Goal: Task Accomplishment & Management: Use online tool/utility

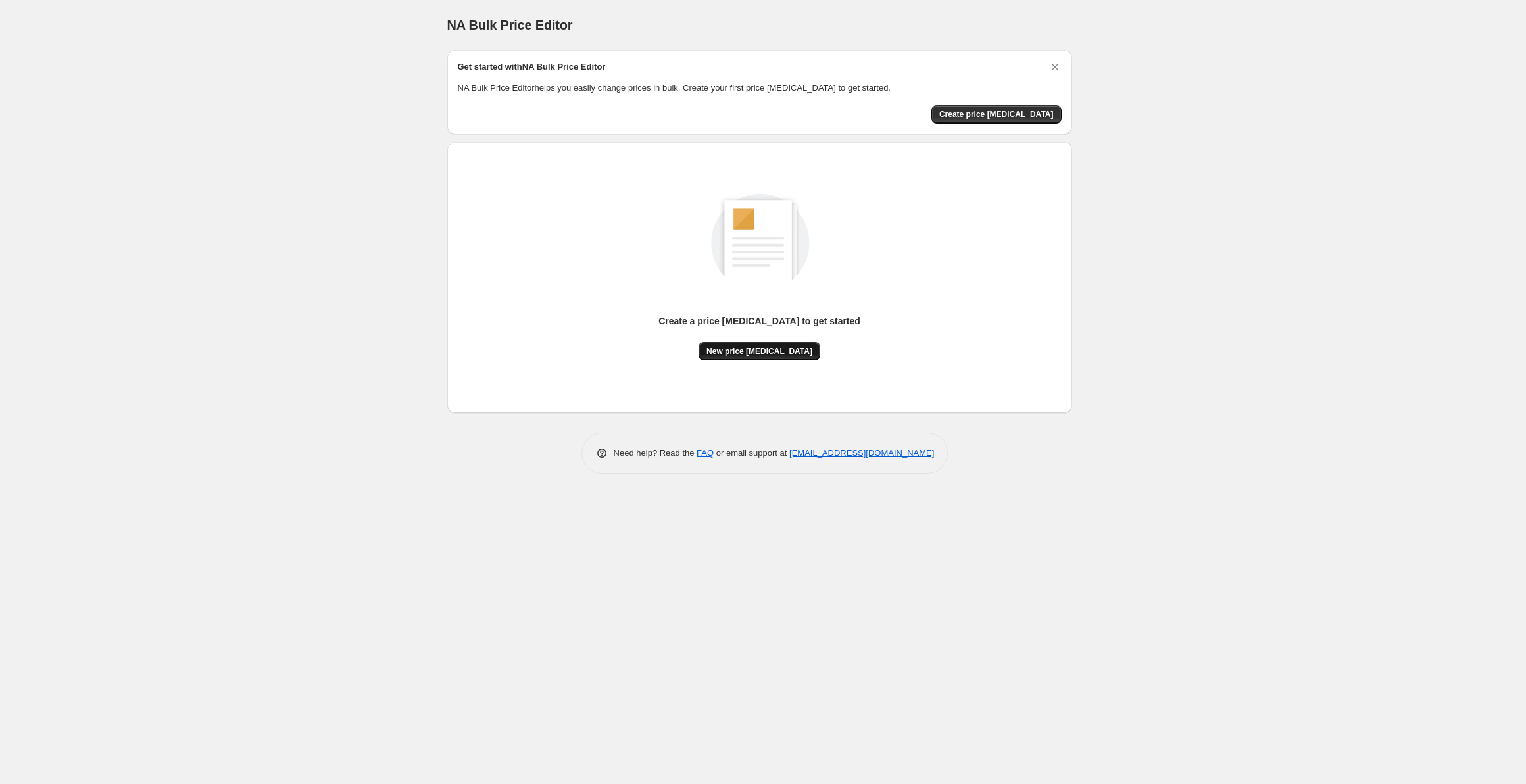
click at [745, 355] on span "New price change job" at bounding box center [759, 350] width 106 height 11
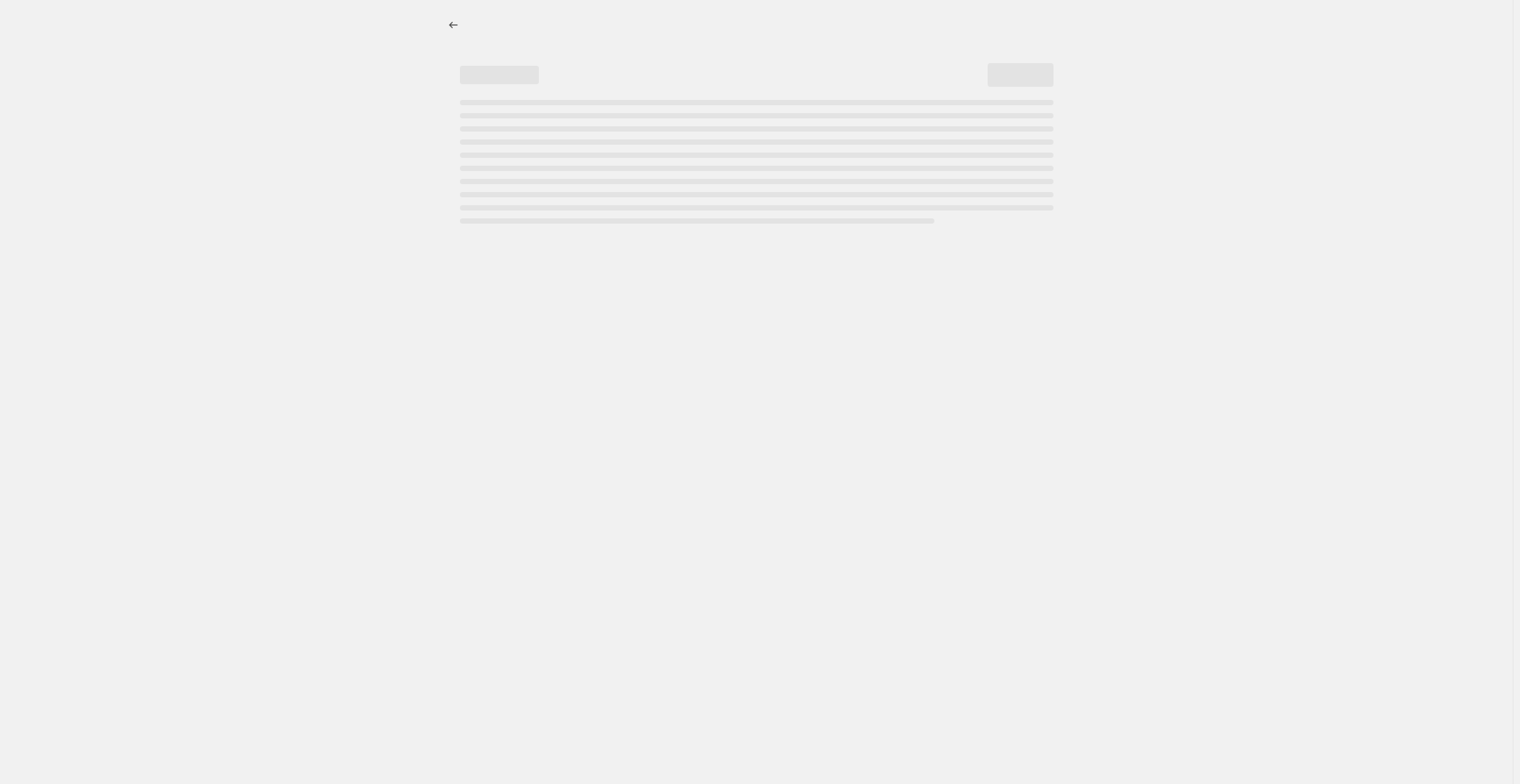
select select "percentage"
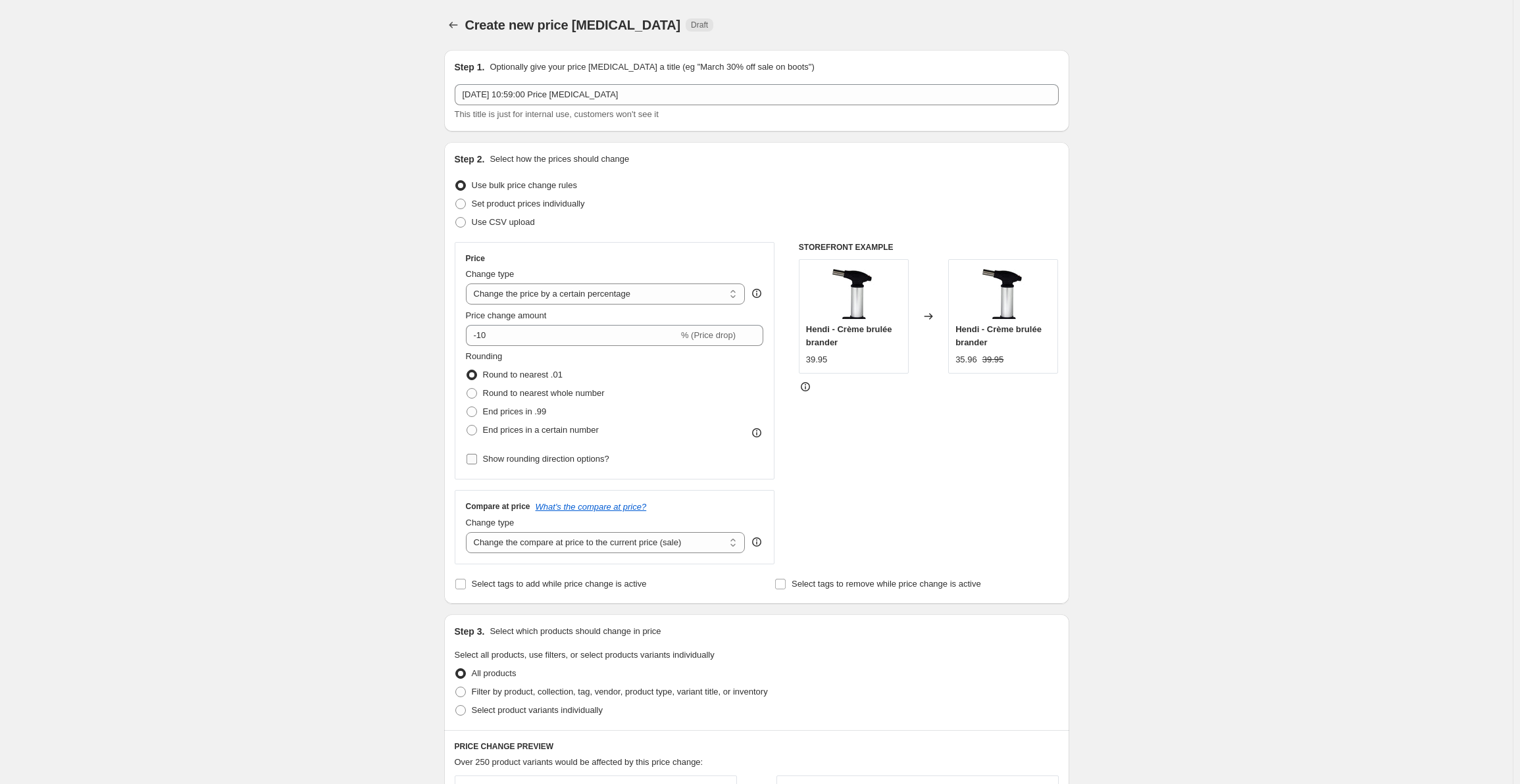
click at [541, 458] on span "Show rounding direction options?" at bounding box center [546, 458] width 126 height 10
click at [477, 458] on input "Show rounding direction options?" at bounding box center [471, 458] width 11 height 11
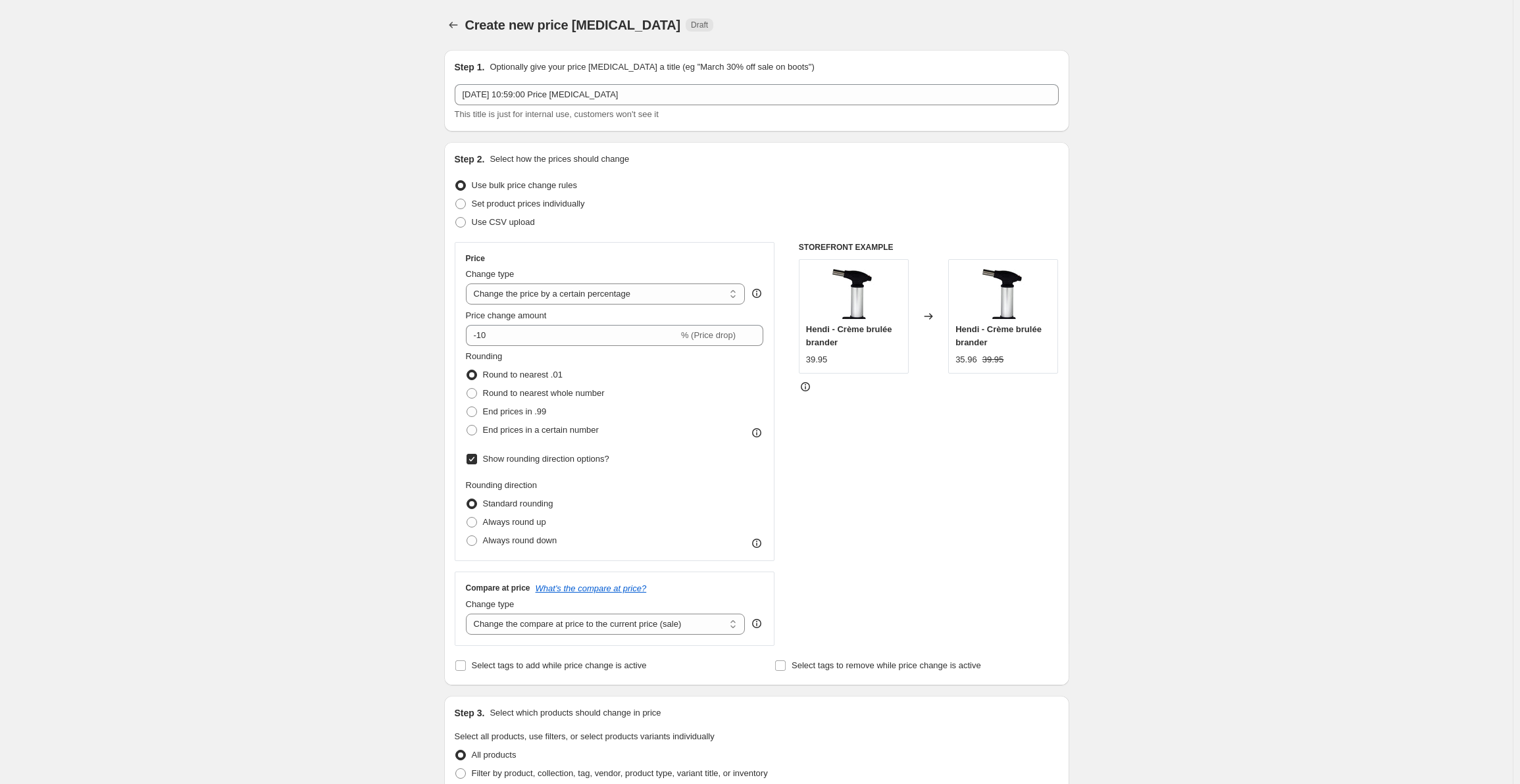
click at [546, 458] on span "Show rounding direction options?" at bounding box center [546, 458] width 126 height 10
click at [477, 458] on input "Show rounding direction options?" at bounding box center [471, 458] width 11 height 11
checkbox input "false"
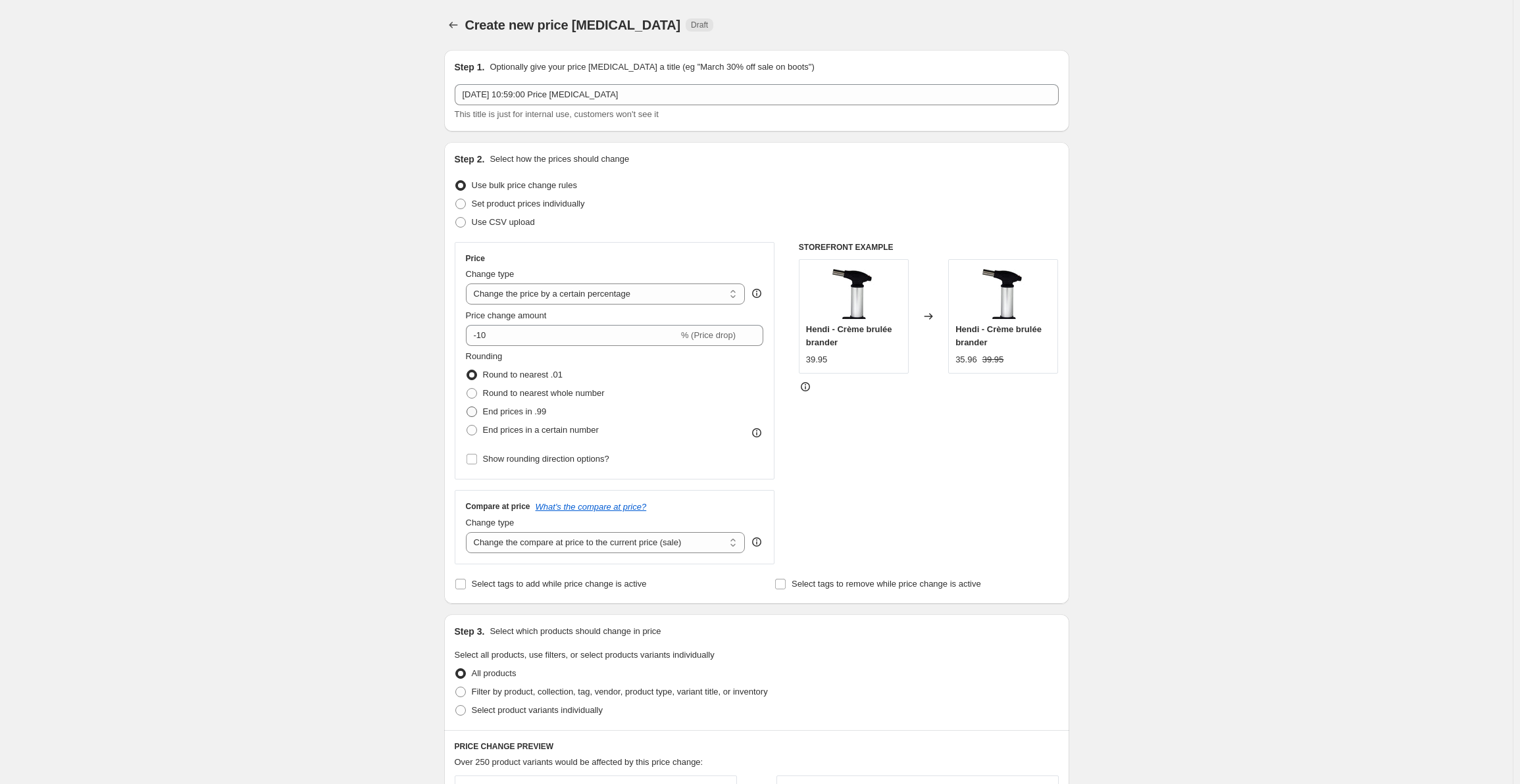
click at [526, 413] on span "End prices in .99" at bounding box center [515, 412] width 64 height 10
click at [467, 407] on input "End prices in .99" at bounding box center [466, 407] width 1 height 1
radio input "true"
drag, startPoint x: 535, startPoint y: 335, endPoint x: 459, endPoint y: 333, distance: 76.0
click at [459, 333] on div "Price Change type Change the price to a certain amount Change the price by a ce…" at bounding box center [614, 360] width 320 height 238
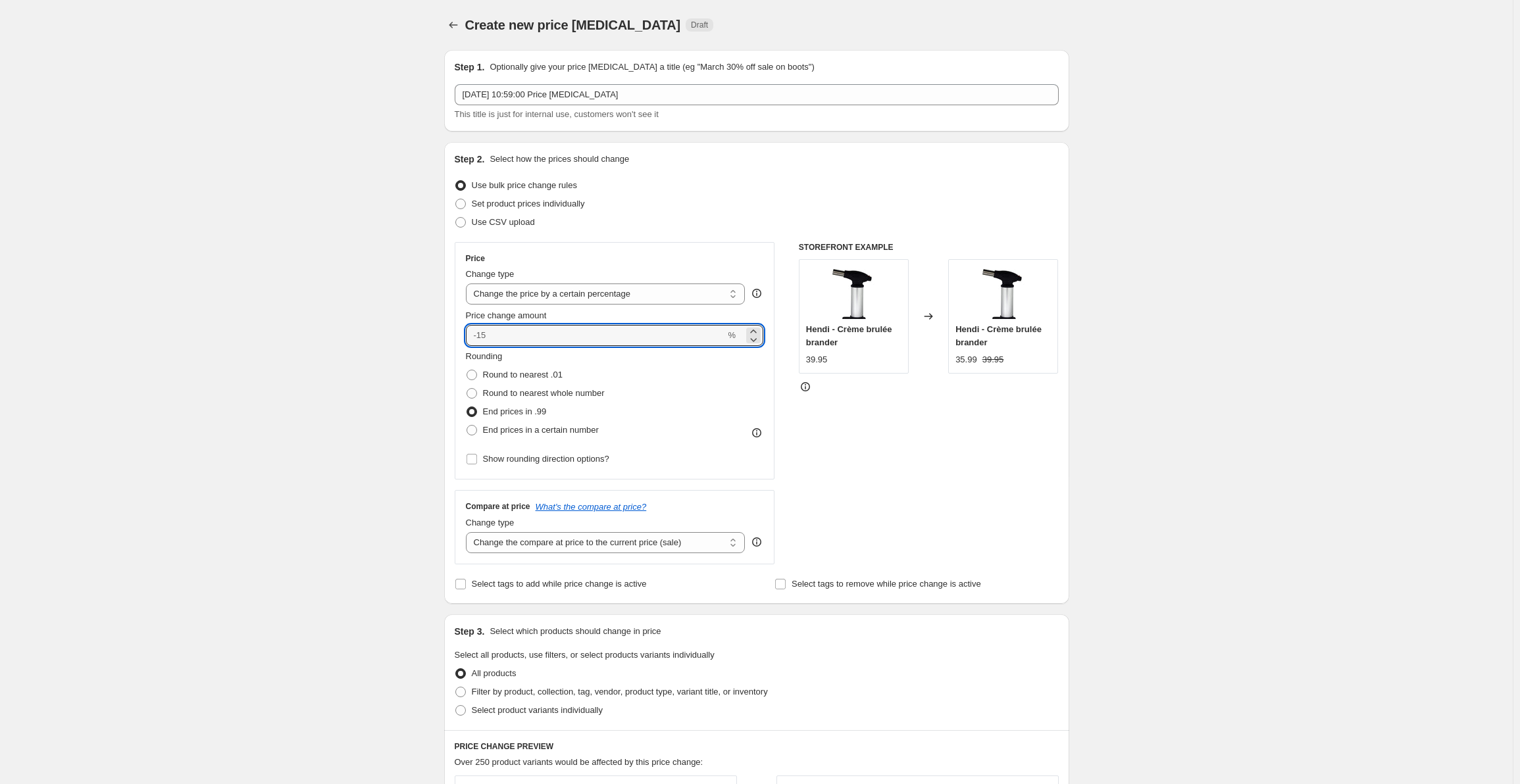
type input "0"
click at [394, 316] on div "Create new price change job. This page is ready Create new price change job Dra…" at bounding box center [756, 657] width 1513 height 1315
click at [505, 372] on span "Round to nearest .01" at bounding box center [523, 375] width 80 height 10
click at [467, 370] on input "Round to nearest .01" at bounding box center [466, 370] width 1 height 1
radio input "true"
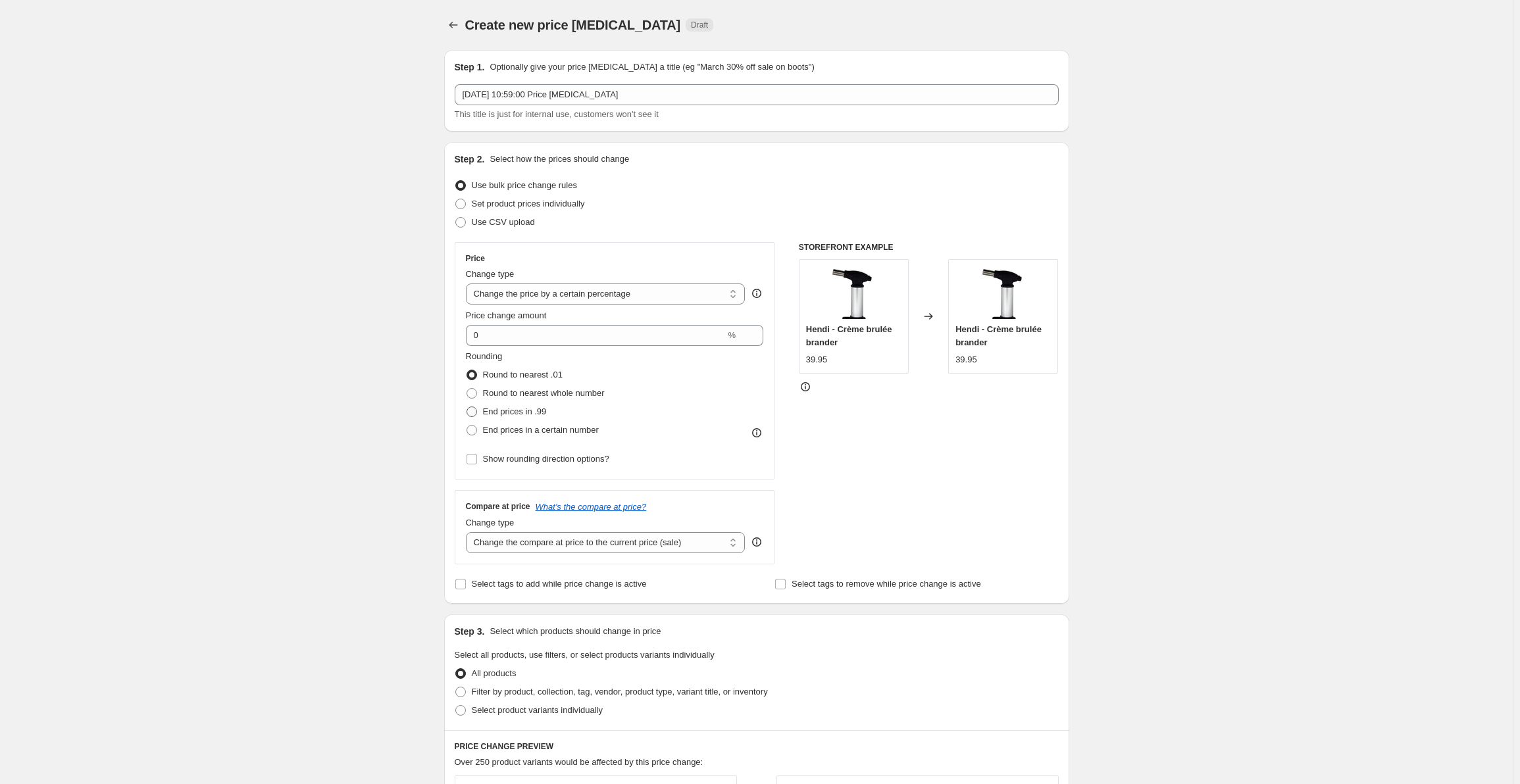
click at [519, 407] on span "End prices in .99" at bounding box center [515, 412] width 64 height 10
click at [467, 407] on input "End prices in .99" at bounding box center [466, 407] width 1 height 1
radio input "true"
click at [515, 377] on span "Round to nearest .01" at bounding box center [523, 375] width 80 height 10
click at [467, 370] on input "Round to nearest .01" at bounding box center [466, 370] width 1 height 1
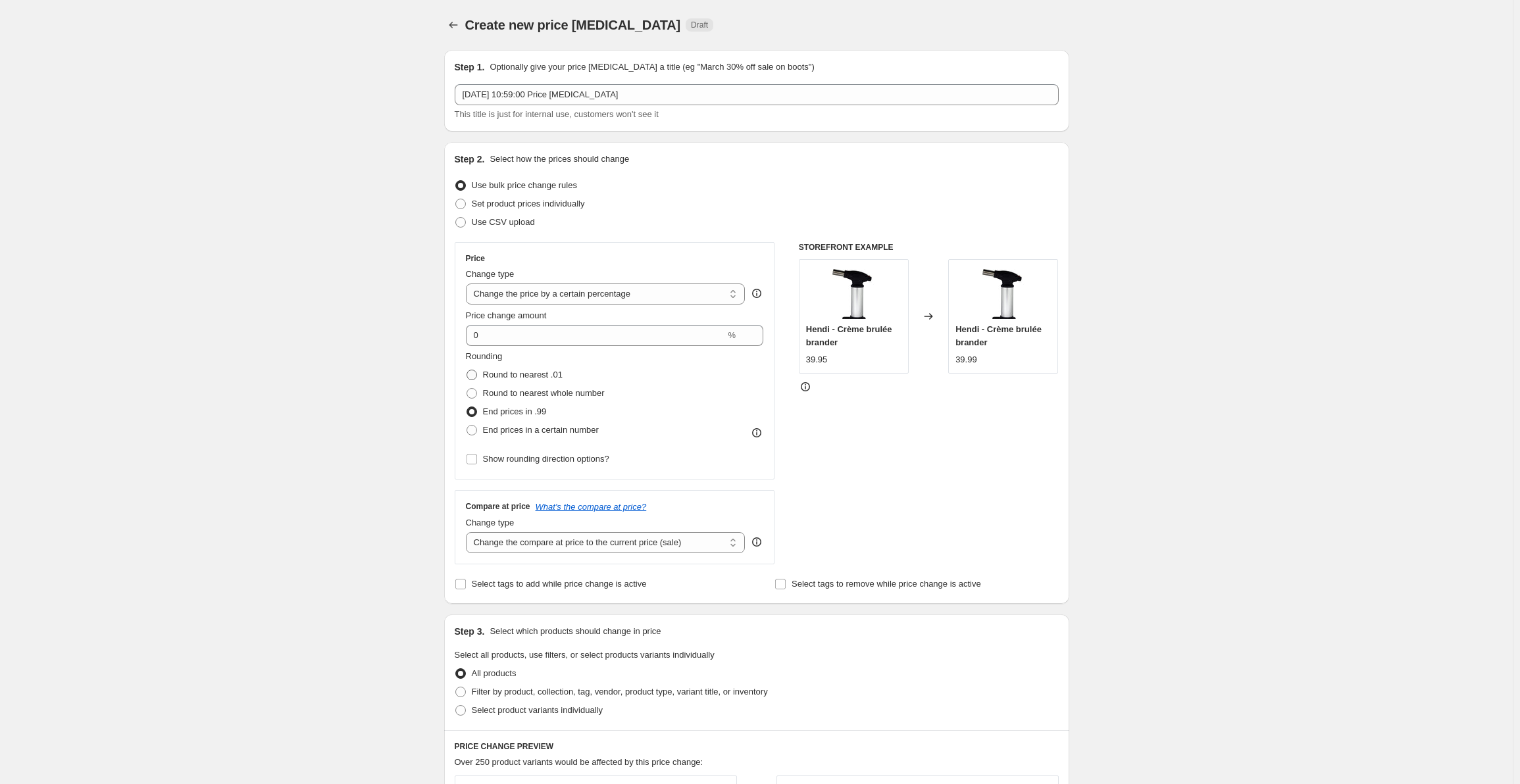
radio input "true"
click at [515, 391] on span "Round to nearest whole number" at bounding box center [543, 393] width 121 height 10
click at [467, 389] on input "Round to nearest whole number" at bounding box center [466, 388] width 1 height 1
radio input "true"
click at [513, 376] on span "Round to nearest .01" at bounding box center [523, 375] width 80 height 10
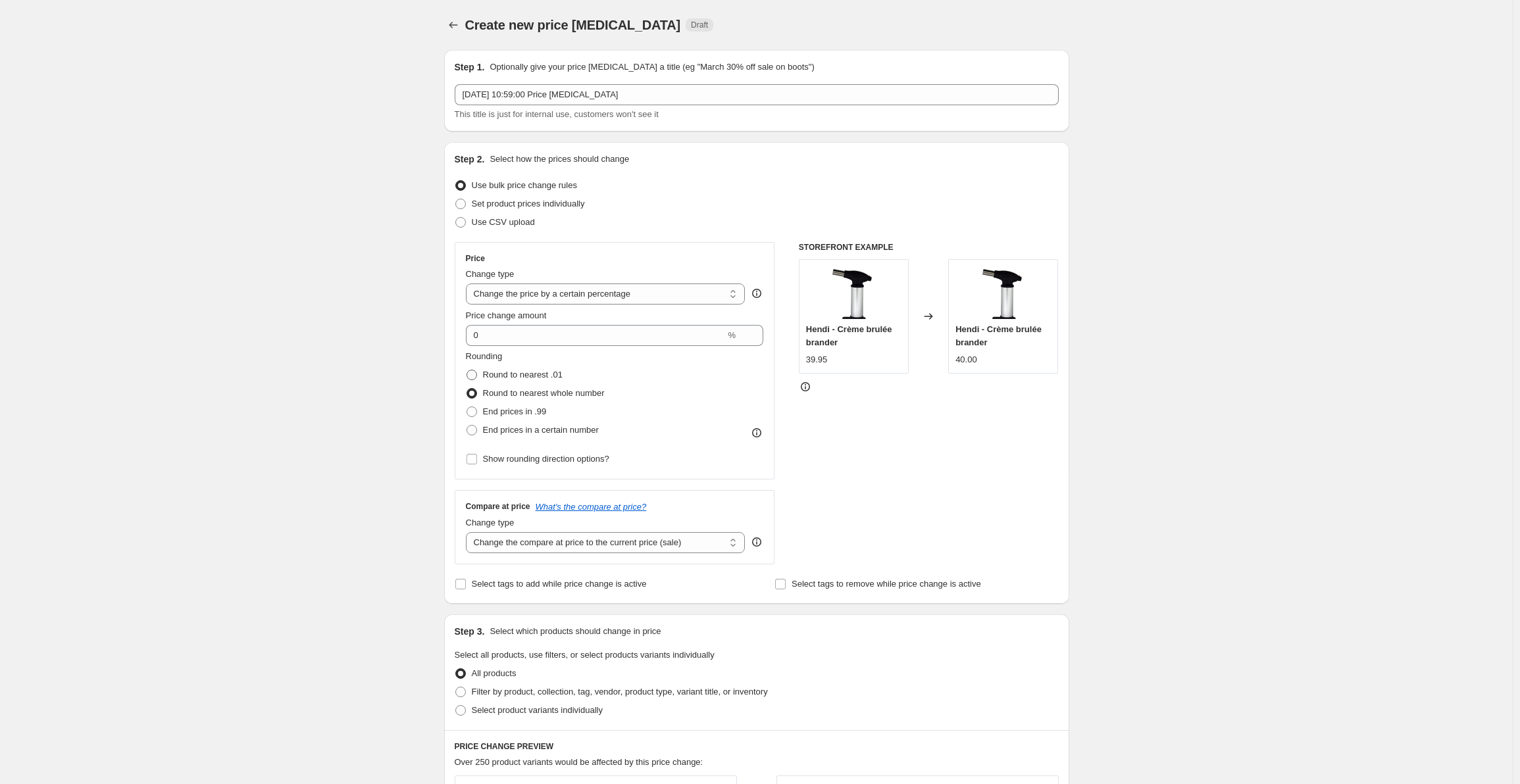
click at [467, 370] on input "Round to nearest .01" at bounding box center [466, 370] width 1 height 1
radio input "true"
click at [518, 398] on span "Round to nearest whole number" at bounding box center [543, 393] width 121 height 10
click at [467, 389] on input "Round to nearest whole number" at bounding box center [466, 388] width 1 height 1
radio input "true"
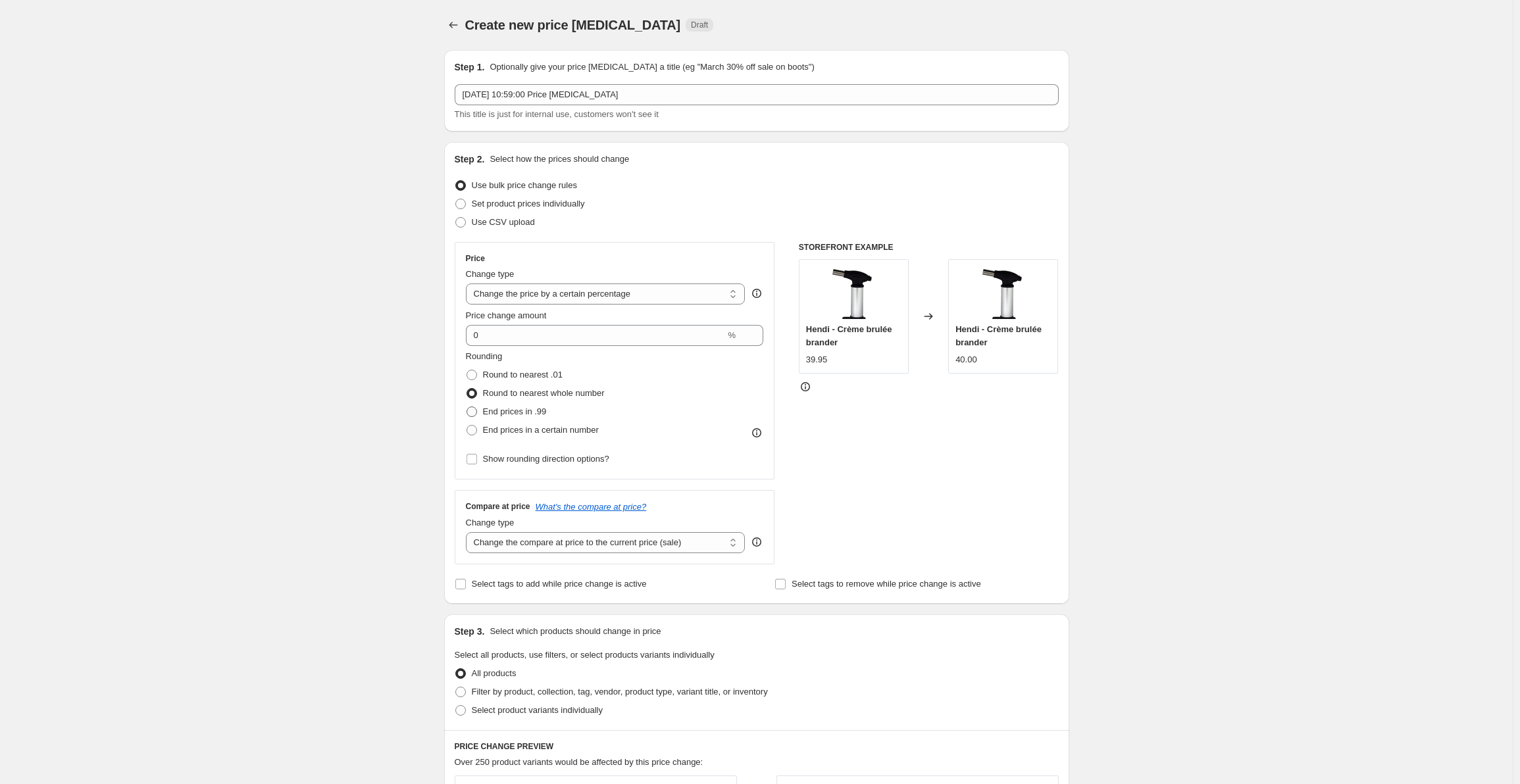
click at [518, 409] on span "End prices in .99" at bounding box center [515, 412] width 64 height 10
click at [467, 407] on input "End prices in .99" at bounding box center [466, 407] width 1 height 1
radio input "true"
click at [523, 426] on span "End prices in a certain number" at bounding box center [540, 430] width 116 height 10
click at [467, 426] on input "End prices in a certain number" at bounding box center [466, 425] width 1 height 1
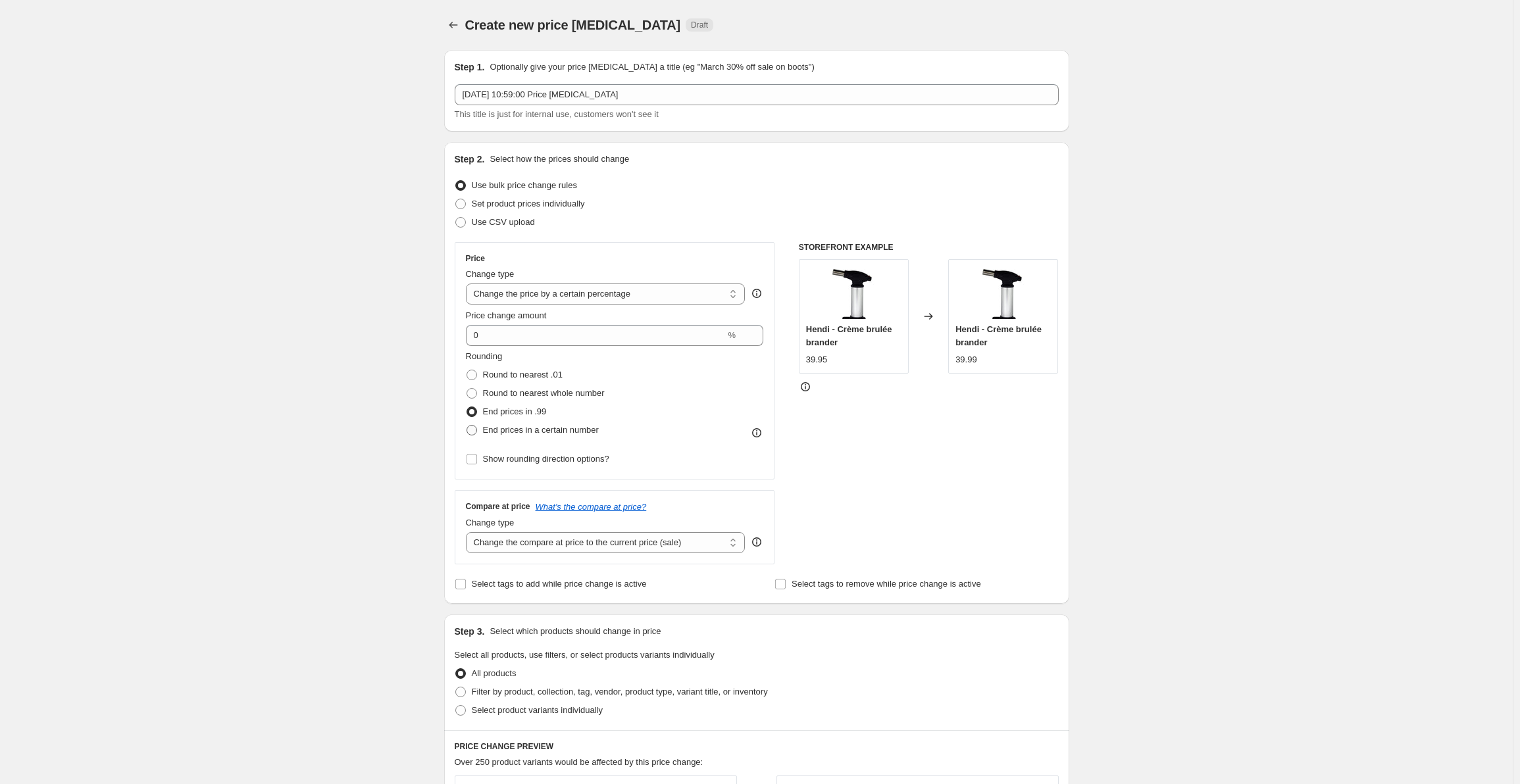
radio input "true"
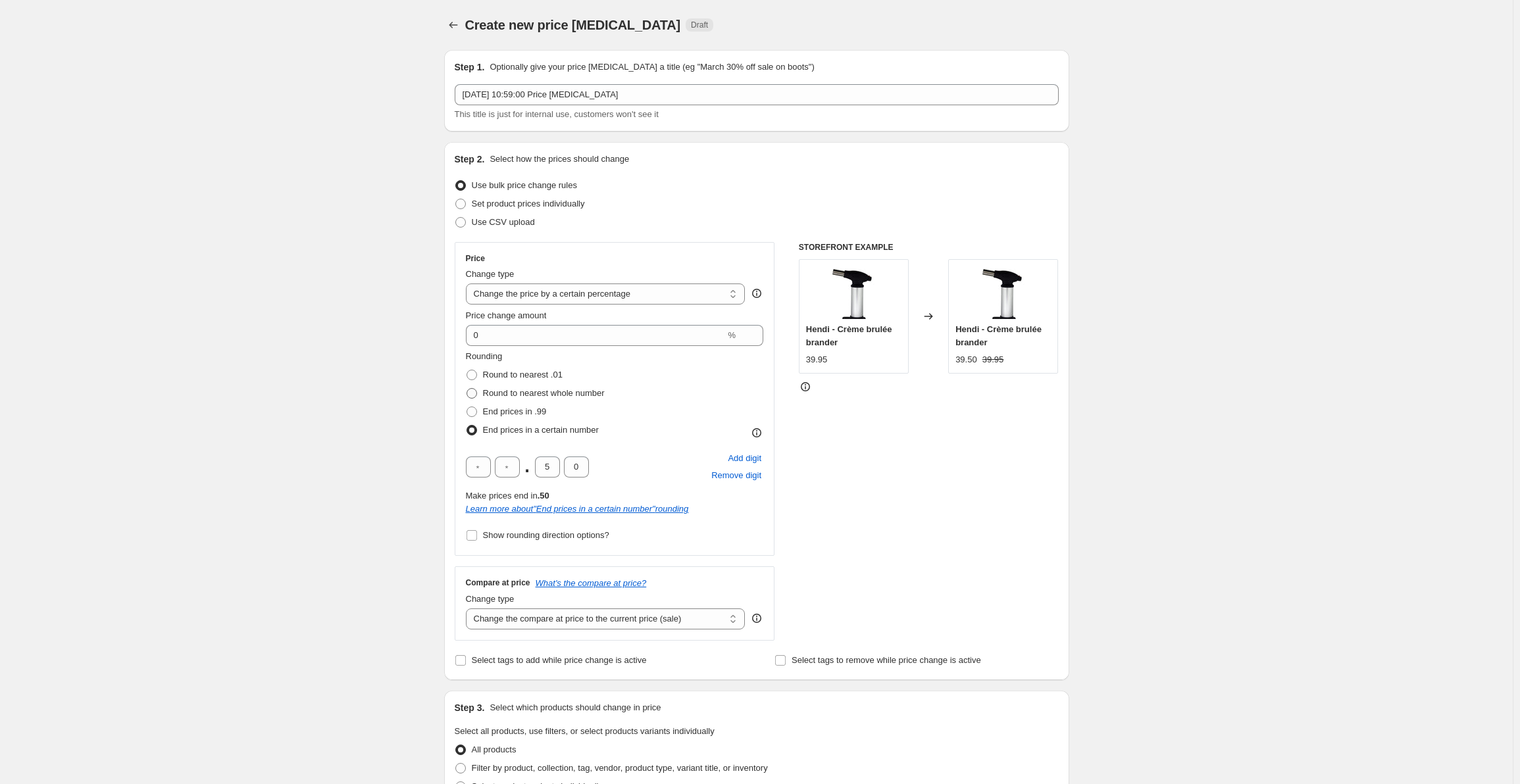
click at [513, 389] on span "Round to nearest whole number" at bounding box center [543, 393] width 121 height 10
click at [467, 389] on input "Round to nearest whole number" at bounding box center [466, 388] width 1 height 1
radio input "true"
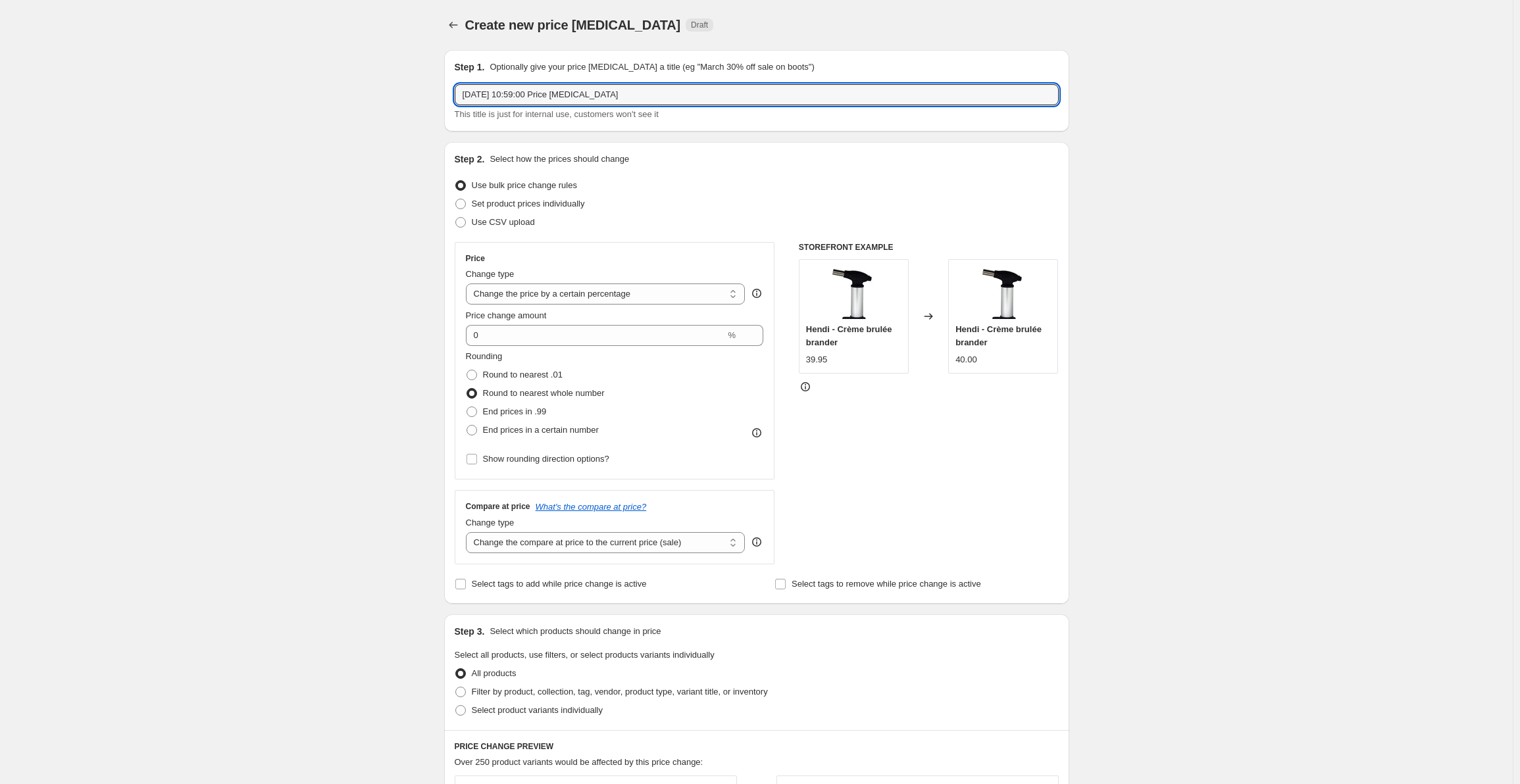
drag, startPoint x: 659, startPoint y: 101, endPoint x: 459, endPoint y: 116, distance: 200.6
click at [459, 116] on div "17 Sept 2025, 10:59:00 Price change job This title is just for internal use, cu…" at bounding box center [756, 103] width 604 height 37
type input "F"
type input "Alles naar 0,95"
click at [431, 104] on div "Create new price change job. This page is ready Create new price change job Dra…" at bounding box center [756, 657] width 657 height 1315
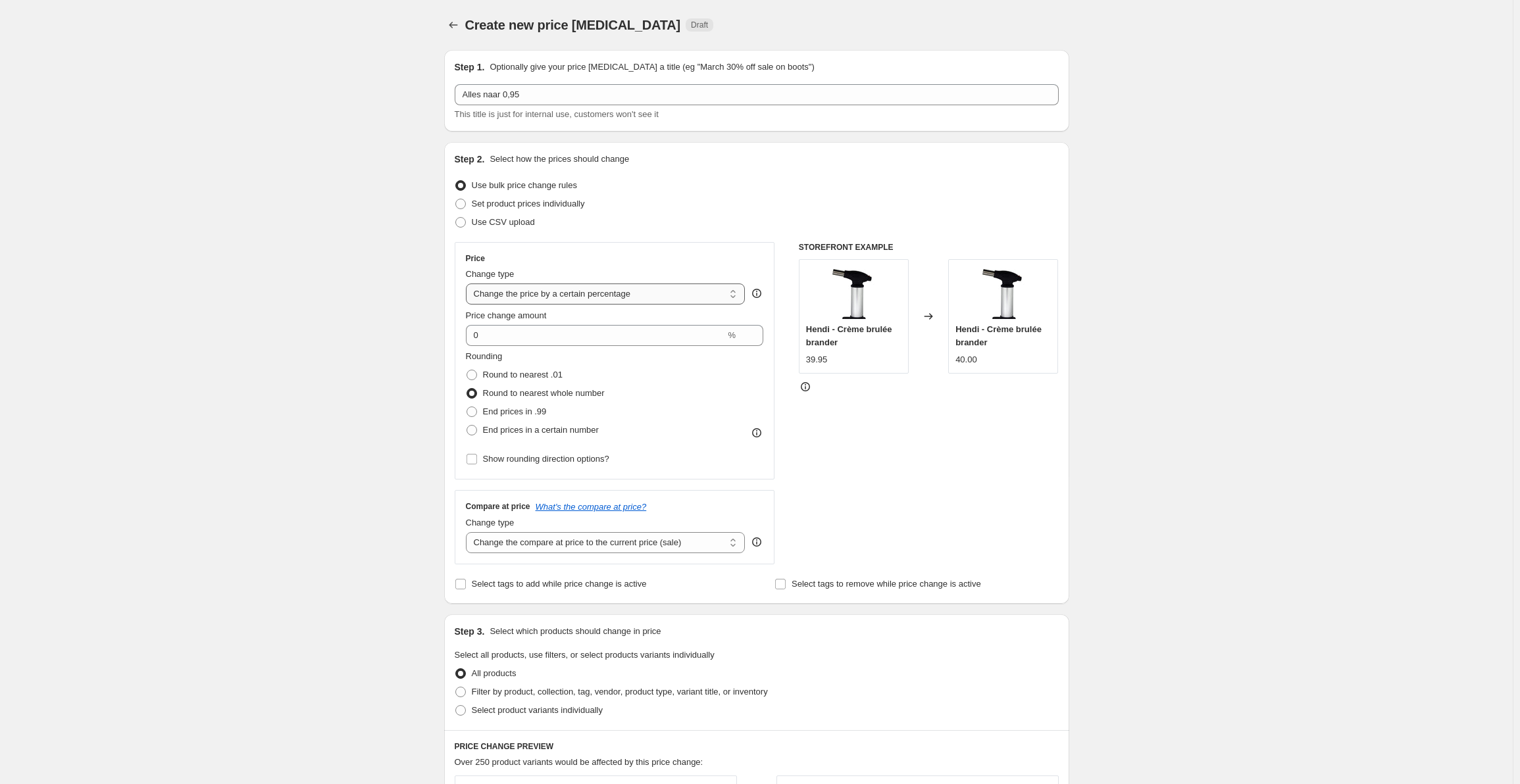
click at [613, 287] on select "Change the price to a certain amount Change the price by a certain amount Chang…" at bounding box center [606, 294] width 280 height 21
select select "to"
click at [469, 283] on select "Change the price to a certain amount Change the price by a certain amount Chang…" at bounding box center [606, 294] width 280 height 21
type input "80.00"
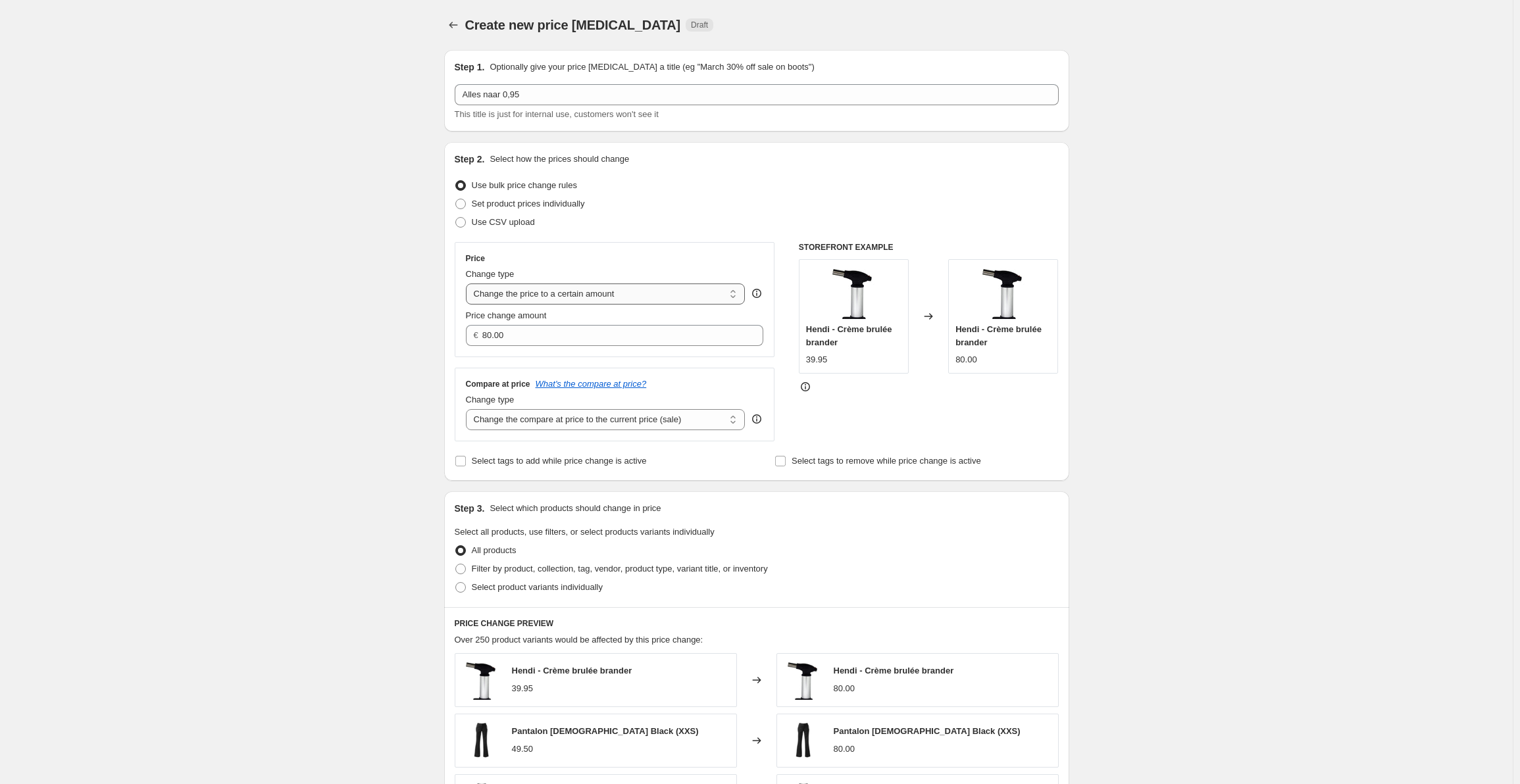
click at [628, 301] on select "Change the price to a certain amount Change the price by a certain amount Chang…" at bounding box center [606, 294] width 280 height 21
select select "by"
click at [469, 283] on select "Change the price to a certain amount Change the price by a certain amount Chang…" at bounding box center [606, 294] width 280 height 21
type input "-10.00"
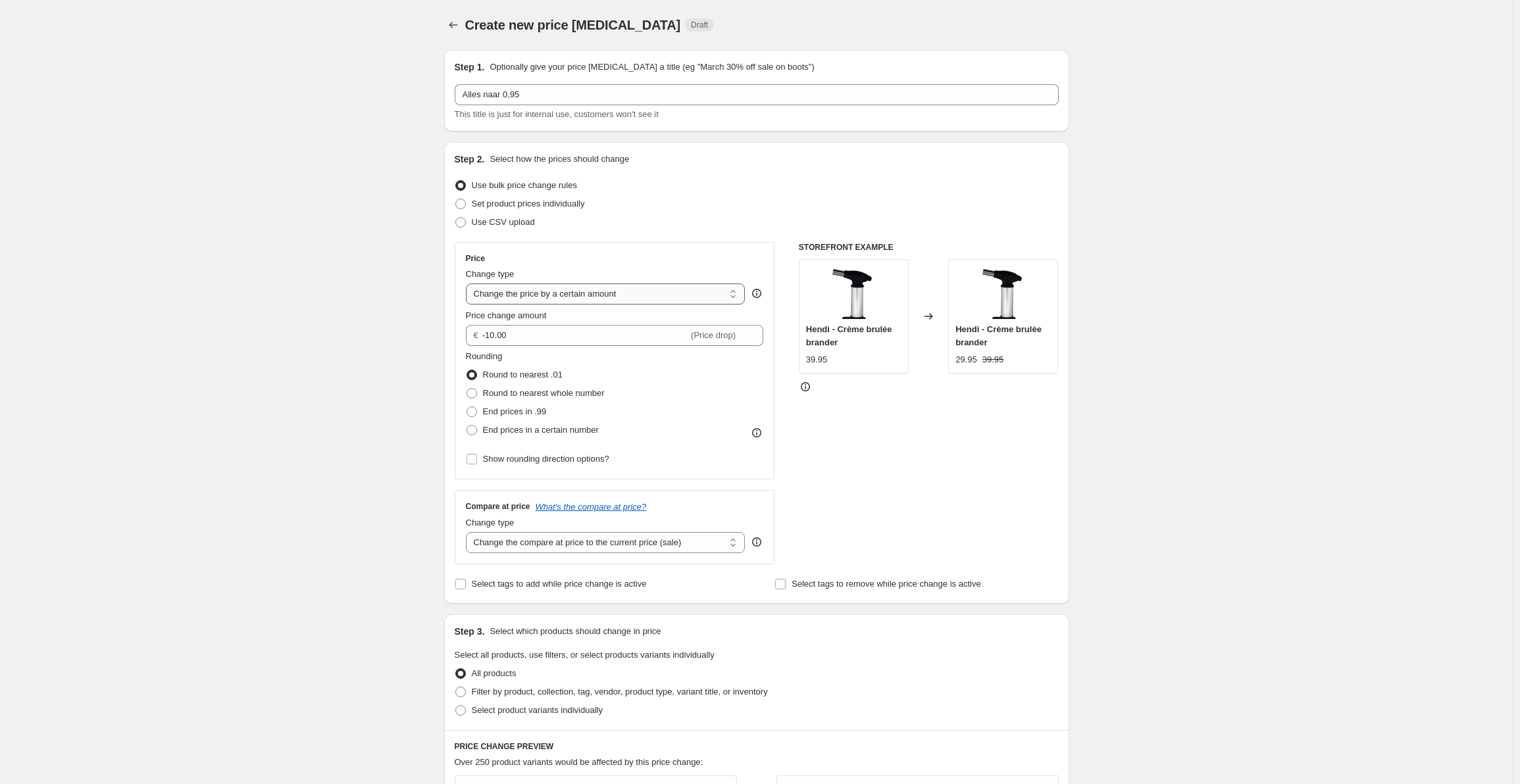
click at [638, 294] on select "Change the price to a certain amount Change the price by a certain amount Chang…" at bounding box center [606, 294] width 280 height 21
select select "to"
click at [469, 283] on select "Change the price to a certain amount Change the price by a certain amount Chang…" at bounding box center [606, 294] width 280 height 21
type input "80.00"
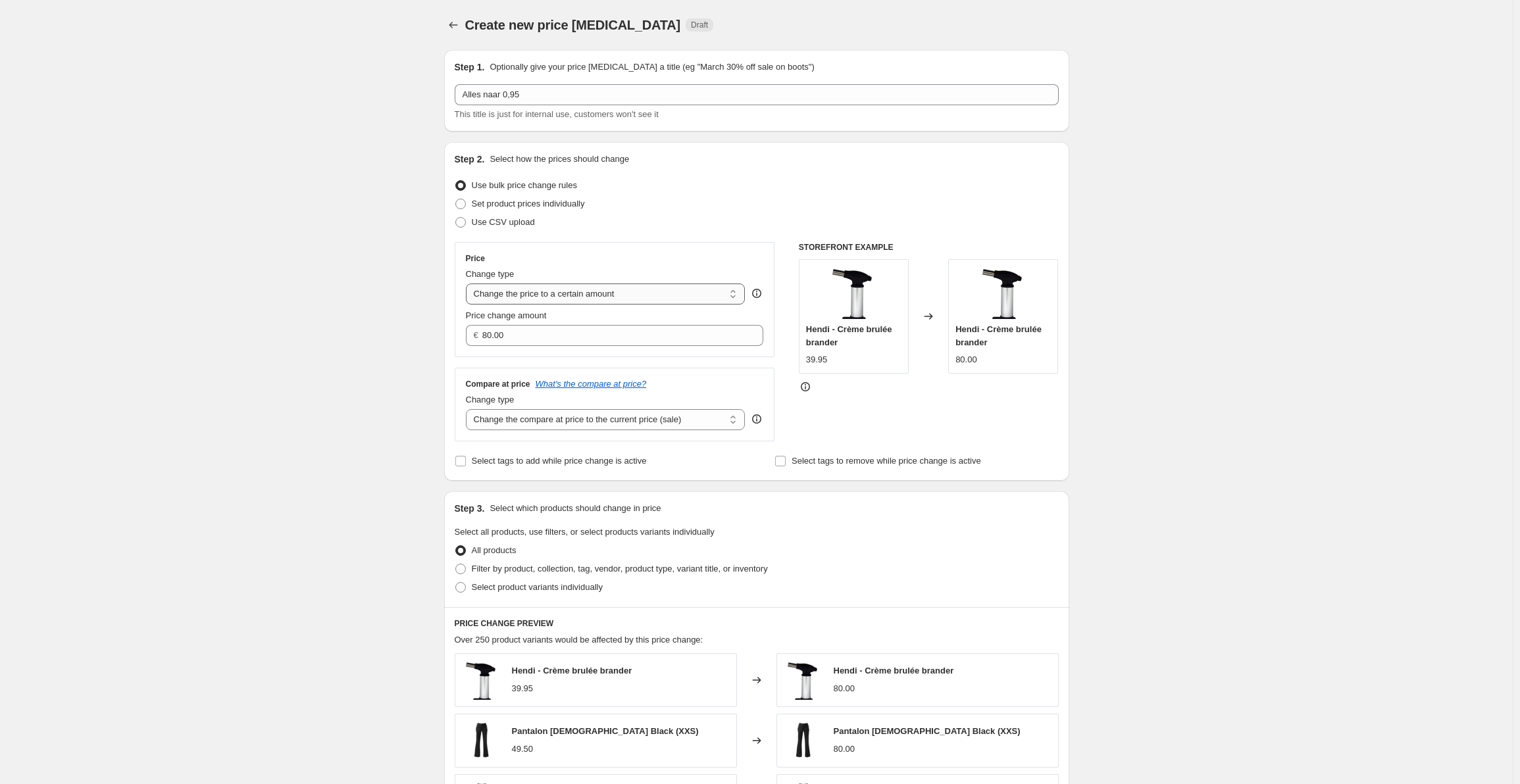
click at [634, 299] on select "Change the price to a certain amount Change the price by a certain amount Chang…" at bounding box center [606, 294] width 280 height 21
click at [636, 267] on div "Price Change type Change the price to a certain amount Change the price by a ce…" at bounding box center [615, 299] width 298 height 93
click at [633, 292] on select "Change the price to a certain amount Change the price by a certain amount Chang…" at bounding box center [606, 294] width 280 height 21
select select "by"
click at [469, 283] on select "Change the price to a certain amount Change the price by a certain amount Chang…" at bounding box center [606, 294] width 280 height 21
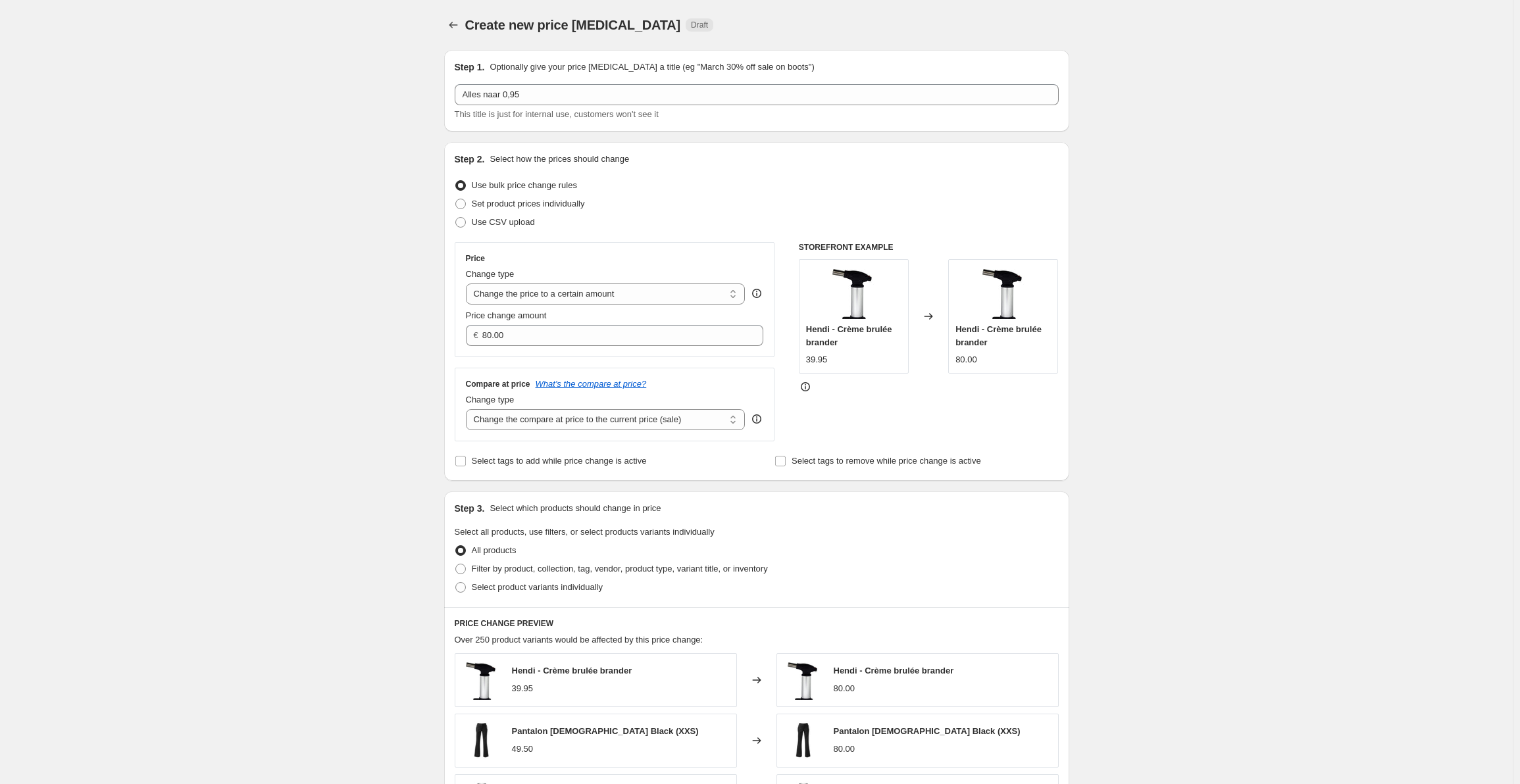
type input "-10.00"
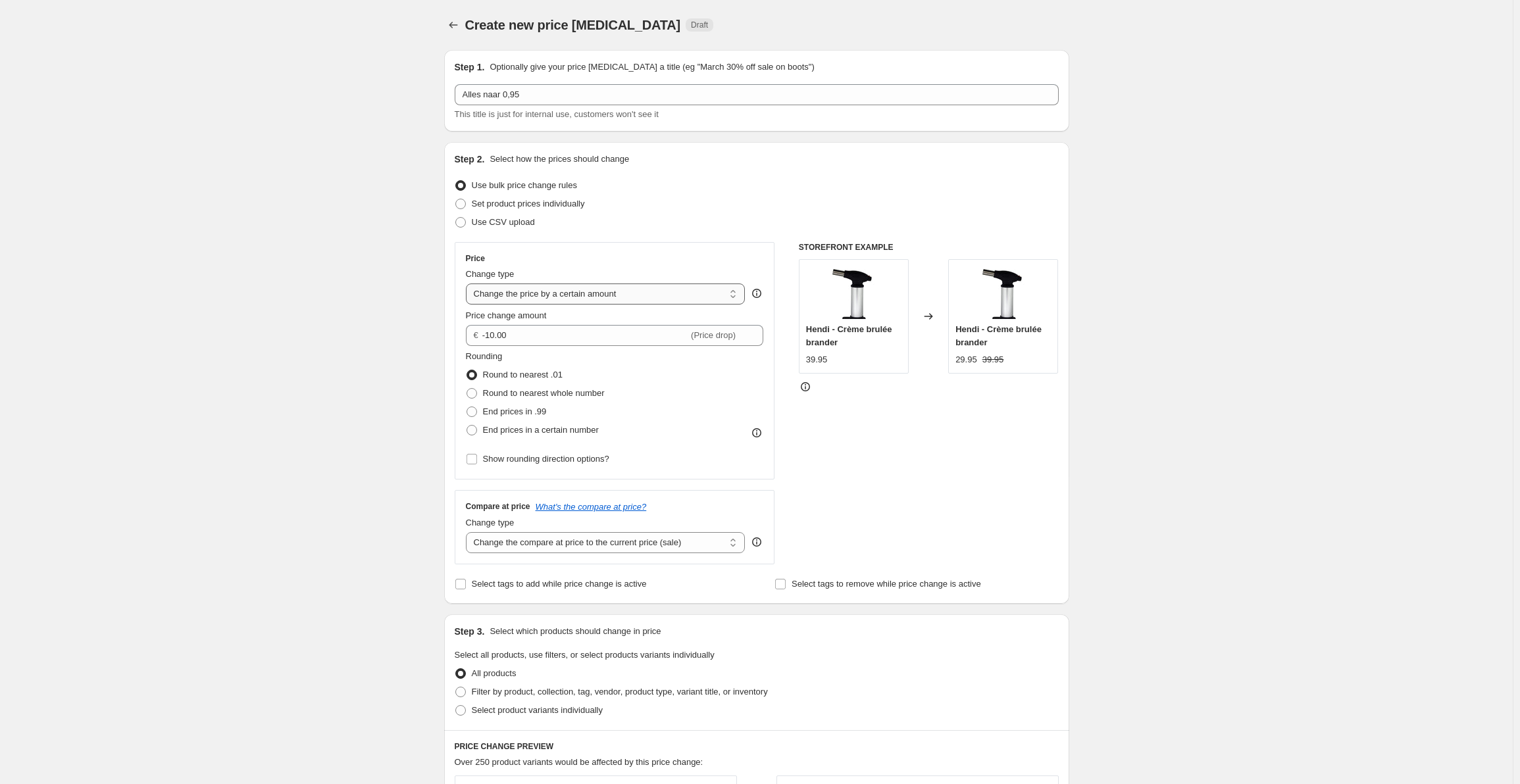
click at [616, 301] on select "Change the price to a certain amount Change the price by a certain amount Chang…" at bounding box center [606, 294] width 280 height 21
select select "percentage"
click at [469, 283] on select "Change the price to a certain amount Change the price by a certain amount Chang…" at bounding box center [606, 294] width 280 height 21
type input "-15"
click at [608, 299] on select "Change the price to a certain amount Change the price by a certain amount Chang…" at bounding box center [606, 294] width 280 height 21
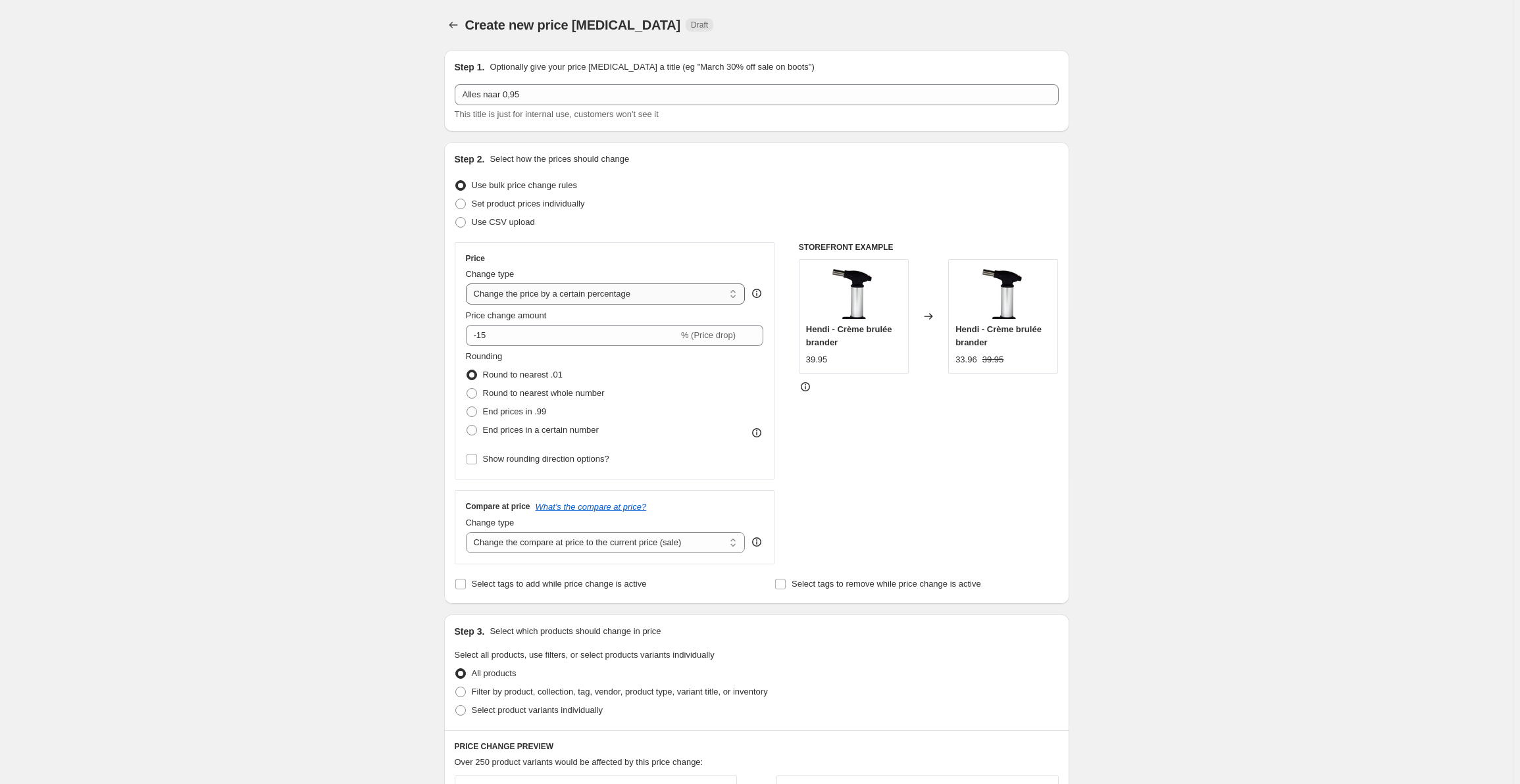
select select "to"
click at [469, 283] on select "Change the price to a certain amount Change the price by a certain amount Chang…" at bounding box center [606, 294] width 280 height 21
type input "80.00"
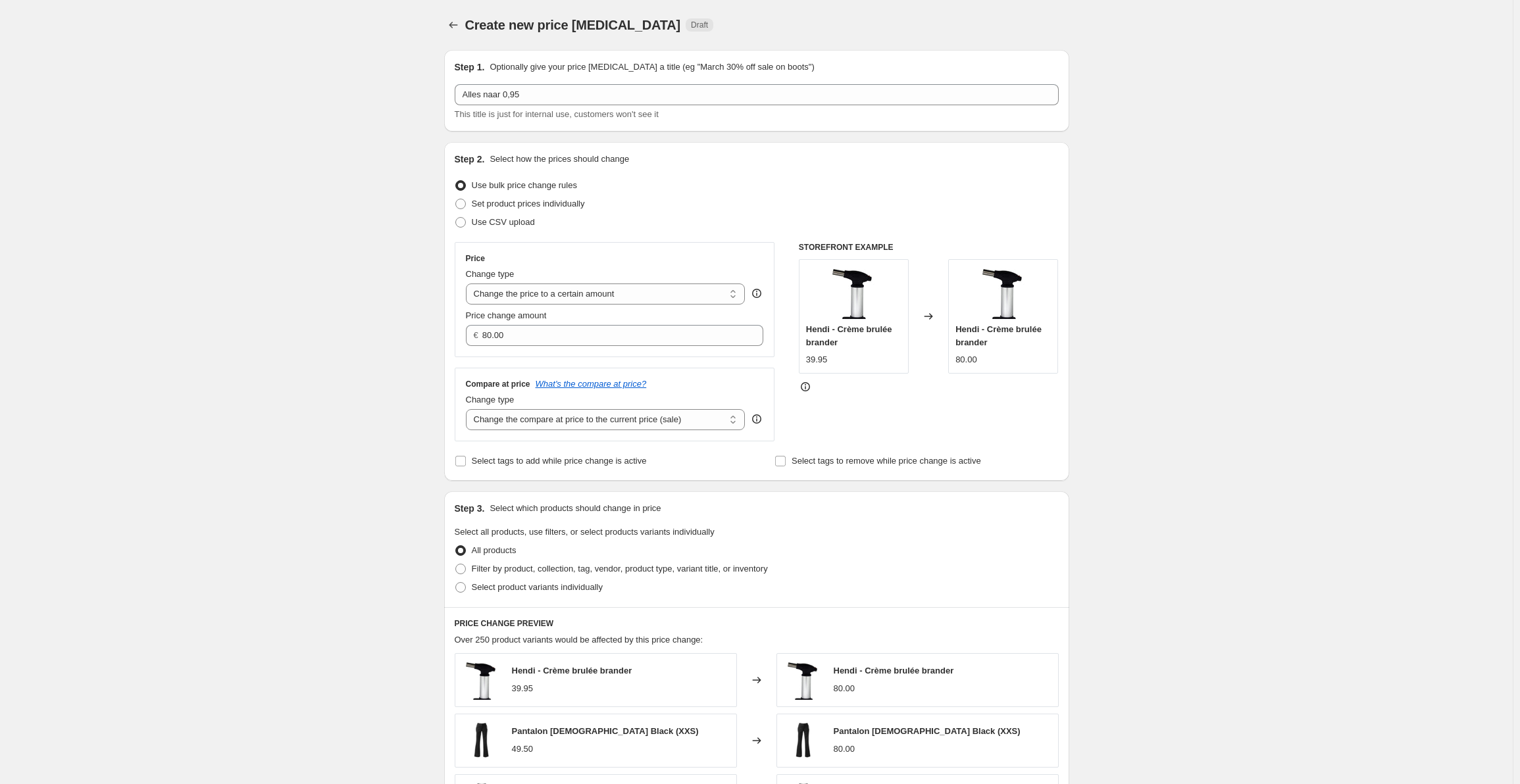
click at [1312, 175] on div "Create new price change job. This page is ready Create new price change job Dra…" at bounding box center [756, 596] width 1513 height 1192
click at [572, 204] on span "Set product prices individually" at bounding box center [528, 204] width 113 height 10
click at [456, 199] on input "Set product prices individually" at bounding box center [455, 199] width 1 height 1
radio input "true"
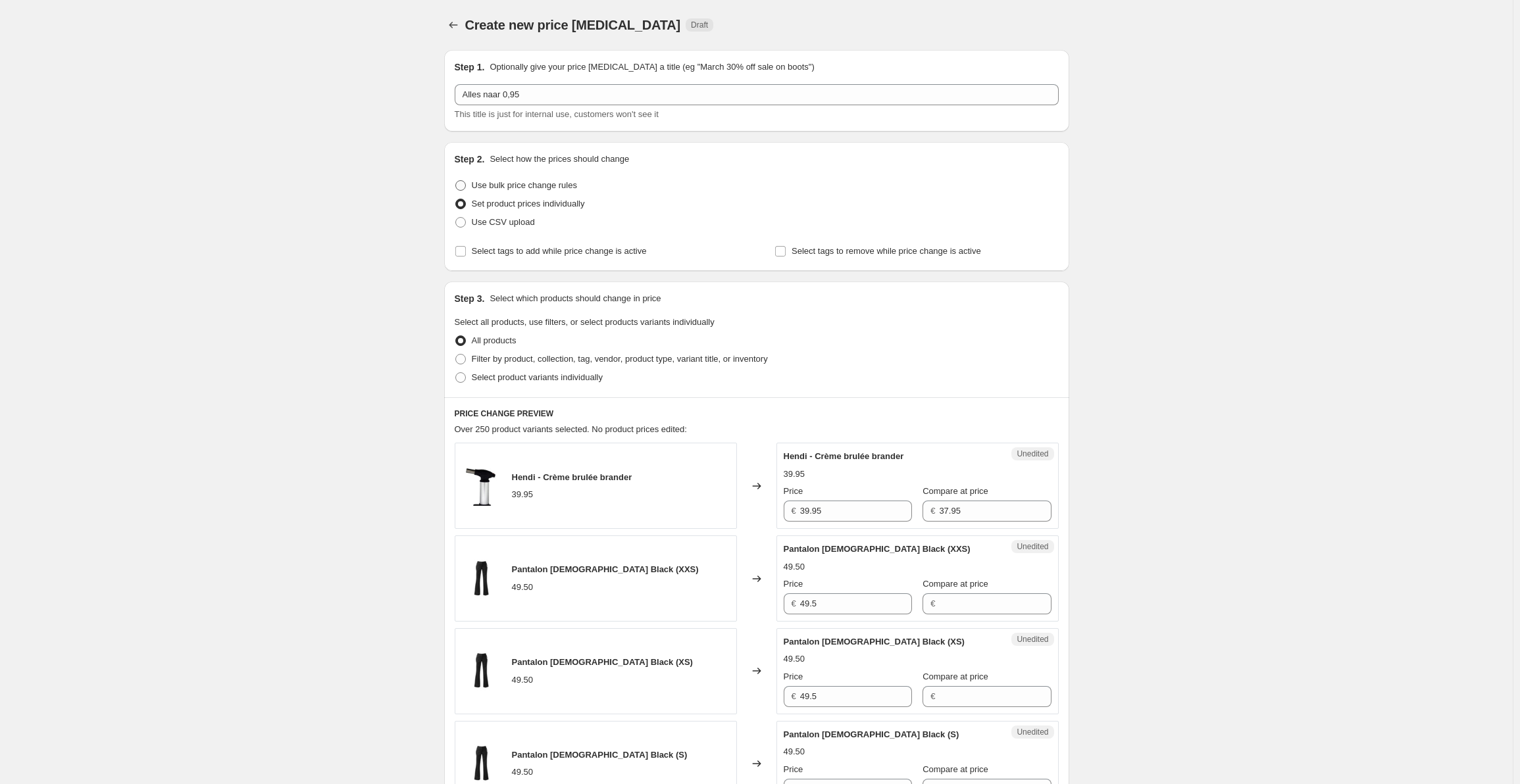
click at [571, 183] on span "Use bulk price change rules" at bounding box center [525, 185] width 105 height 10
click at [456, 181] on input "Use bulk price change rules" at bounding box center [455, 180] width 1 height 1
radio input "true"
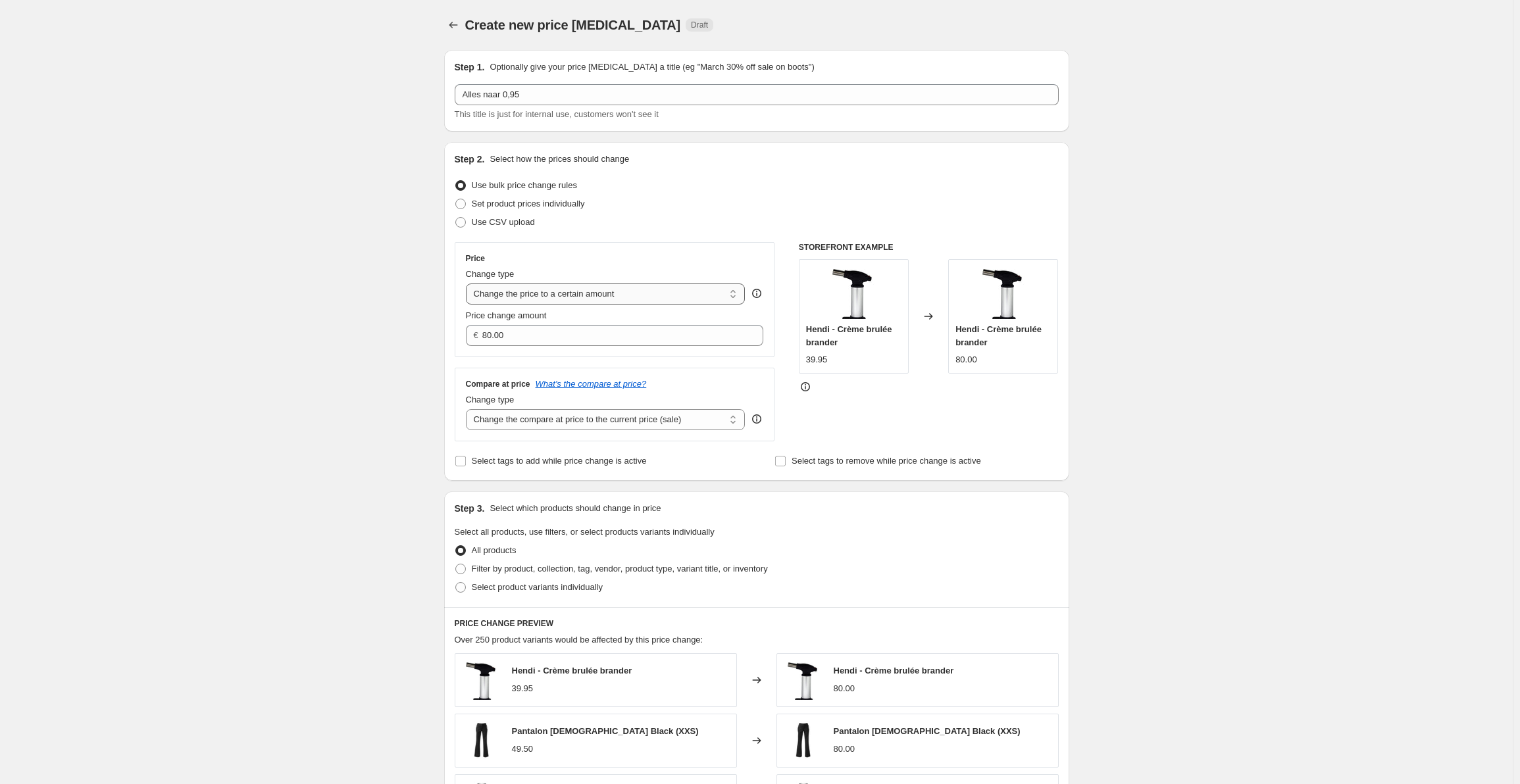
click at [710, 291] on select "Change the price to a certain amount Change the price by a certain amount Chang…" at bounding box center [606, 294] width 280 height 21
click at [469, 283] on select "Change the price to a certain amount Change the price by a certain amount Chang…" at bounding box center [606, 294] width 280 height 21
click at [717, 220] on div "Use CSV upload" at bounding box center [756, 222] width 604 height 18
click at [707, 297] on select "Change the price to a certain amount Change the price by a certain amount Chang…" at bounding box center [606, 294] width 280 height 21
select select "by"
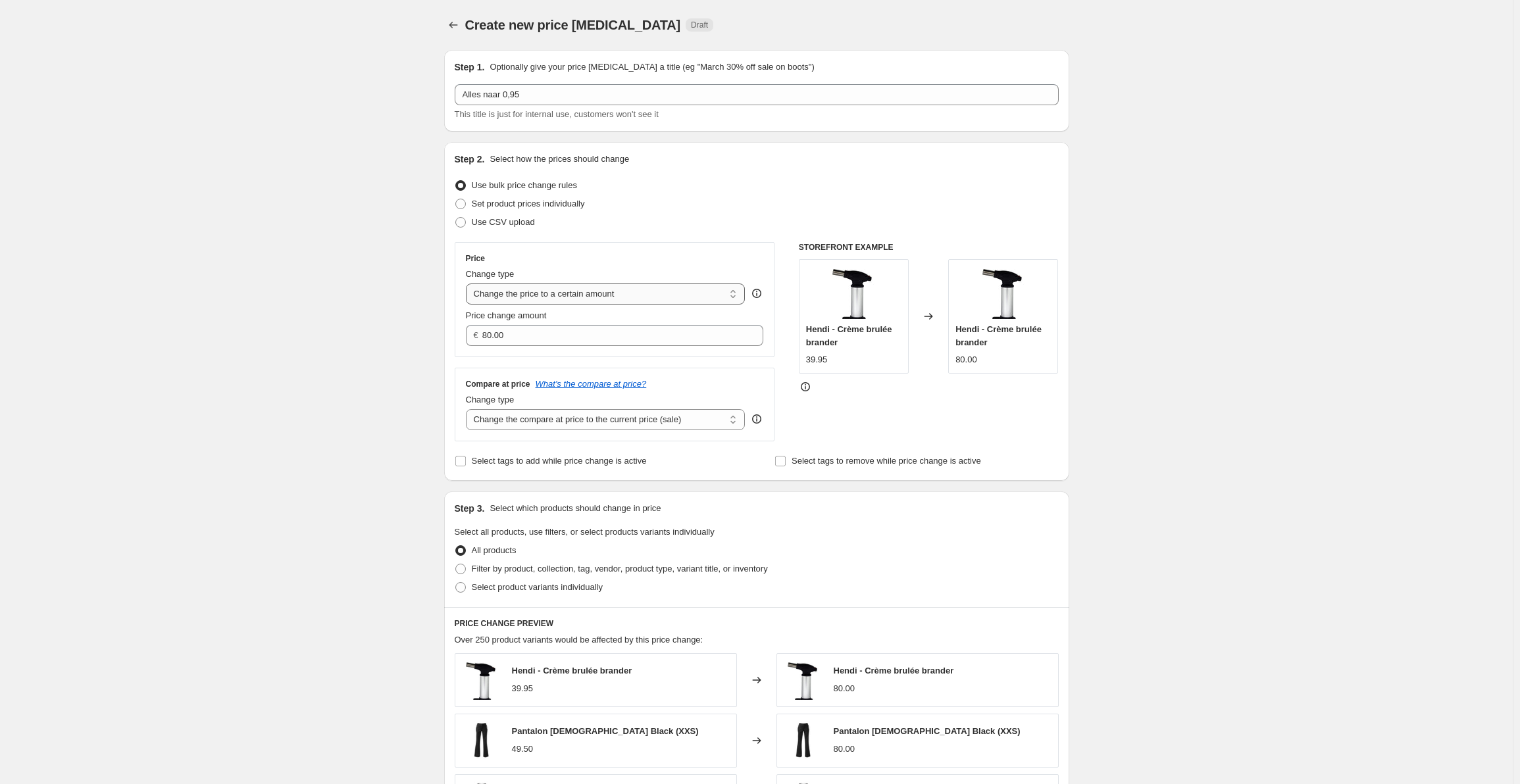
click at [469, 283] on select "Change the price to a certain amount Change the price by a certain amount Chang…" at bounding box center [606, 294] width 280 height 21
type input "-10.00"
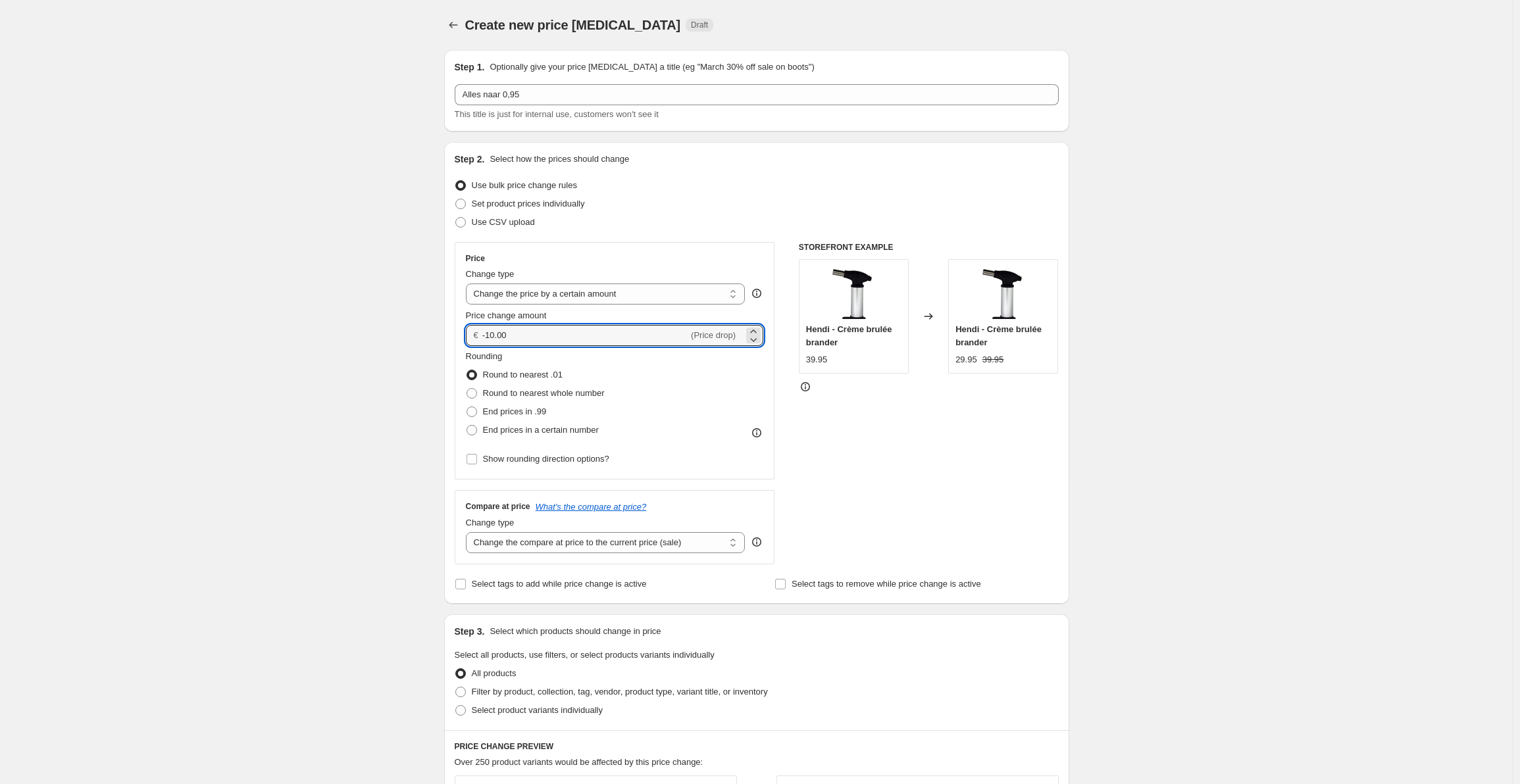
drag, startPoint x: 657, startPoint y: 338, endPoint x: 469, endPoint y: 343, distance: 188.1
click at [469, 343] on div "€ -10.00 (Price drop)" at bounding box center [615, 336] width 298 height 21
type input "0.00"
click at [457, 367] on div "Price Change type Change the price to a certain amount Change the price by a ce…" at bounding box center [614, 360] width 320 height 238
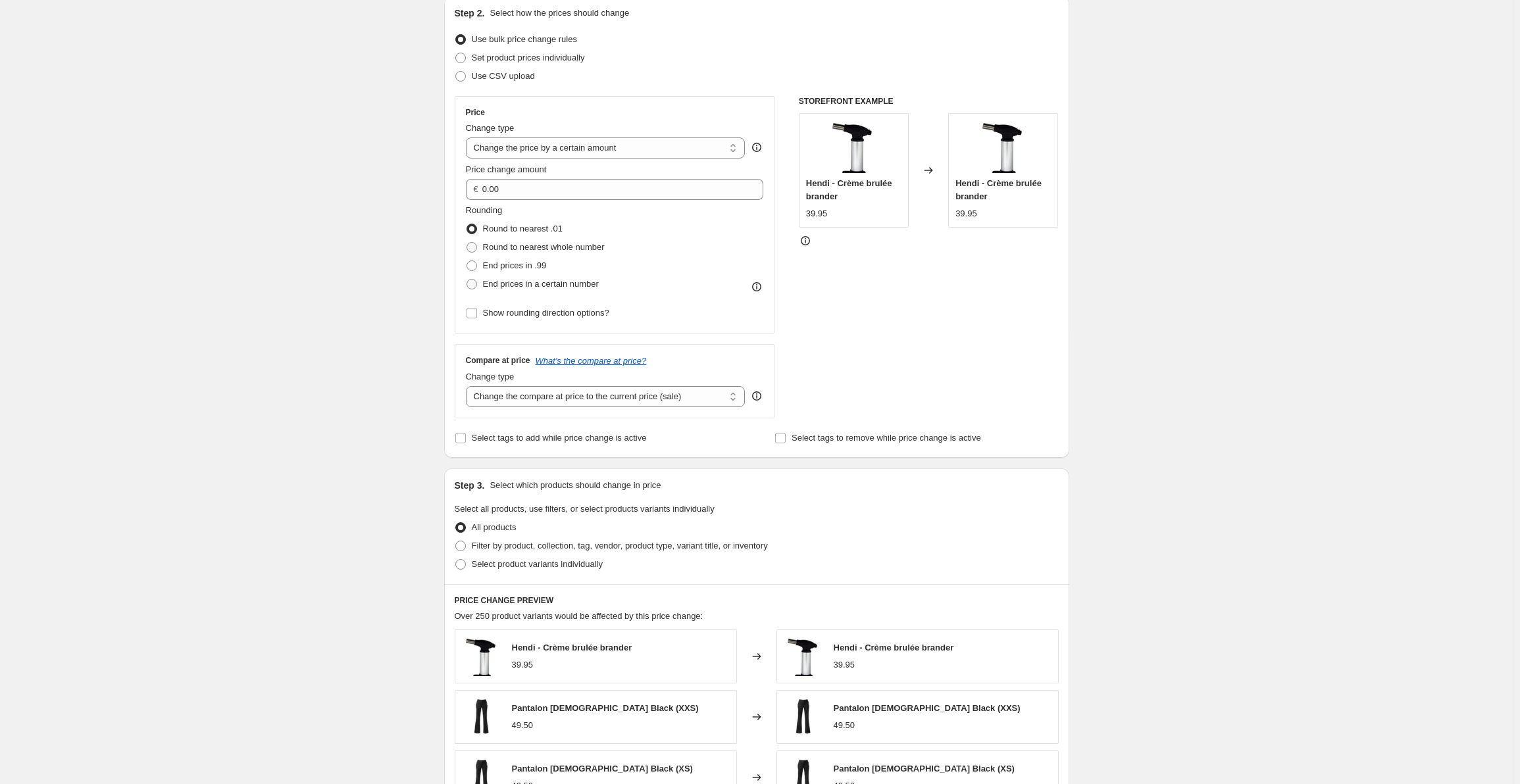
scroll to position [197, 0]
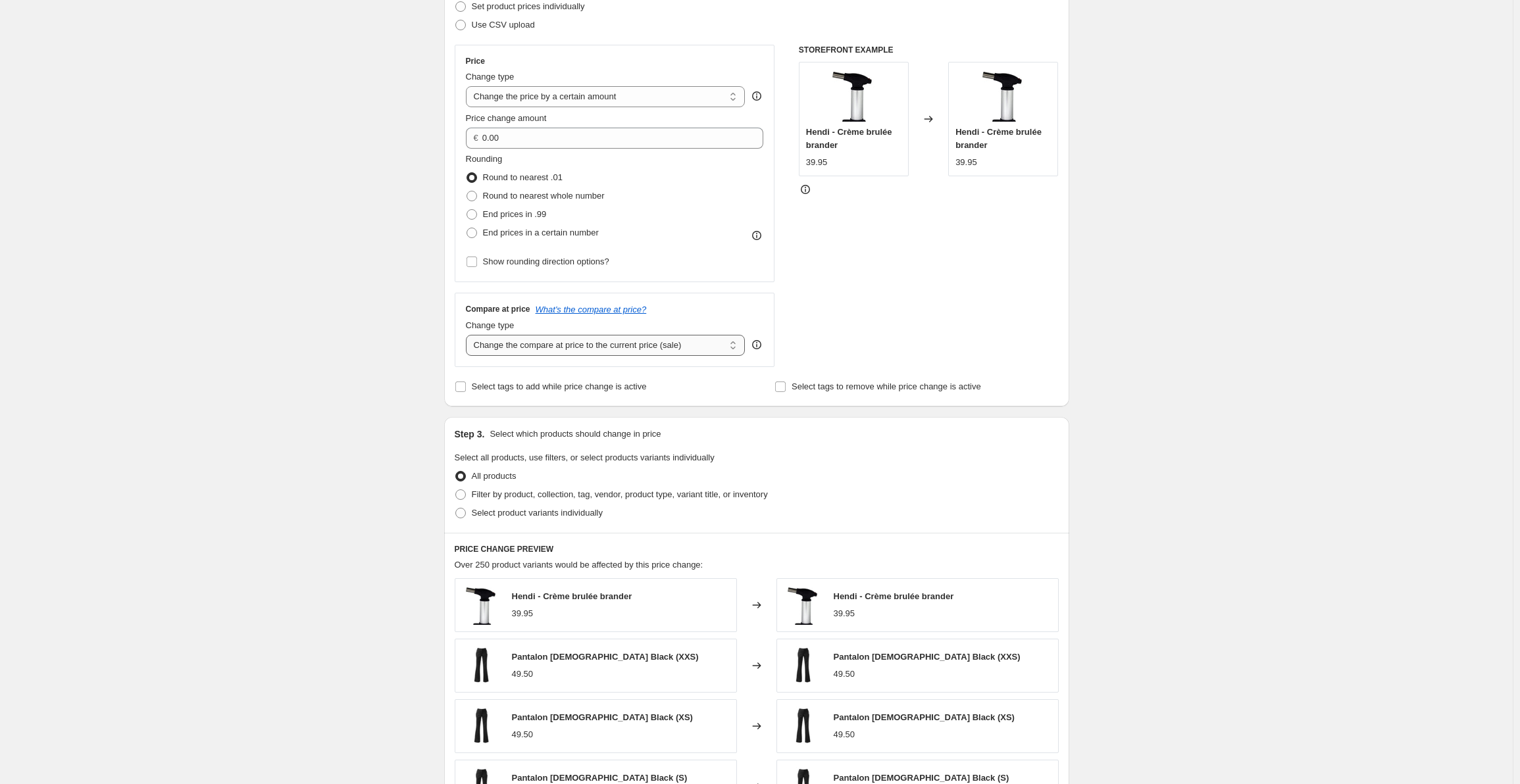
click at [535, 349] on select "Change the compare at price to the current price (sale) Change the compare at p…" at bounding box center [606, 346] width 280 height 21
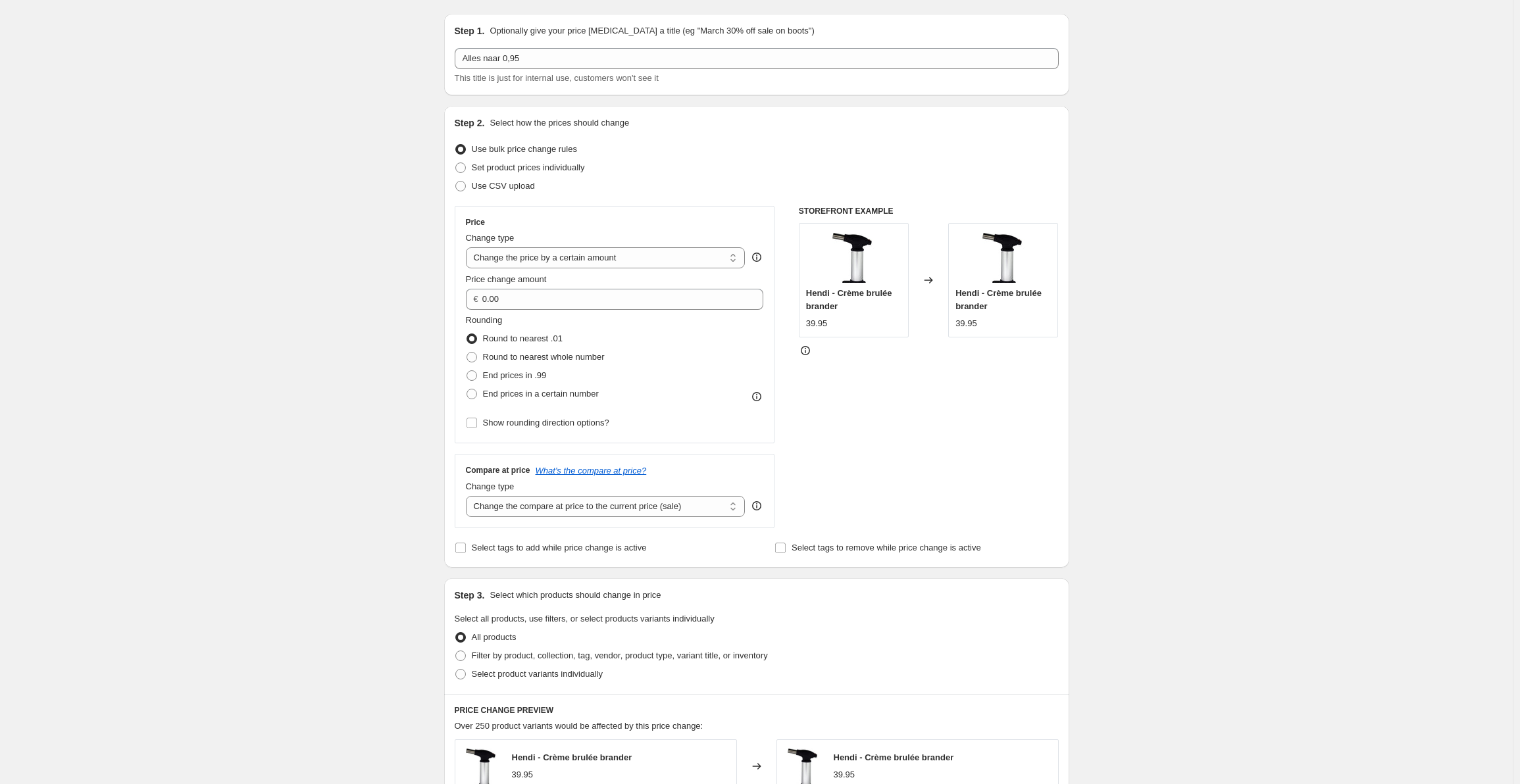
scroll to position [0, 0]
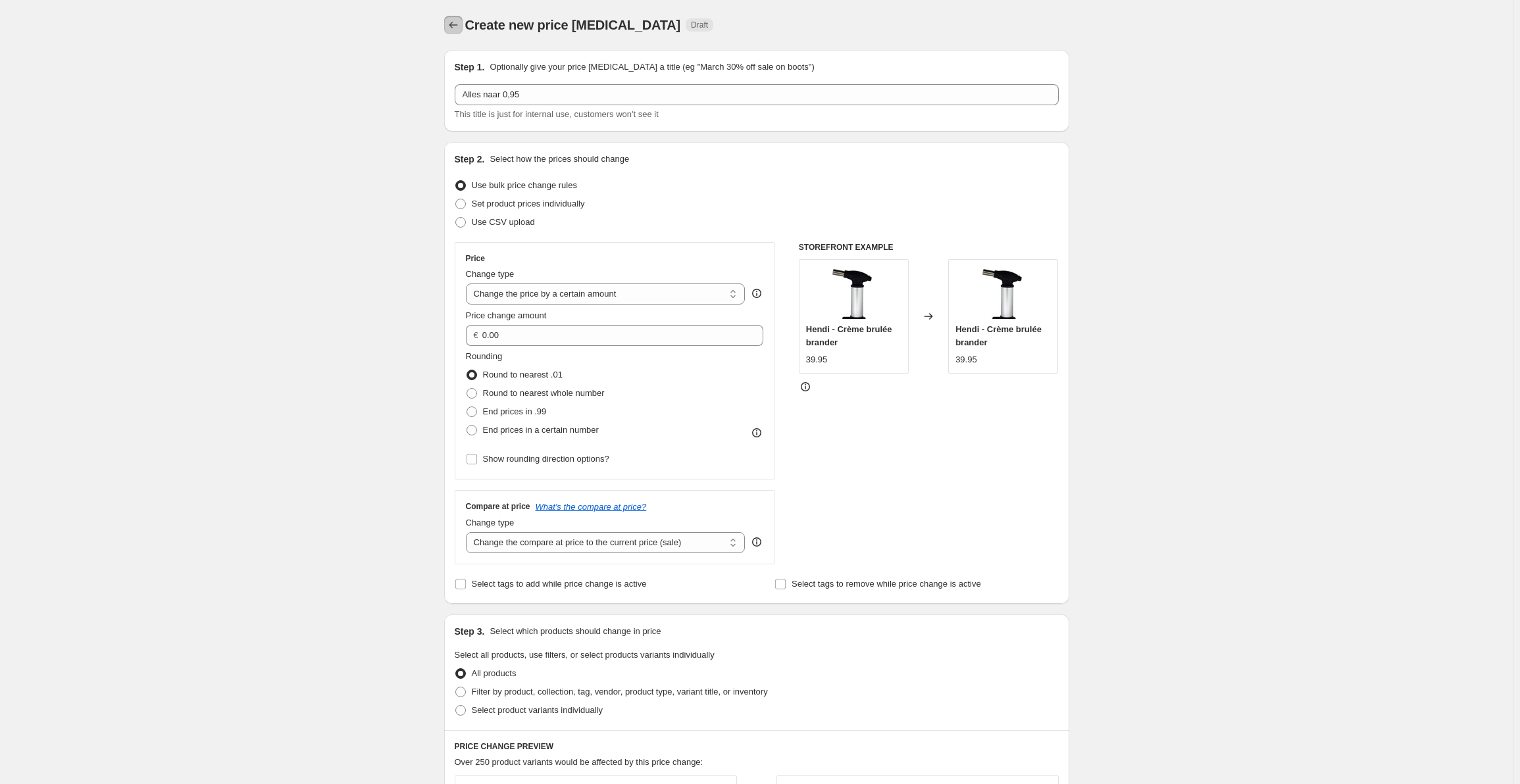
click at [456, 21] on icon "Price change jobs" at bounding box center [453, 25] width 13 height 13
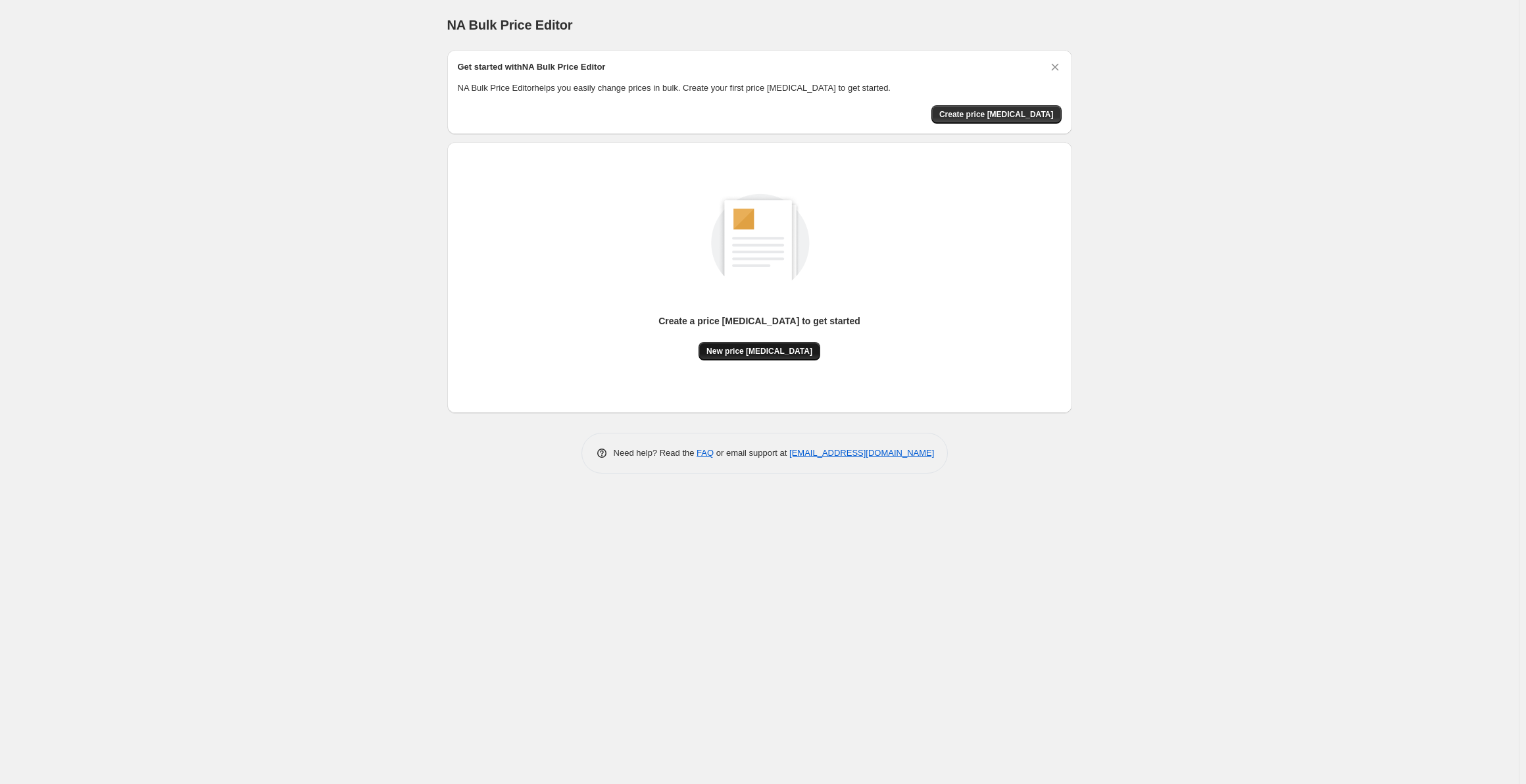
click at [781, 352] on span "New price change job" at bounding box center [759, 350] width 106 height 11
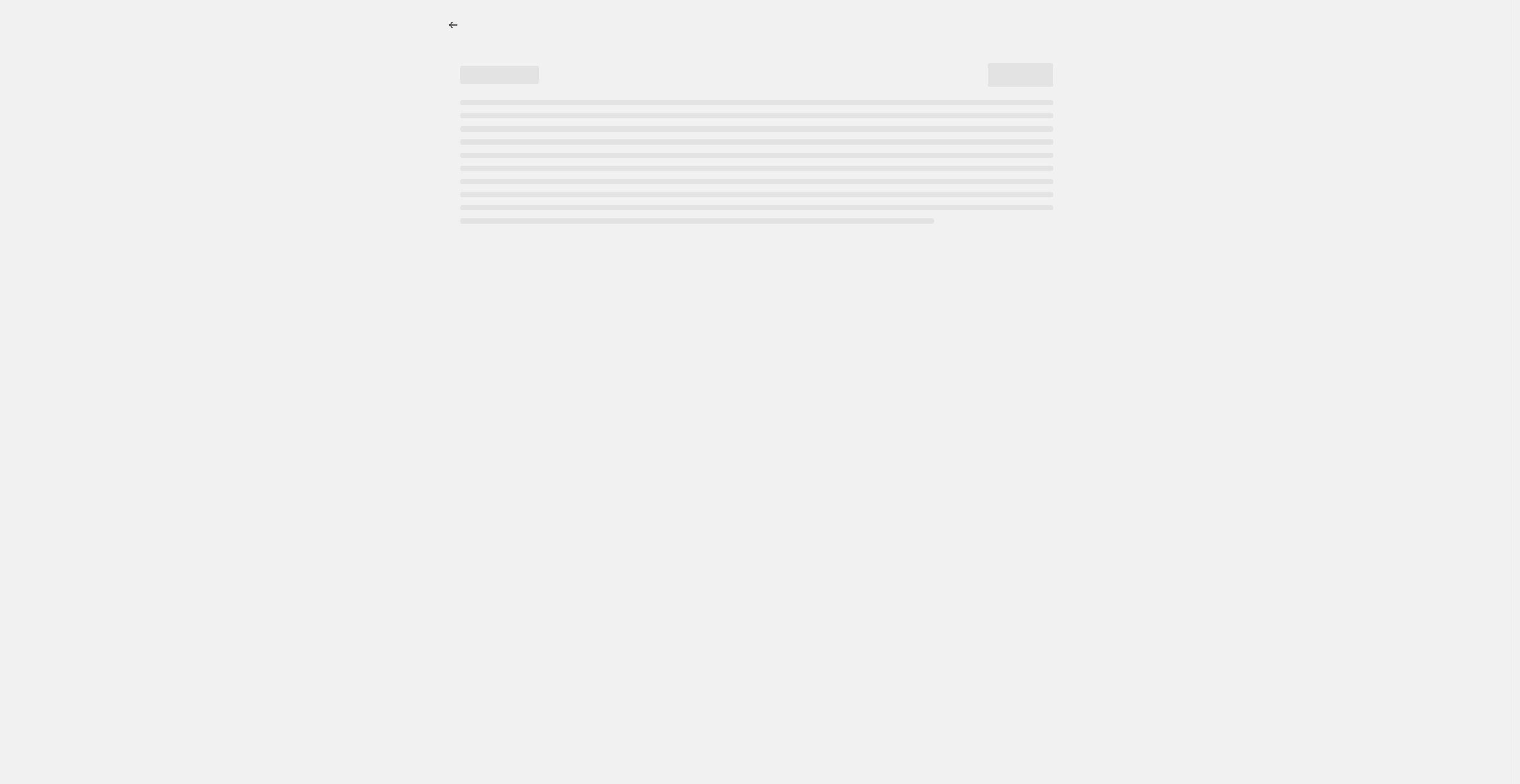
select select "percentage"
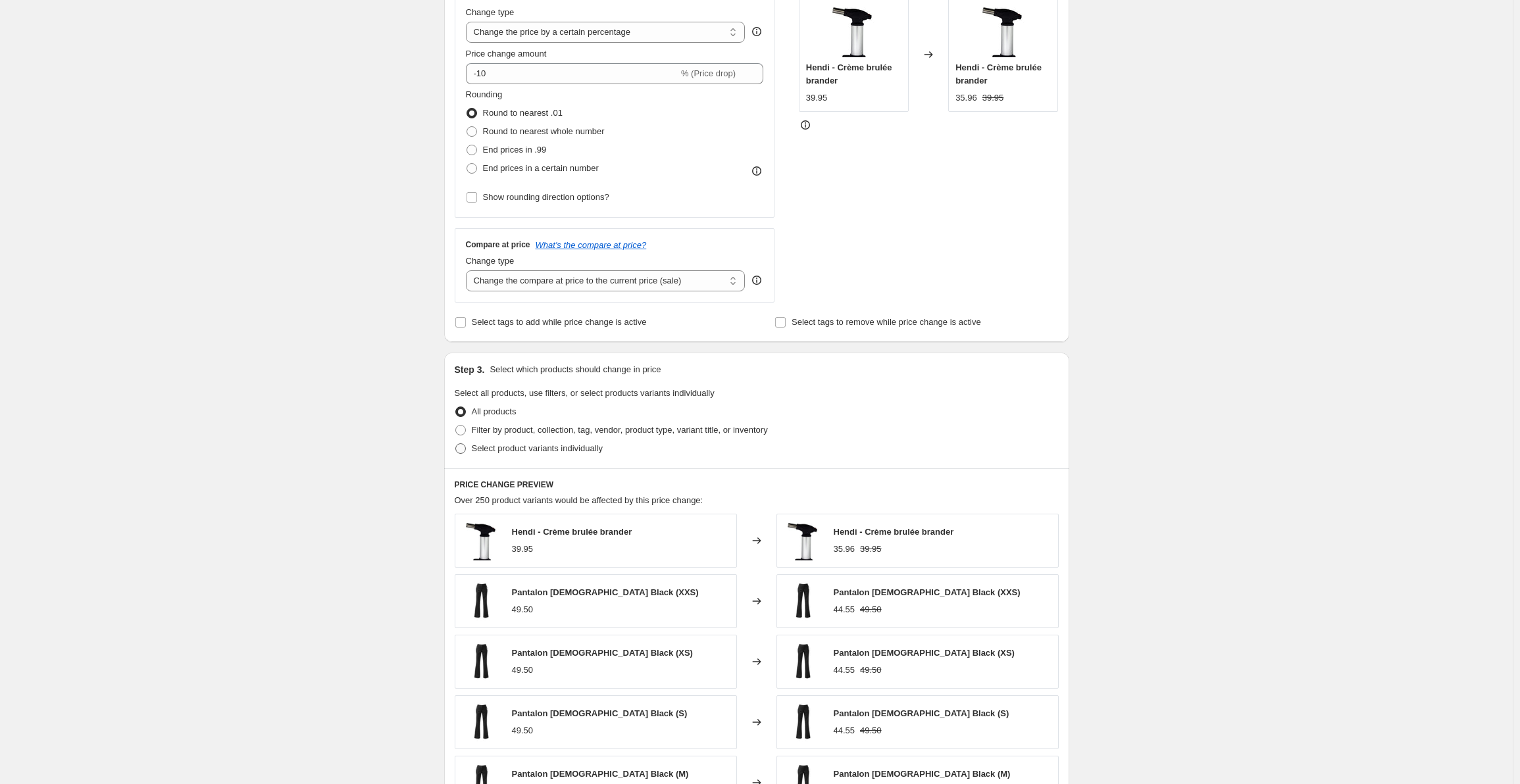
scroll to position [263, 0]
click at [540, 450] on span "Select product variants individually" at bounding box center [537, 447] width 131 height 10
click at [456, 443] on input "Select product variants individually" at bounding box center [455, 442] width 1 height 1
radio input "true"
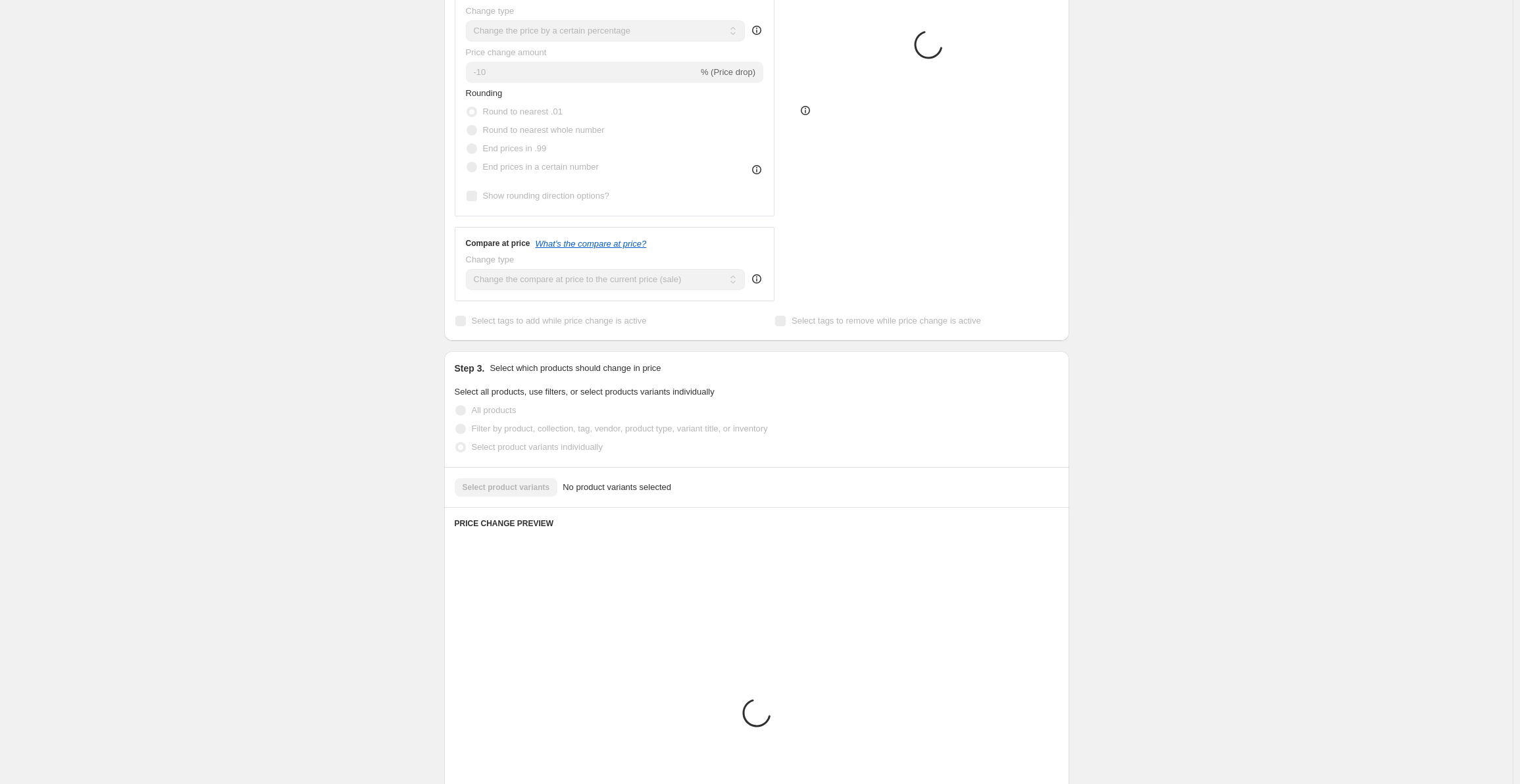
scroll to position [240, 0]
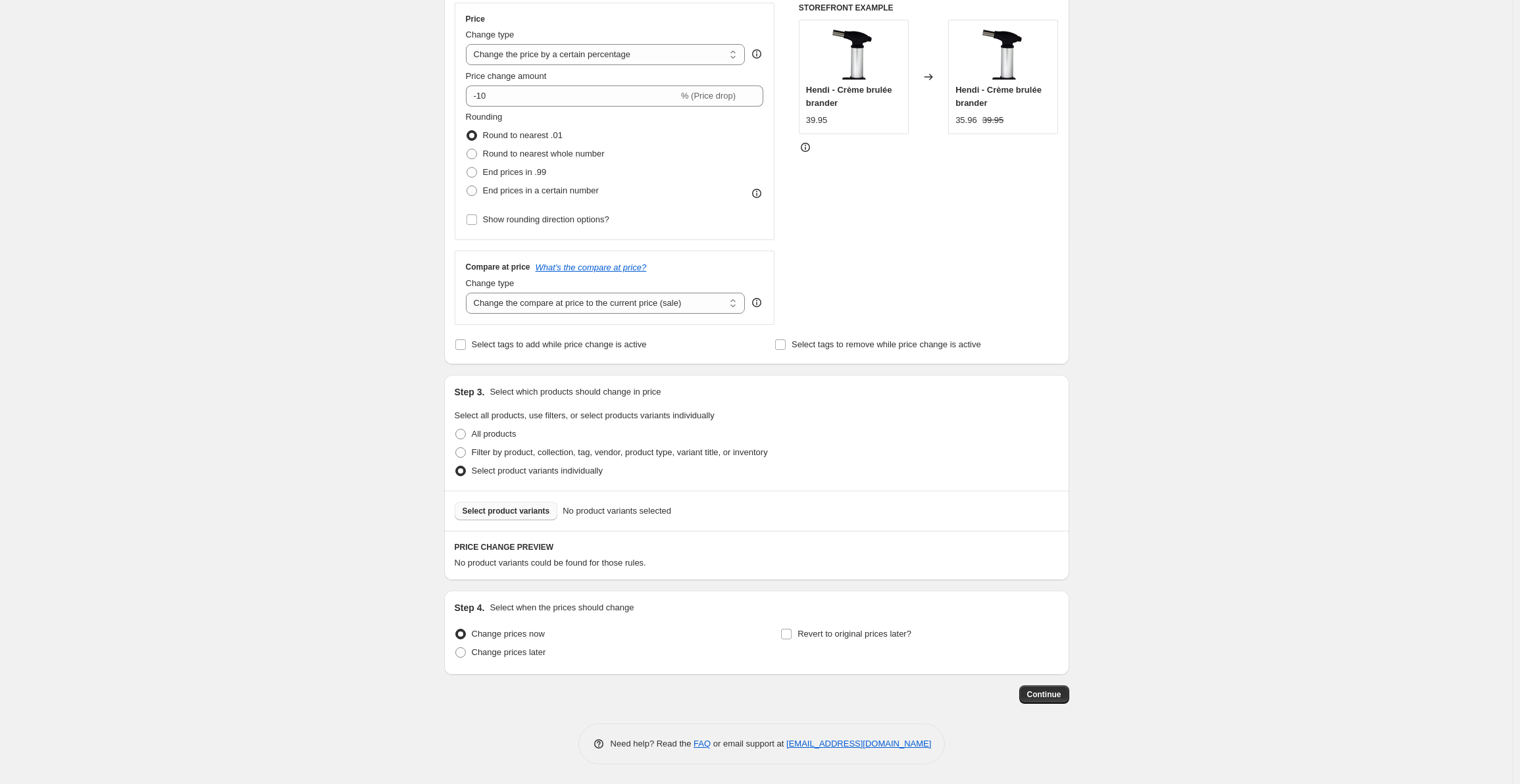
click at [535, 507] on span "Select product variants" at bounding box center [506, 511] width 87 height 11
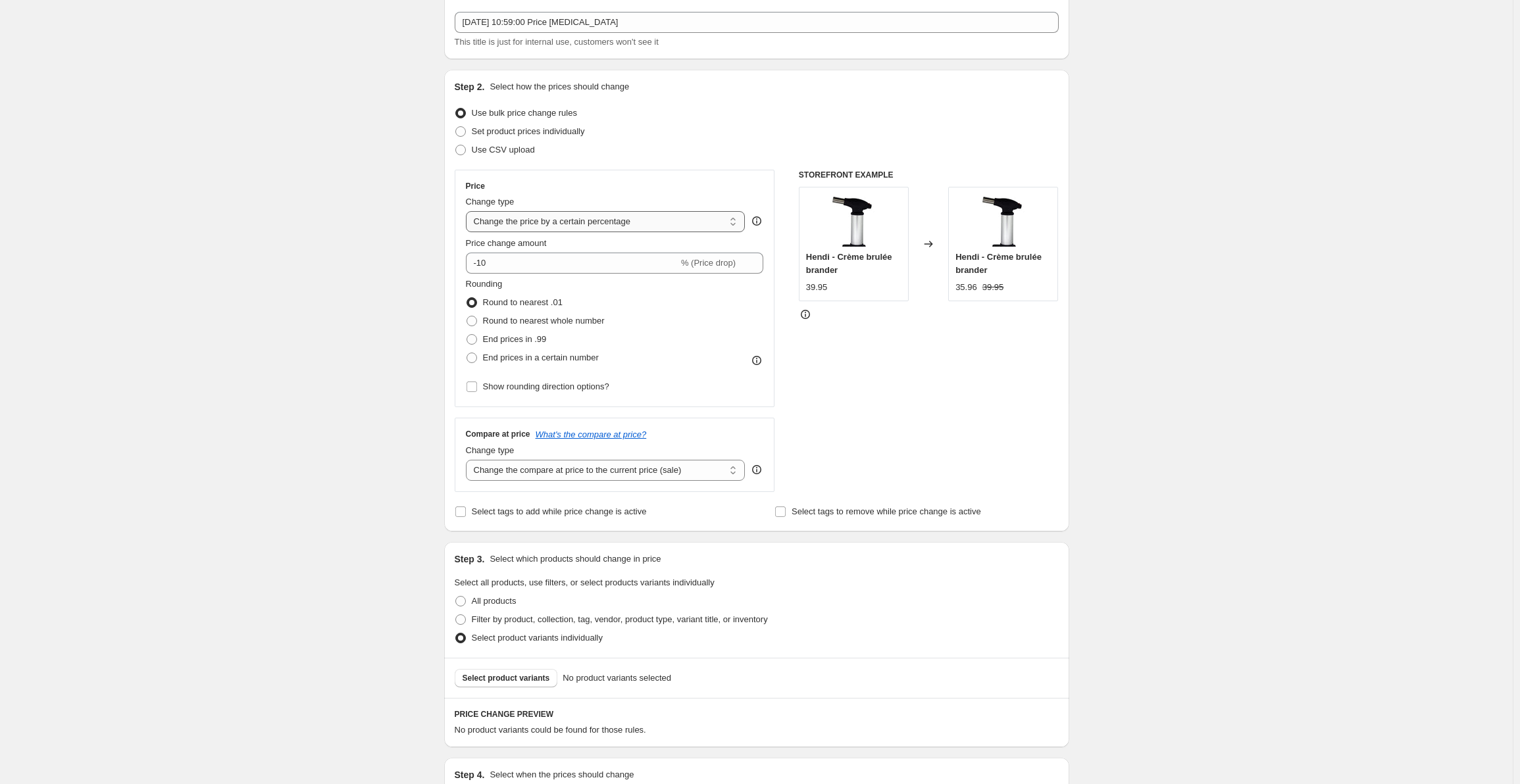
scroll to position [0, 0]
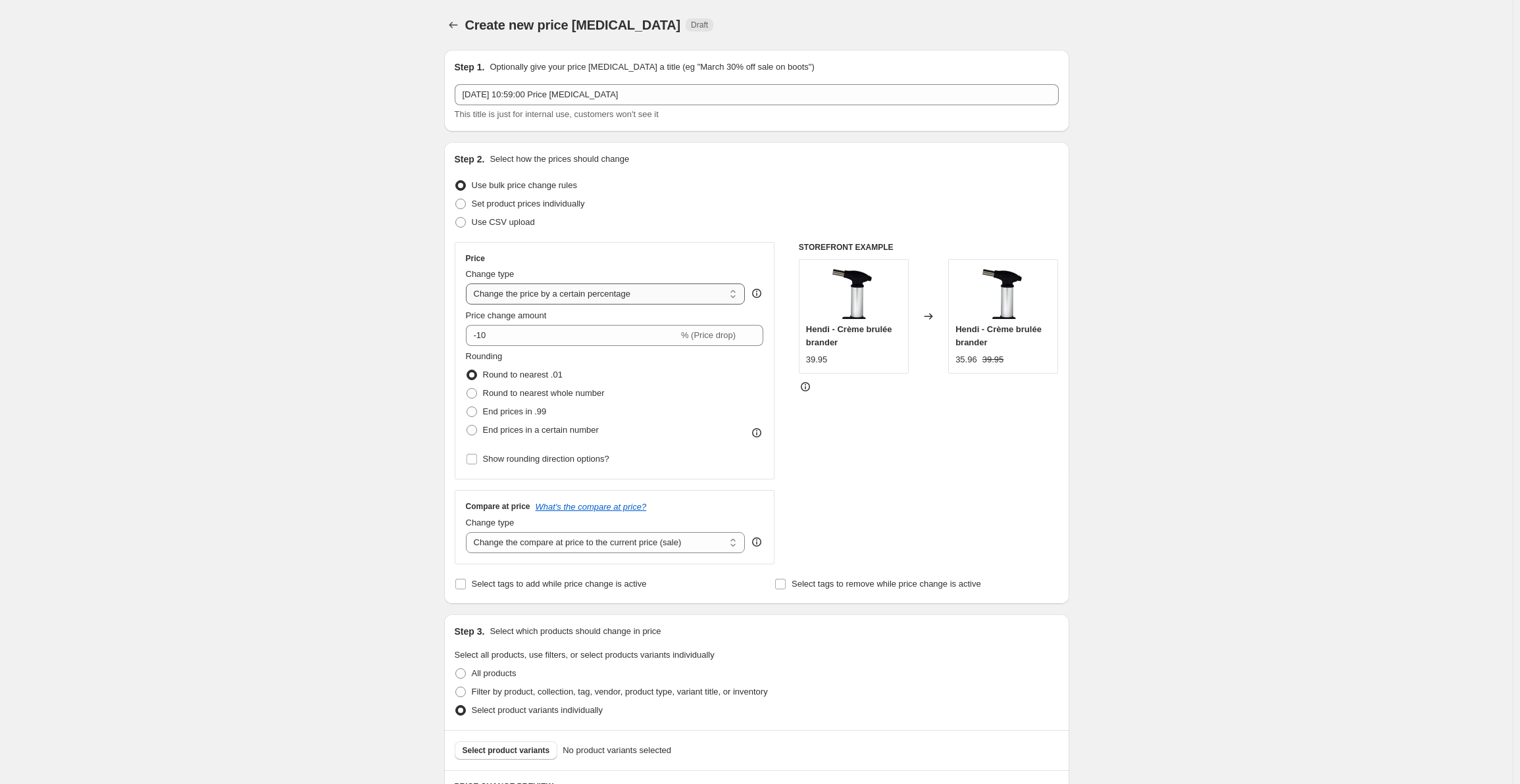
click at [677, 294] on select "Change the price to a certain amount Change the price by a certain amount Chang…" at bounding box center [606, 294] width 280 height 21
click at [742, 257] on div "Price" at bounding box center [615, 258] width 298 height 11
click at [530, 222] on span "Use CSV upload" at bounding box center [503, 222] width 63 height 10
click at [456, 218] on input "Use CSV upload" at bounding box center [455, 217] width 1 height 1
radio input "true"
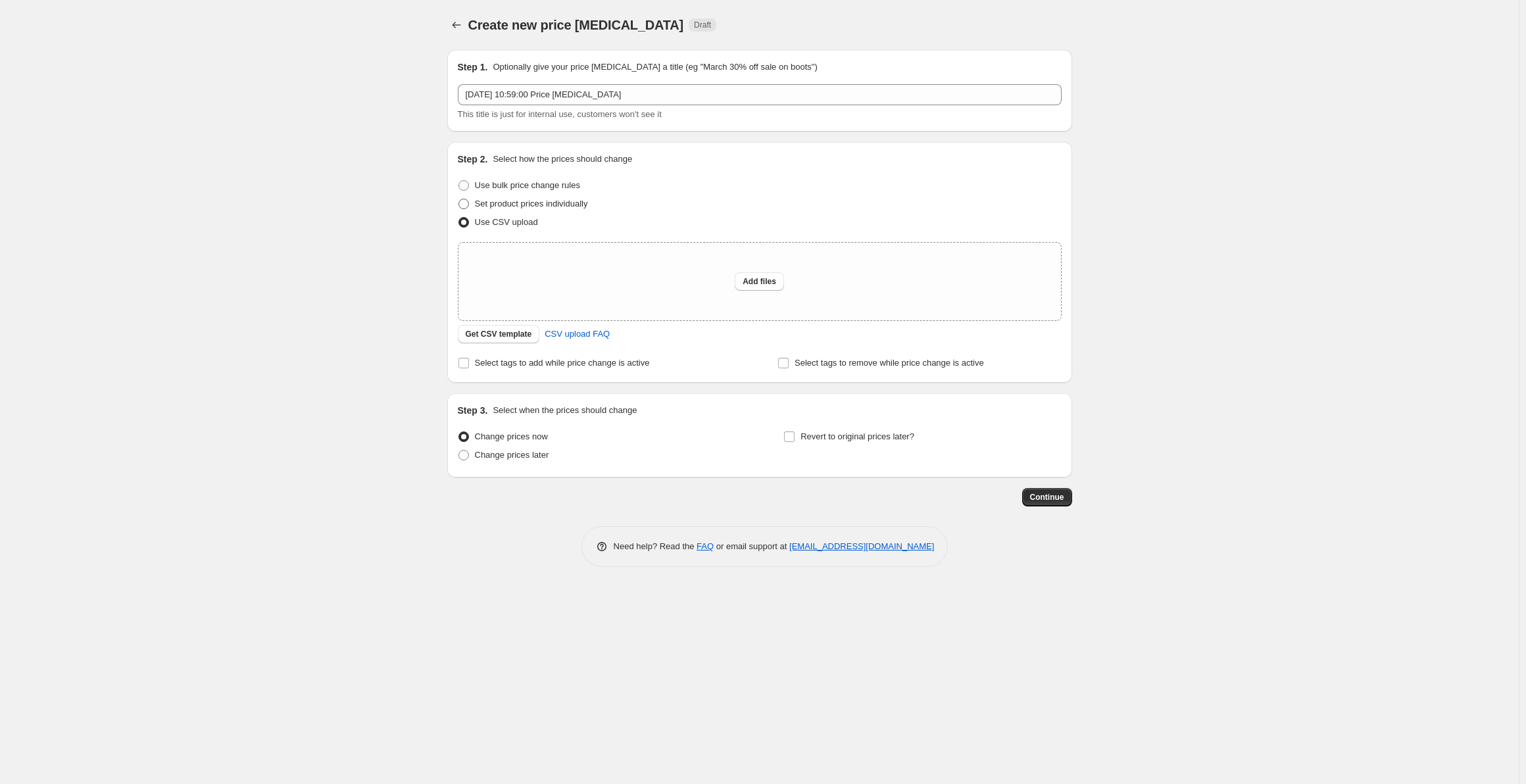
click at [538, 195] on label "Set product prices individually" at bounding box center [523, 204] width 131 height 18
click at [459, 199] on input "Set product prices individually" at bounding box center [459, 199] width 1 height 1
radio input "true"
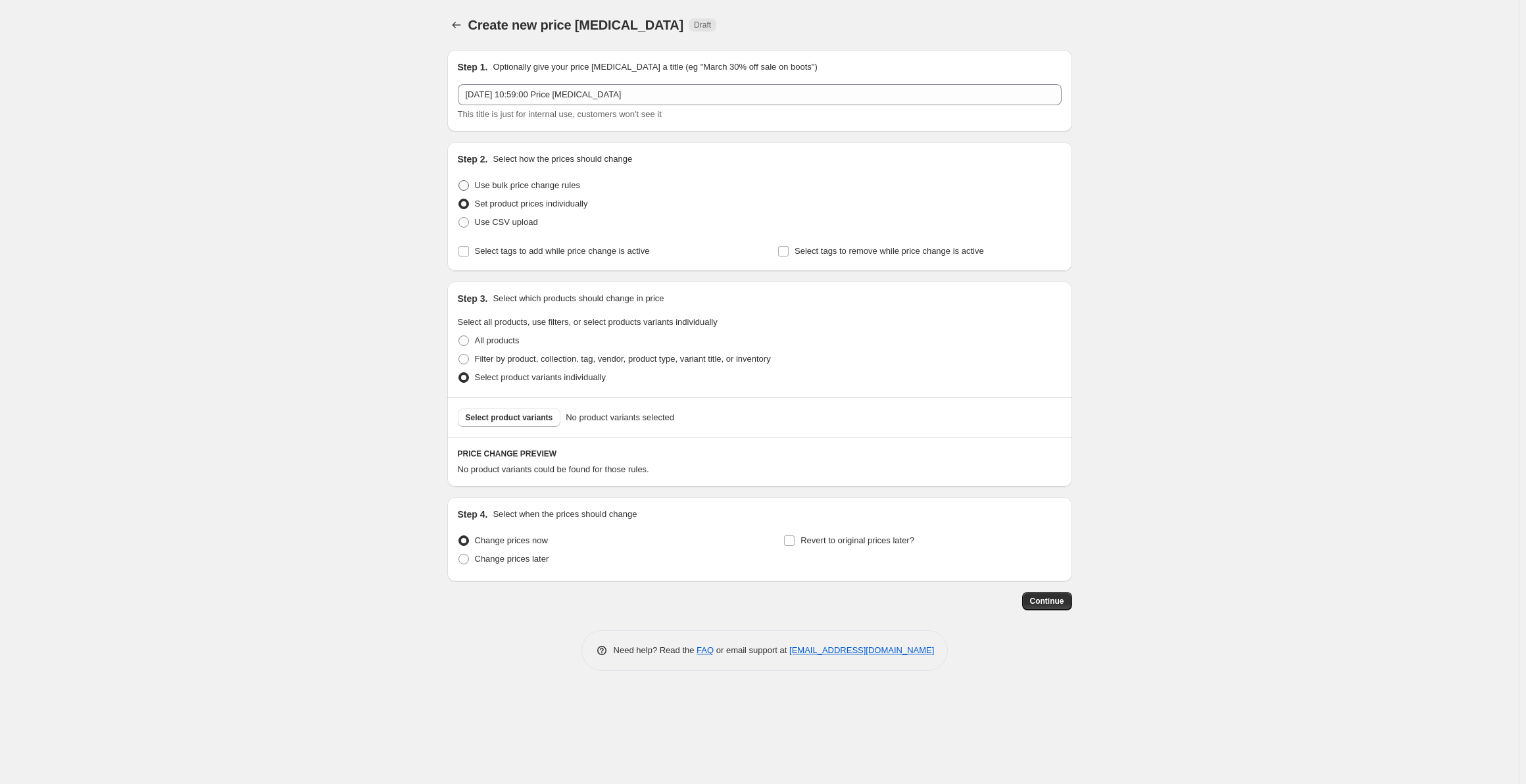
click at [551, 180] on span "Use bulk price change rules" at bounding box center [527, 185] width 105 height 10
click at [459, 180] on input "Use bulk price change rules" at bounding box center [459, 180] width 1 height 1
radio input "true"
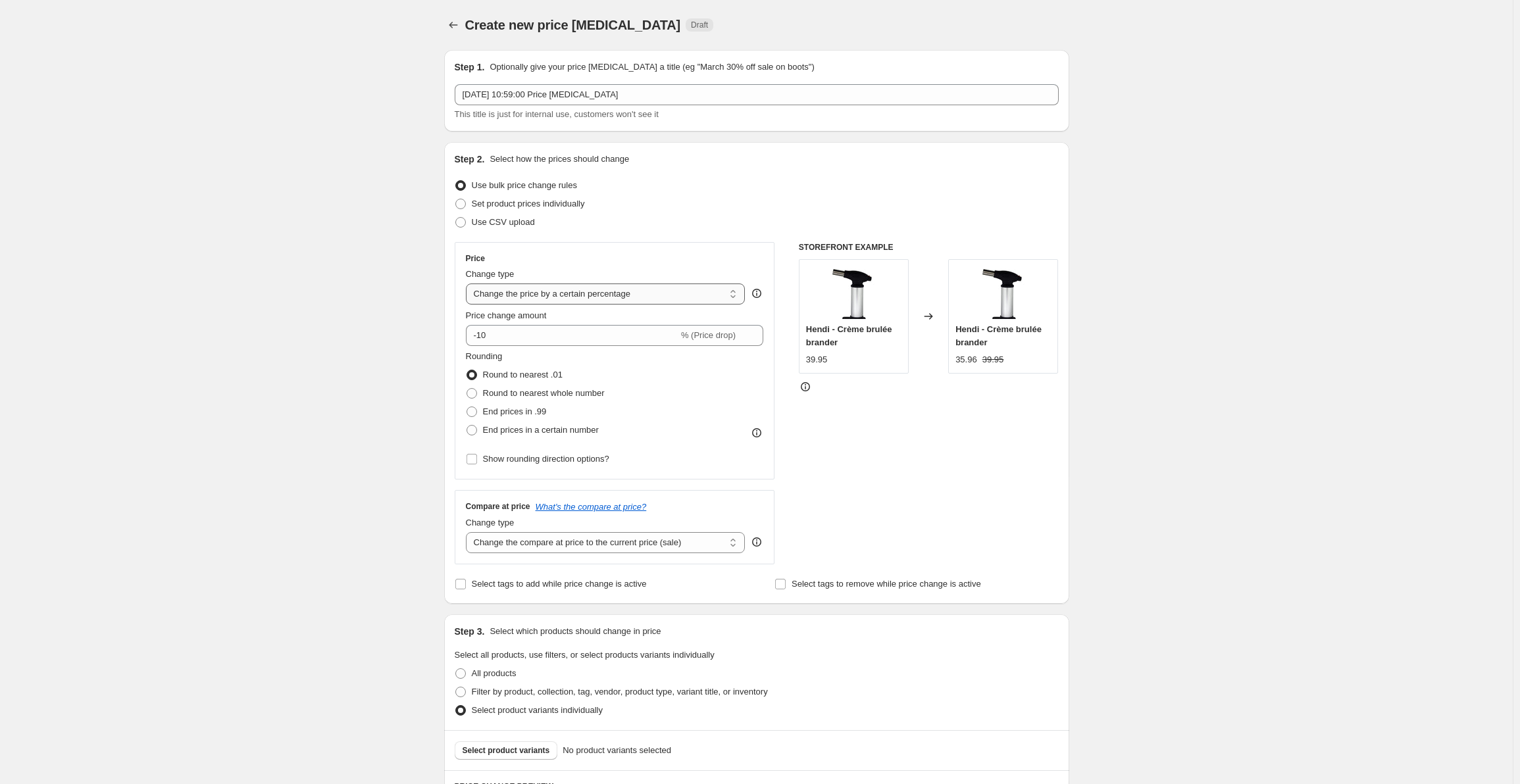
click at [613, 293] on select "Change the price to a certain amount Change the price by a certain amount Chang…" at bounding box center [606, 294] width 280 height 21
click at [605, 292] on select "Change the price to a certain amount Change the price by a certain amount Chang…" at bounding box center [606, 294] width 280 height 21
click at [542, 291] on select "Change the price to a certain amount Change the price by a certain amount Chang…" at bounding box center [606, 294] width 280 height 21
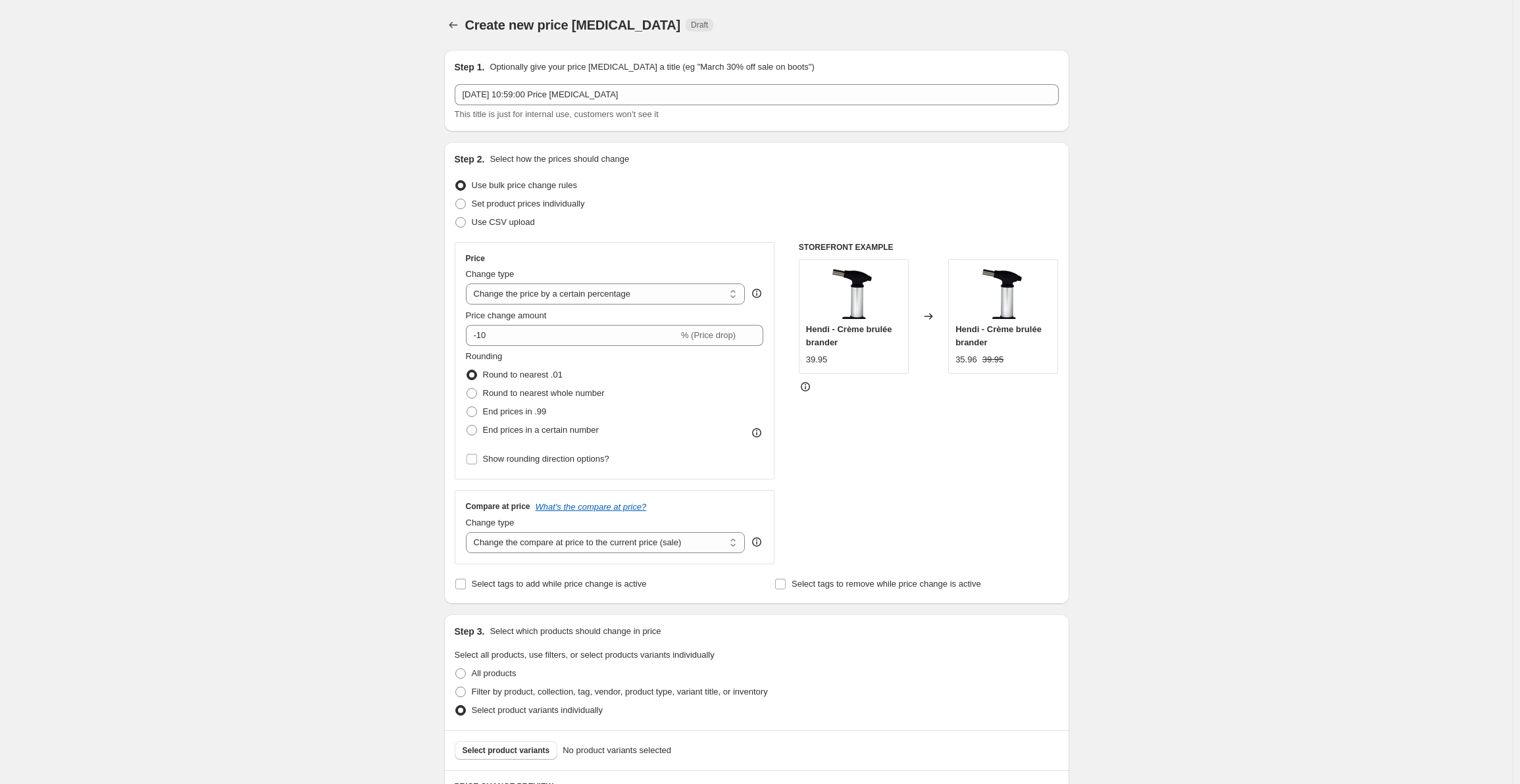
click at [629, 255] on div "Price" at bounding box center [615, 258] width 298 height 11
click at [660, 293] on select "Change the price to a certain amount Change the price by a certain amount Chang…" at bounding box center [606, 294] width 280 height 21
click at [671, 294] on select "Change the price to a certain amount Change the price by a certain amount Chang…" at bounding box center [606, 294] width 280 height 21
click at [710, 541] on select "Change the compare at price to the current price (sale) Change the compare at p…" at bounding box center [606, 543] width 280 height 21
click at [679, 297] on select "Change the price to a certain amount Change the price by a certain amount Chang…" at bounding box center [606, 294] width 280 height 21
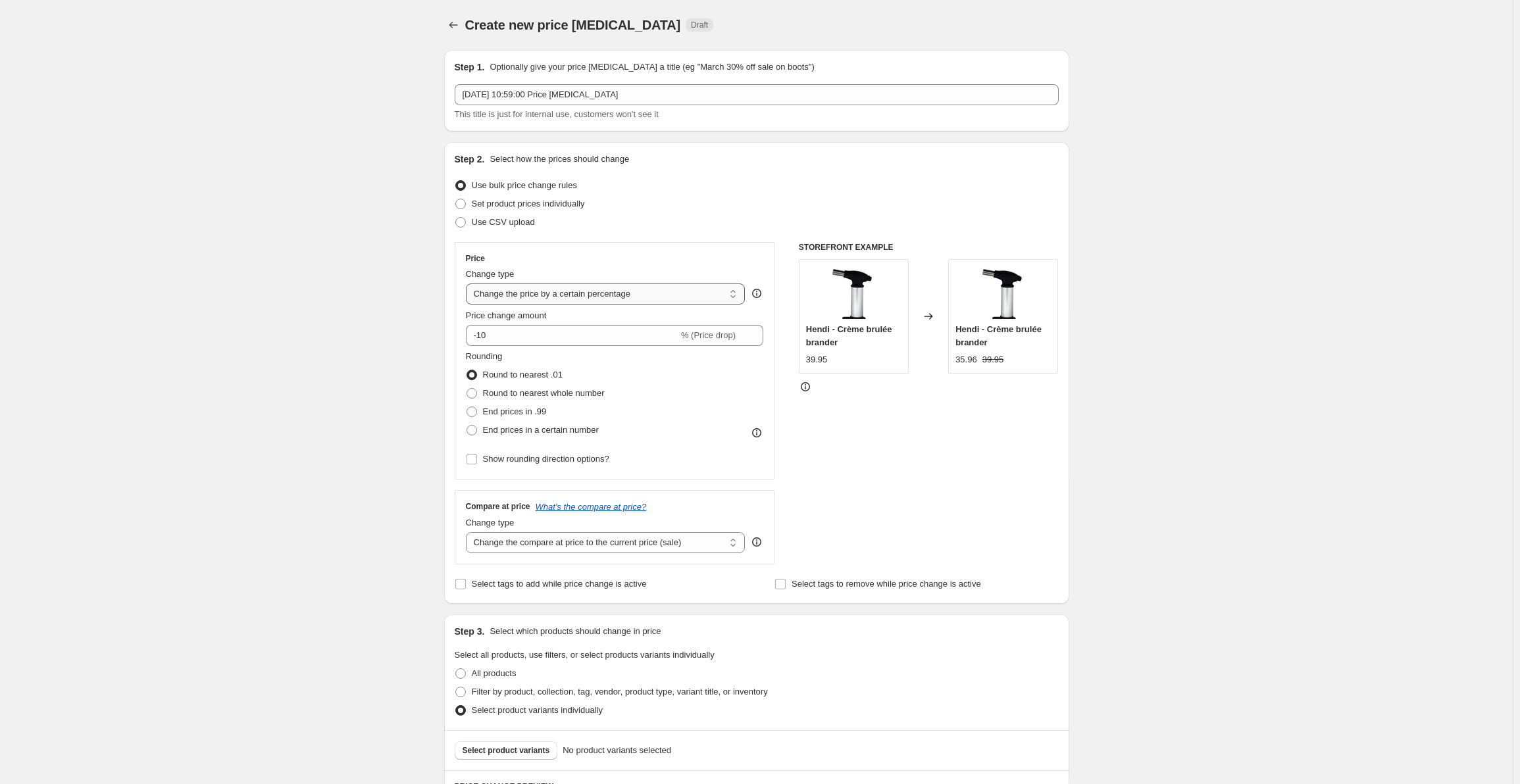
select select "by"
click at [469, 283] on select "Change the price to a certain amount Change the price by a certain amount Chang…" at bounding box center [606, 294] width 280 height 21
type input "-10.00"
click at [681, 296] on select "Change the price to a certain amount Change the price by a certain amount Chang…" at bounding box center [606, 294] width 280 height 21
click at [469, 283] on select "Change the price to a certain amount Change the price by a certain amount Chang…" at bounding box center [606, 294] width 280 height 21
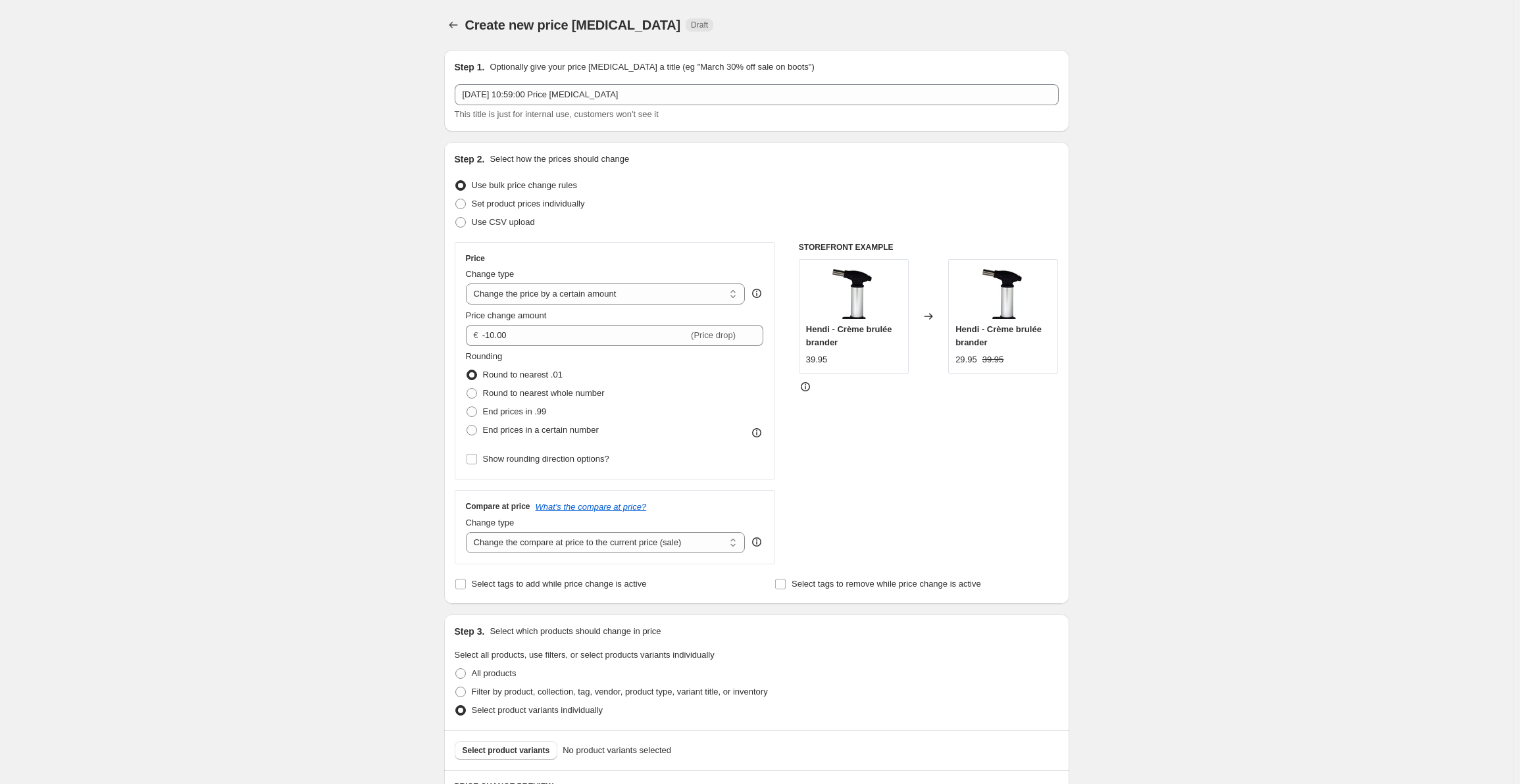
click at [443, 389] on div "Step 1. Optionally give your price change job a title (eg "March 30% off sale o…" at bounding box center [751, 491] width 635 height 903
click at [542, 336] on input "-10.00" at bounding box center [585, 336] width 206 height 21
click at [449, 358] on div "Step 2. Select how the prices should change Use bulk price change rules Set pro…" at bounding box center [757, 372] width 625 height 462
drag, startPoint x: 665, startPoint y: 339, endPoint x: 458, endPoint y: 348, distance: 207.2
click at [458, 348] on div "Price Change type Change the price to a certain amount Change the price by a ce…" at bounding box center [614, 360] width 320 height 238
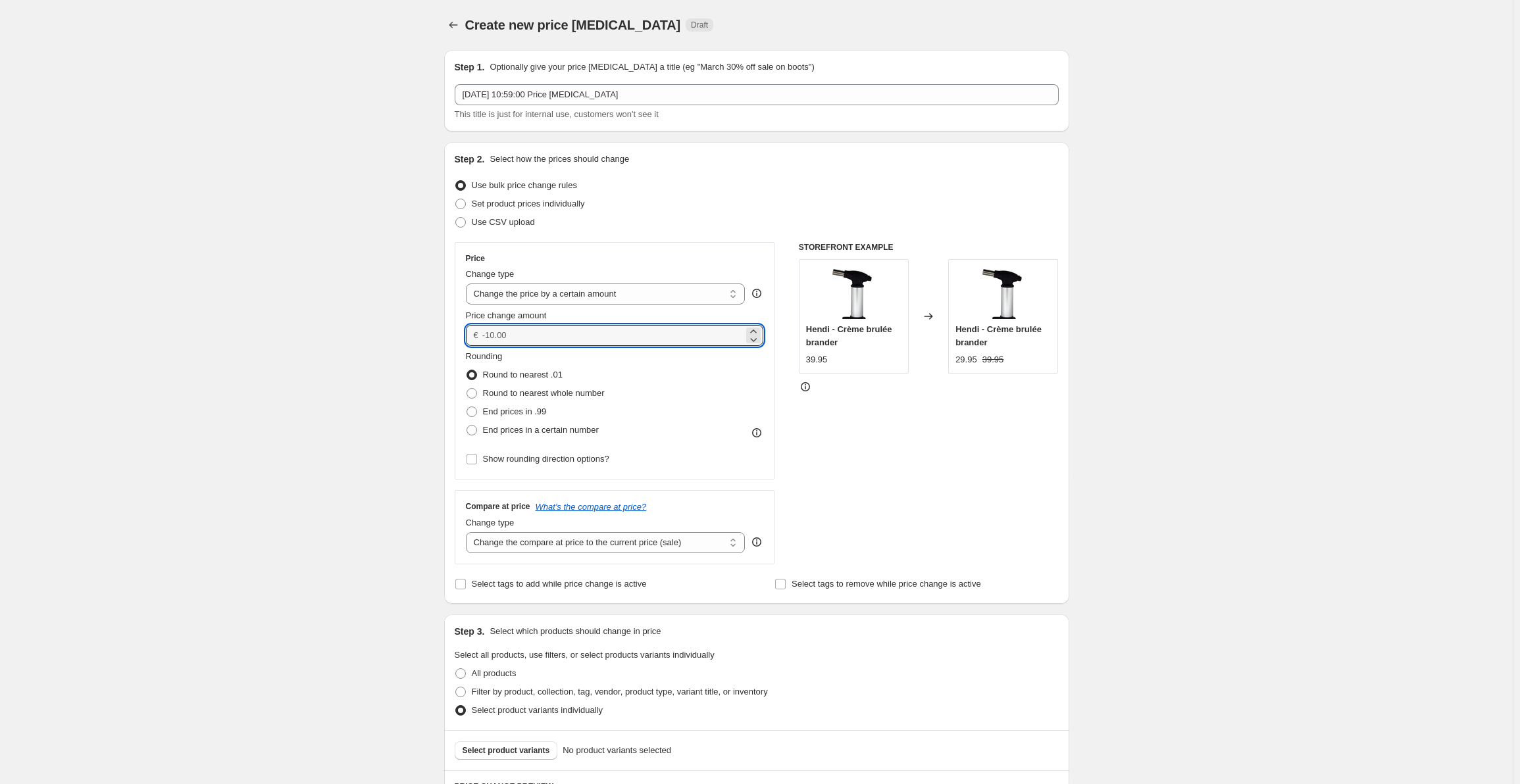
type input "0.00"
click at [427, 347] on div "Create new price change job. This page is ready Create new price change job Dra…" at bounding box center [756, 512] width 1513 height 1023
click at [436, 375] on div "Create new price change job. This page is ready Create new price change job Dra…" at bounding box center [756, 512] width 657 height 1023
click at [544, 414] on span "End prices in .99" at bounding box center [515, 412] width 64 height 10
click at [467, 407] on input "End prices in .99" at bounding box center [466, 407] width 1 height 1
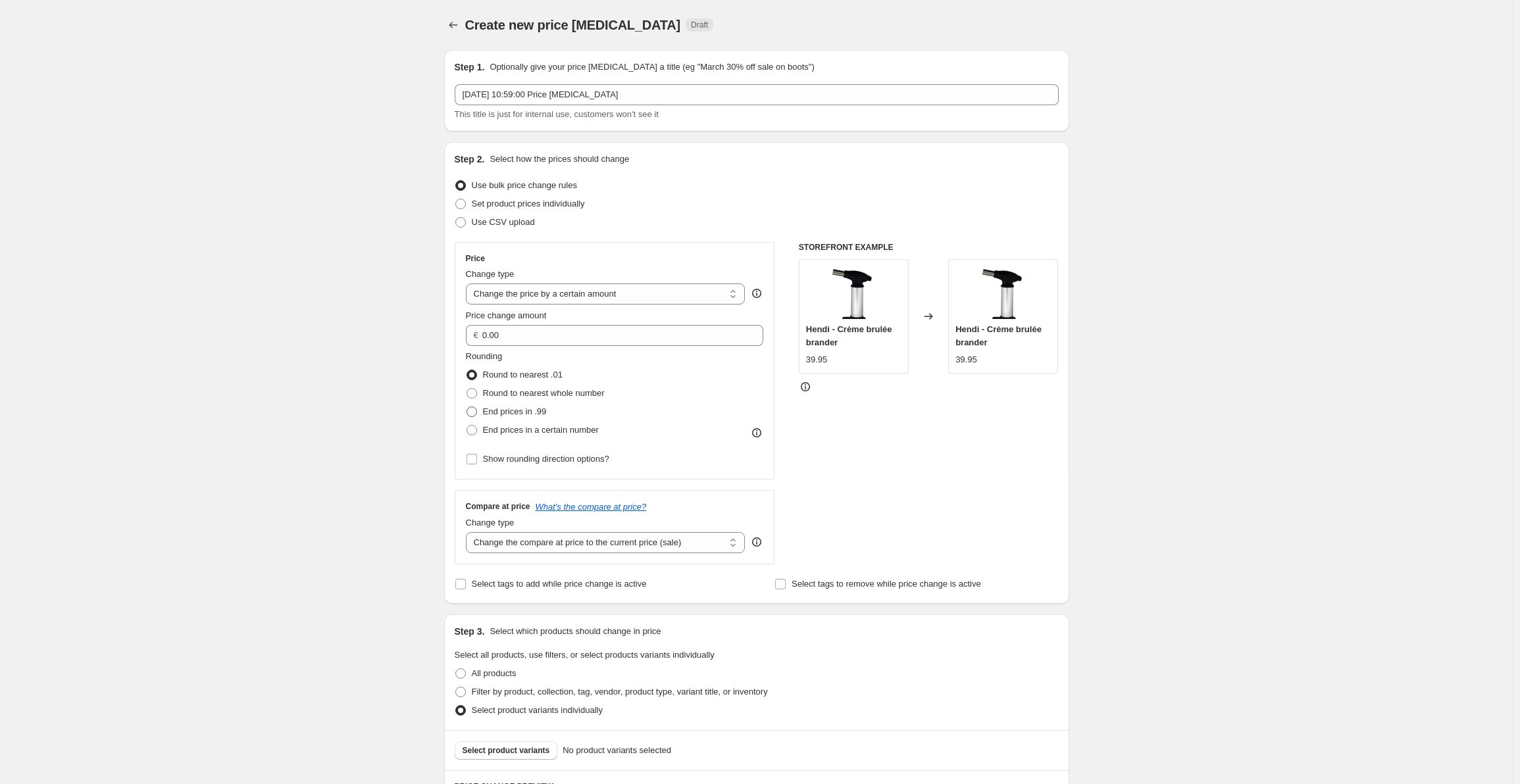
radio input "true"
click at [523, 375] on span "Round to nearest .01" at bounding box center [523, 375] width 80 height 10
click at [467, 370] on input "Round to nearest .01" at bounding box center [466, 370] width 1 height 1
radio input "true"
click at [652, 541] on select "Change the compare at price to the current price (sale) Change the compare at p…" at bounding box center [606, 543] width 280 height 21
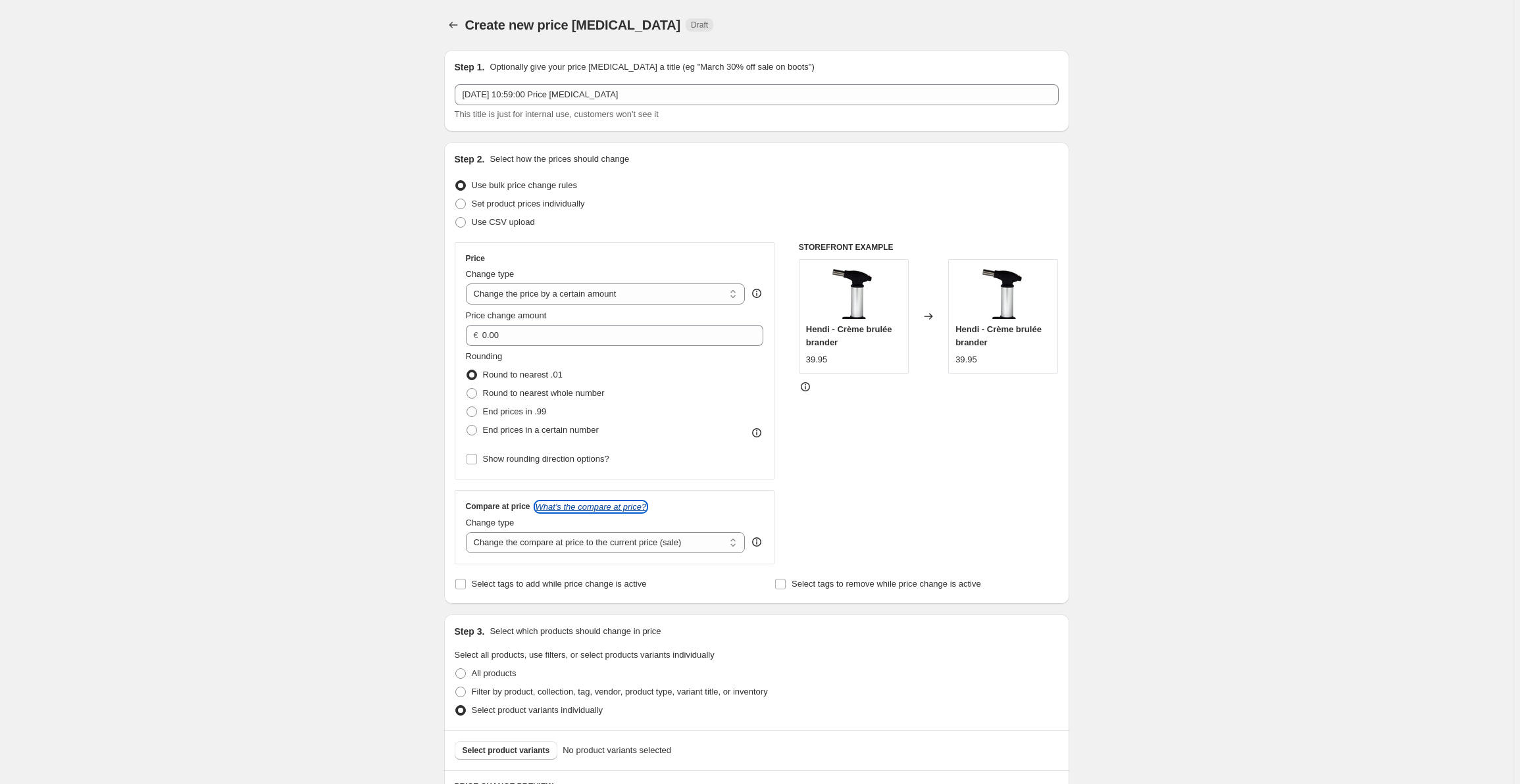
click at [616, 502] on icon "What's the compare at price?" at bounding box center [591, 507] width 111 height 10
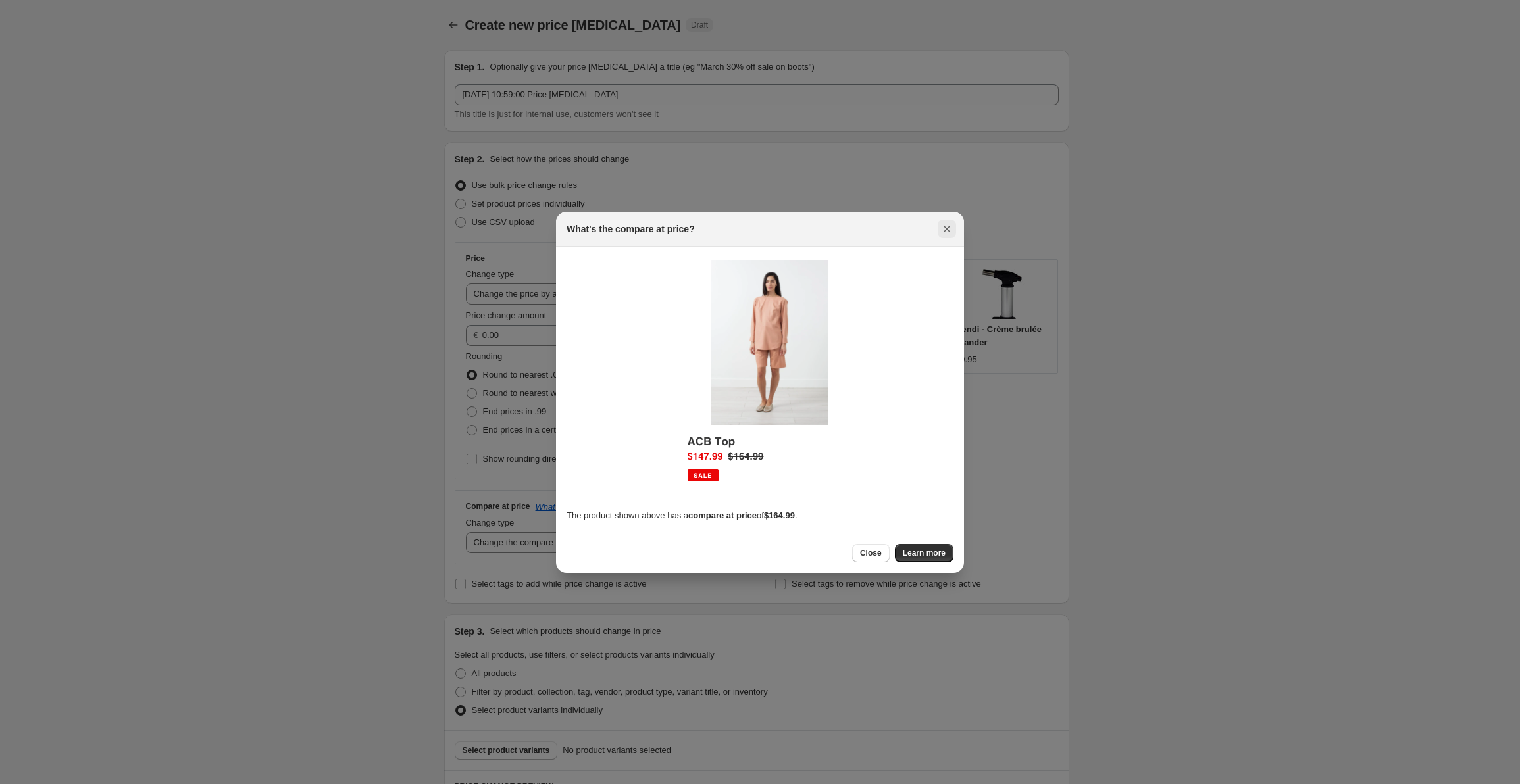
click at [946, 228] on icon "Close" at bounding box center [947, 228] width 7 height 7
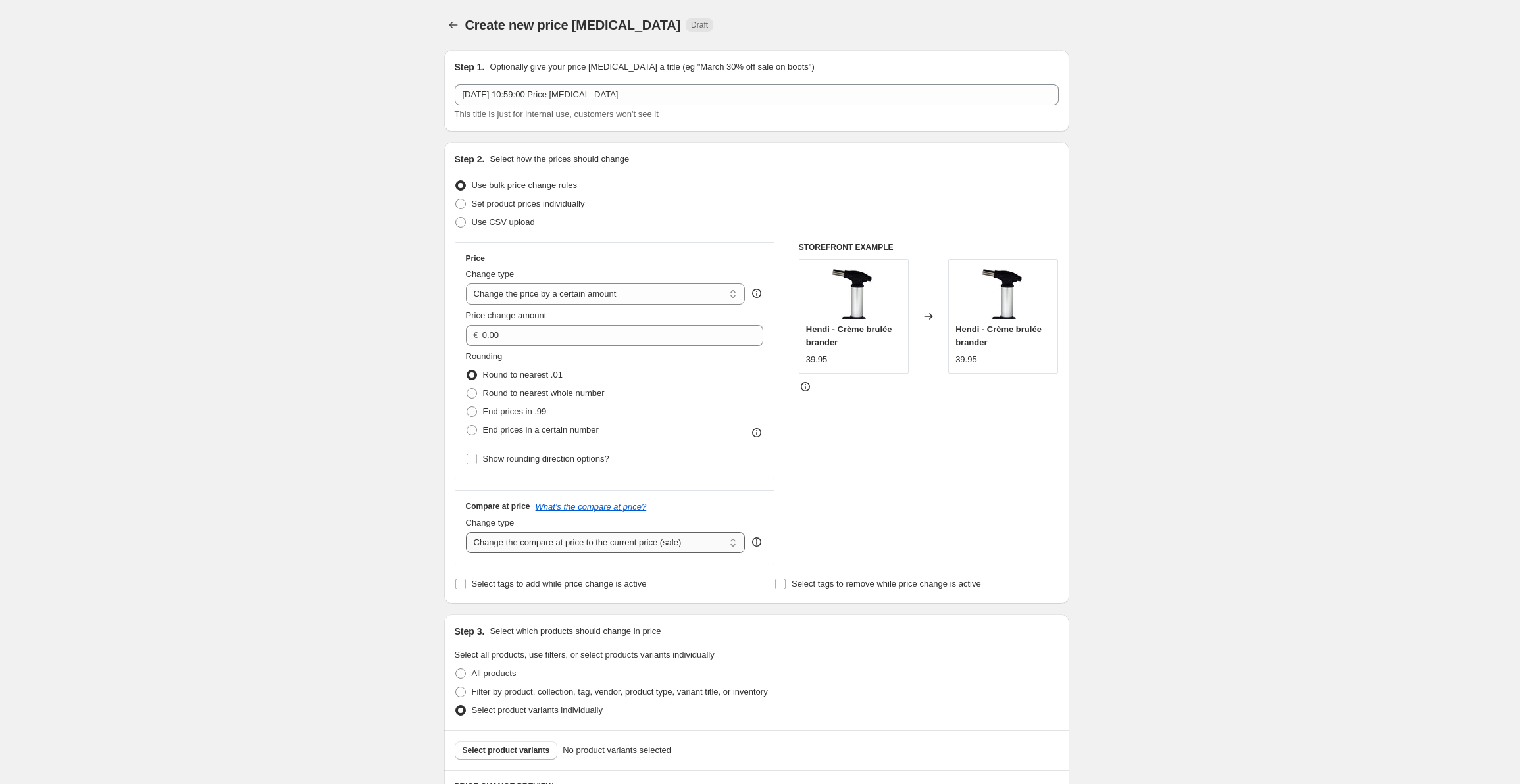
click at [680, 539] on select "Change the compare at price to the current price (sale) Change the compare at p…" at bounding box center [606, 543] width 280 height 21
select select "no_change"
click at [469, 532] on select "Change the compare at price to the current price (sale) Change the compare at p…" at bounding box center [606, 543] width 280 height 21
click at [421, 582] on div "Create new price change job. This page is ready Create new price change job Dra…" at bounding box center [756, 512] width 1513 height 1023
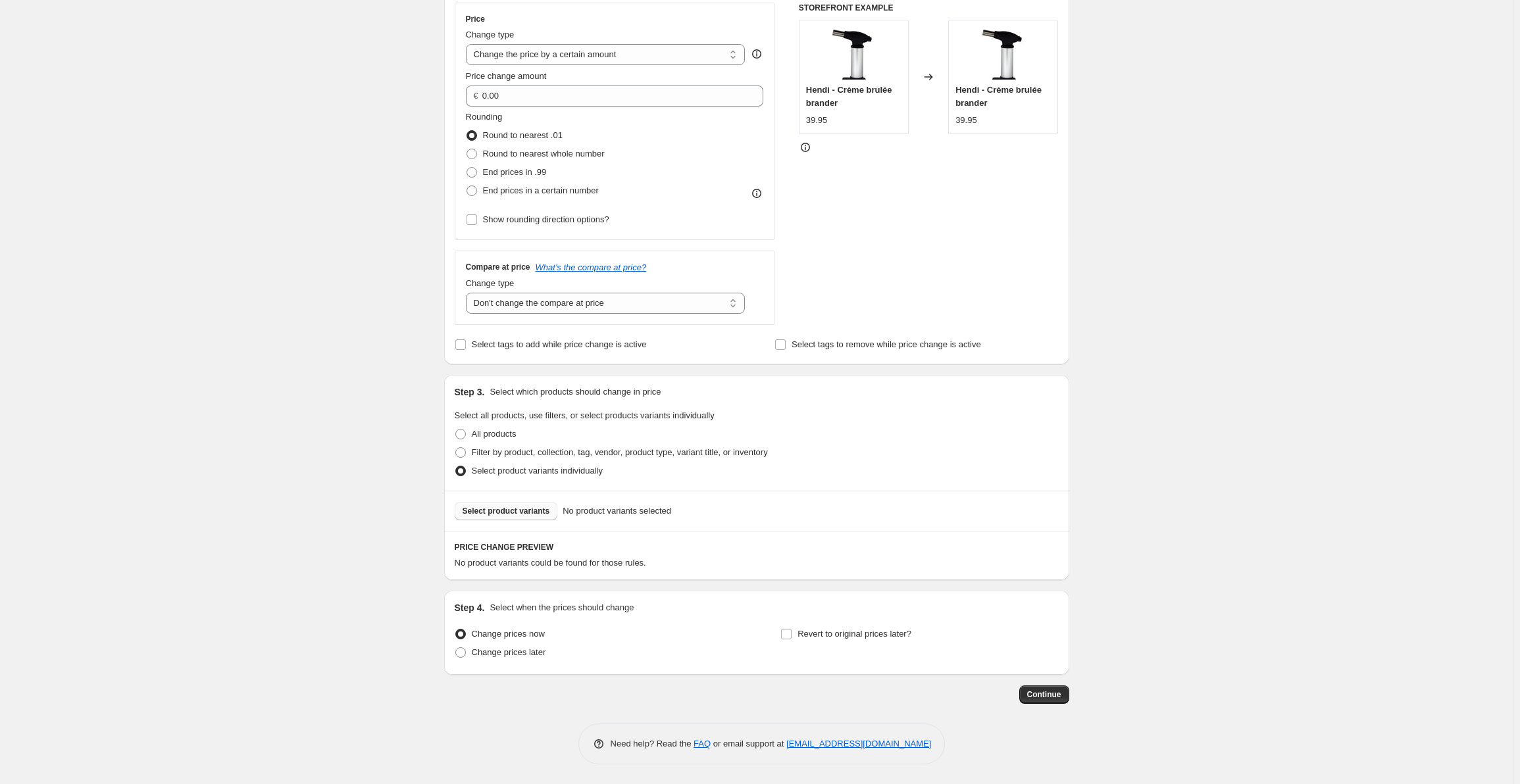
click at [535, 512] on span "Select product variants" at bounding box center [506, 511] width 87 height 11
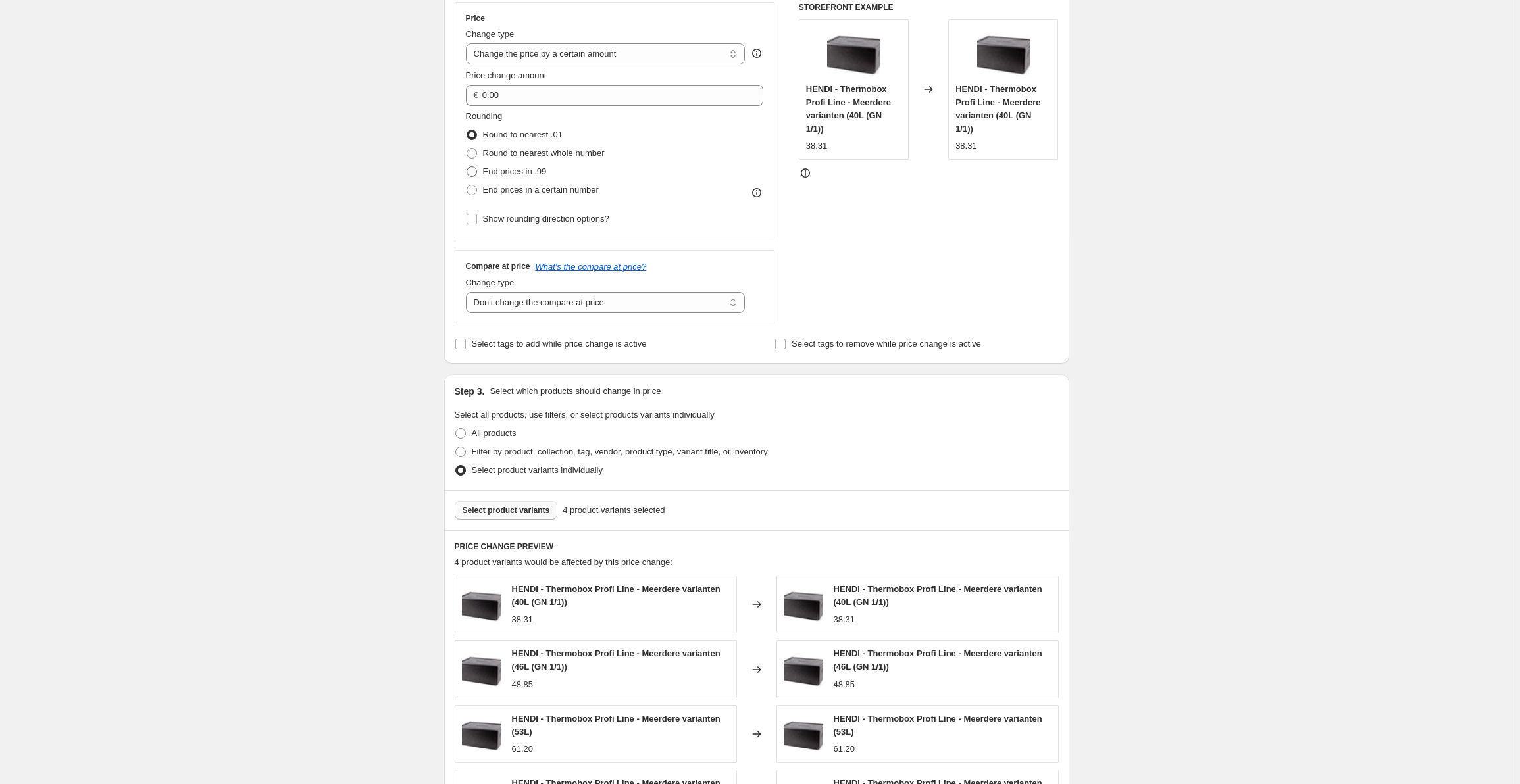
click at [537, 168] on span "End prices in .99" at bounding box center [515, 171] width 64 height 10
click at [467, 167] on input "End prices in .99" at bounding box center [466, 166] width 1 height 1
radio input "true"
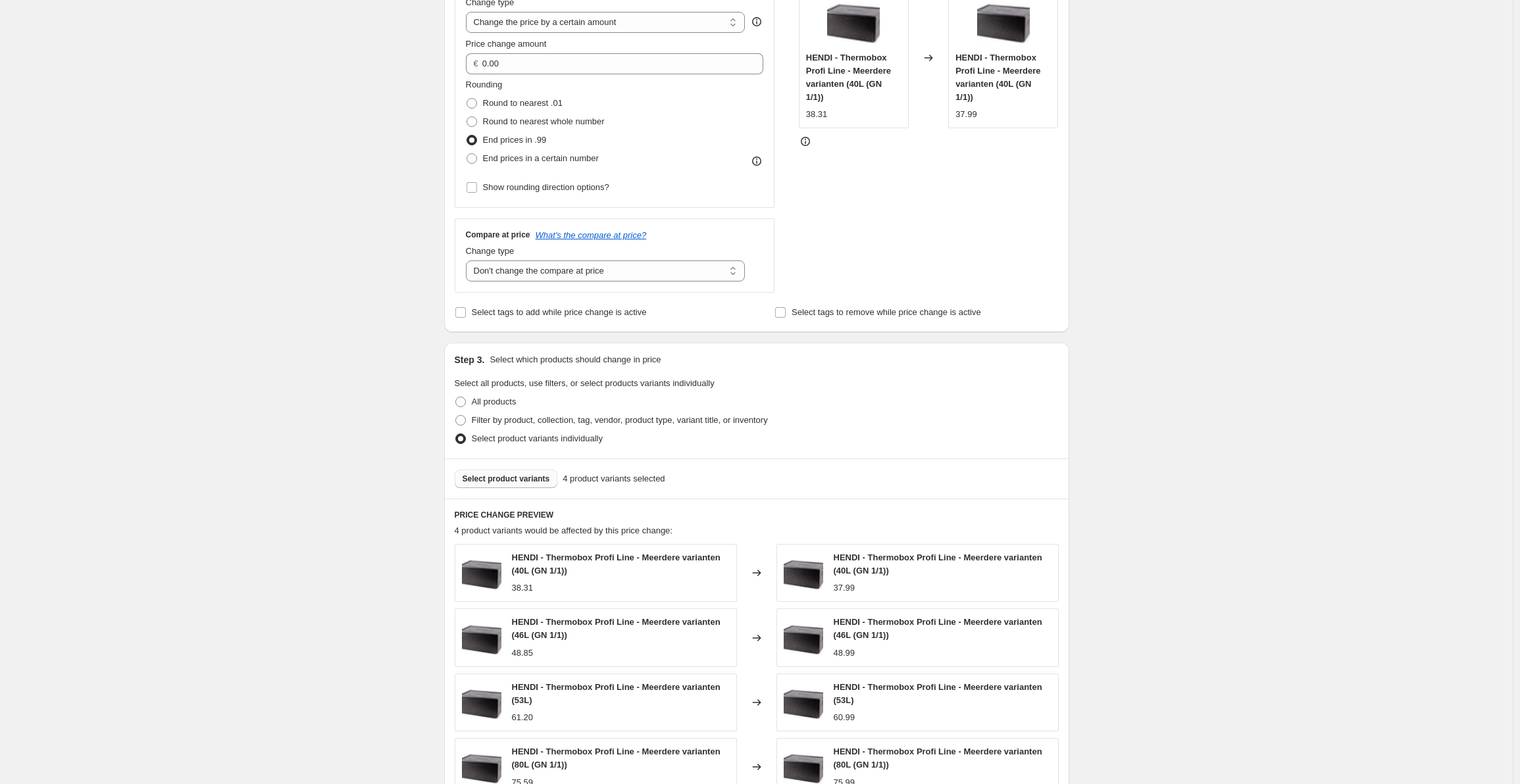
scroll to position [265, 0]
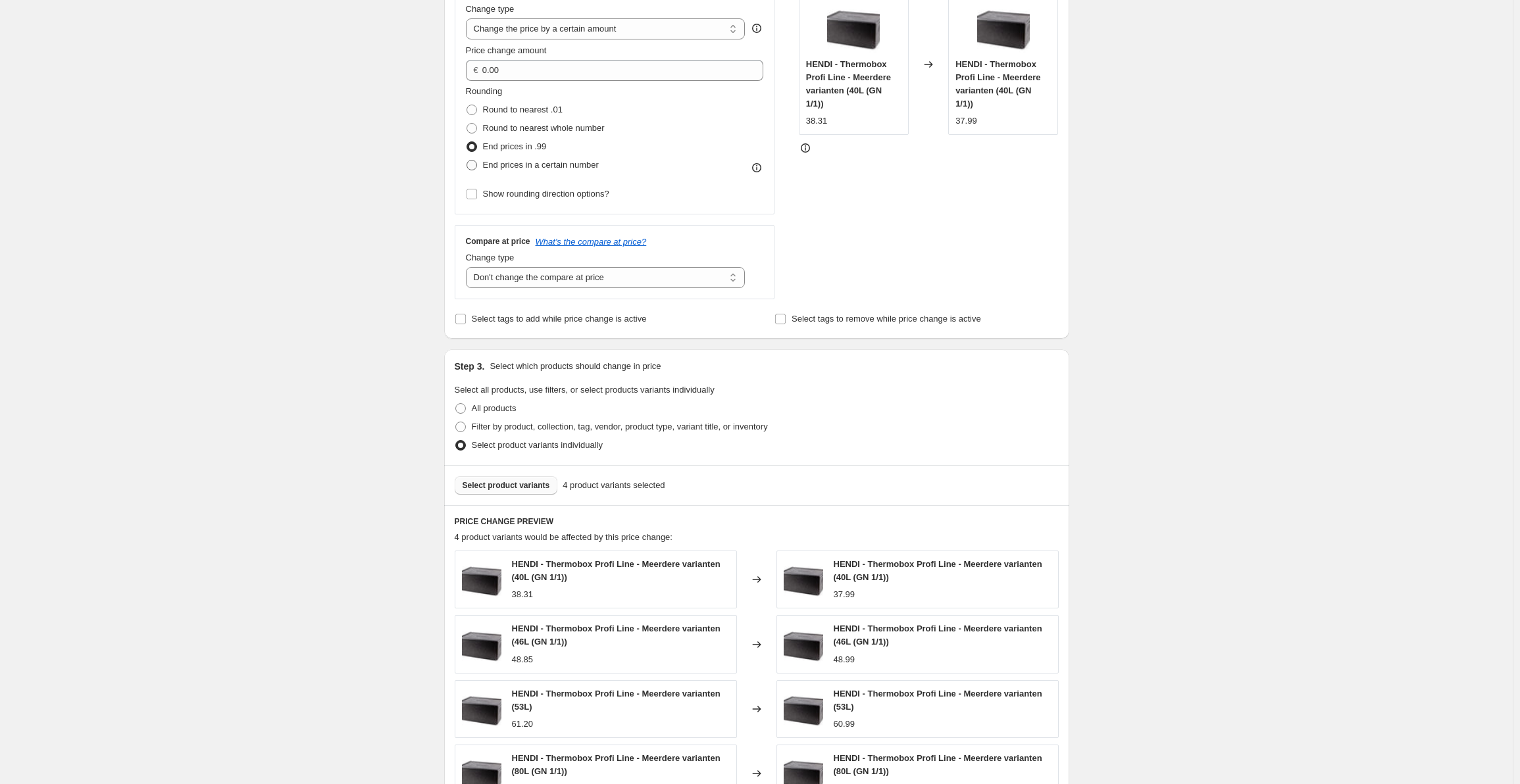
click at [527, 160] on span "End prices in a certain number" at bounding box center [540, 165] width 116 height 10
click at [467, 160] on input "End prices in a certain number" at bounding box center [466, 160] width 1 height 1
radio input "true"
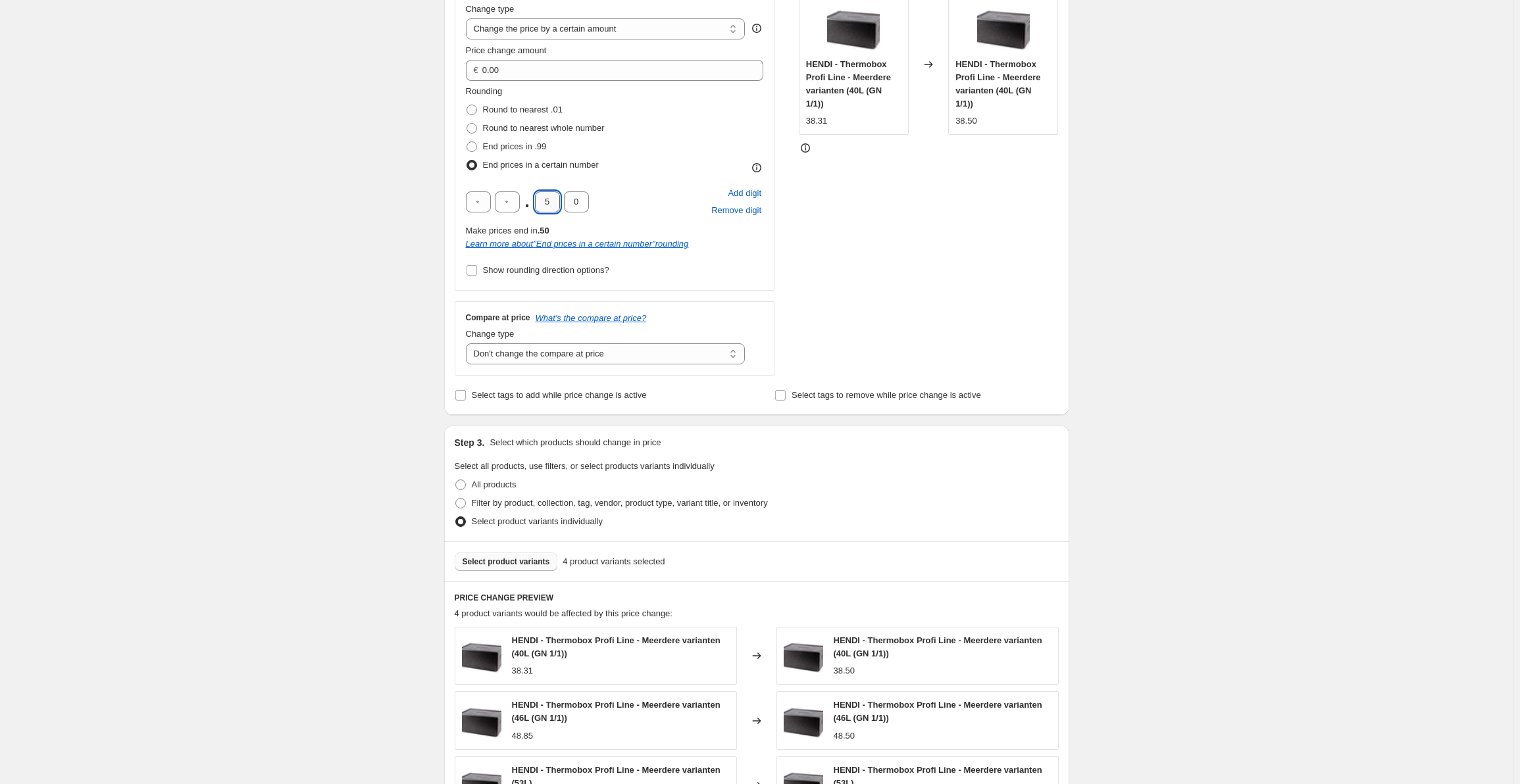
click at [550, 204] on input "5" at bounding box center [547, 202] width 25 height 21
type input "9"
type input "5"
click at [1100, 222] on div "Create new price change job. This page is ready Create new price change job Dra…" at bounding box center [756, 429] width 1513 height 1388
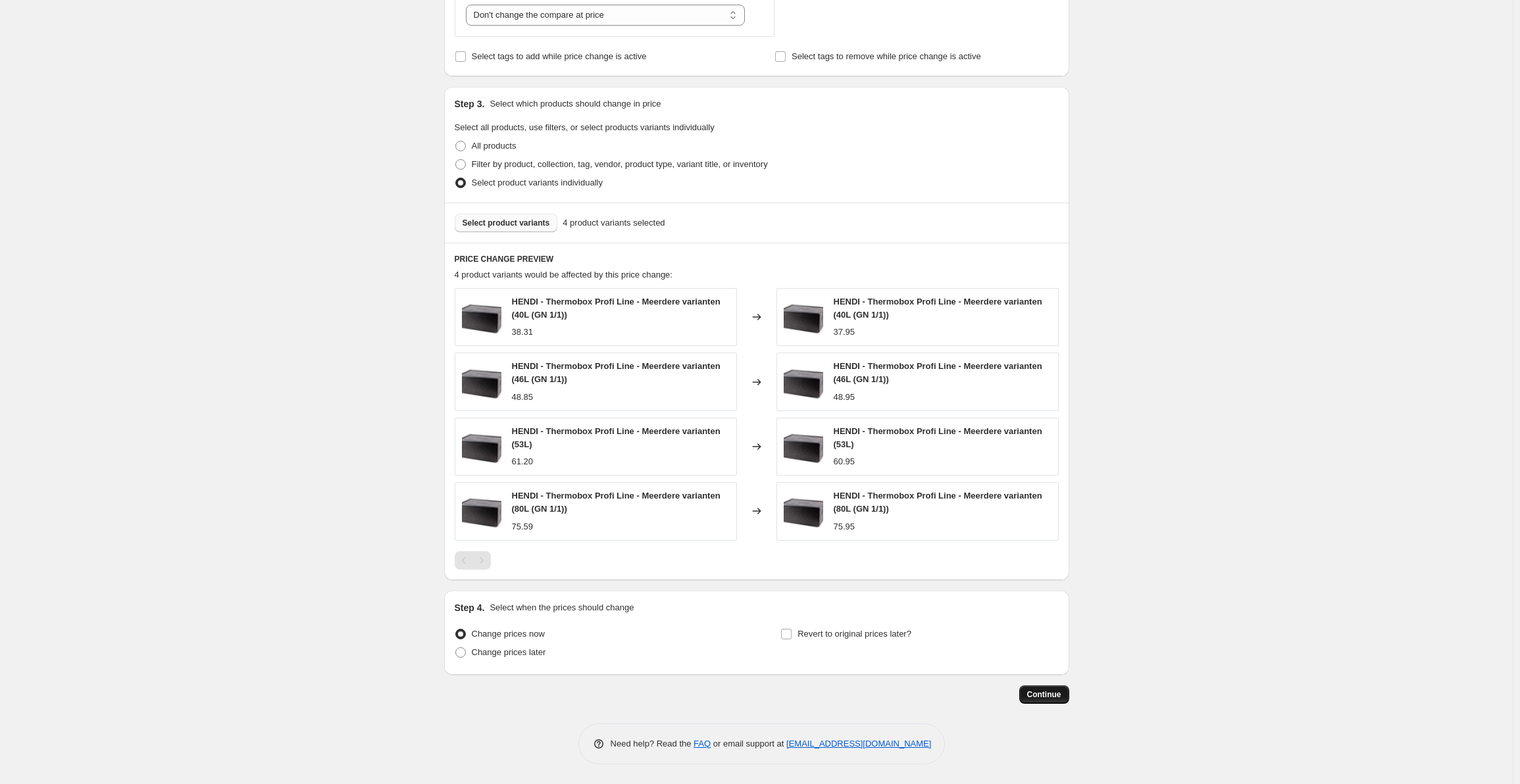
click at [1060, 695] on span "Continue" at bounding box center [1044, 694] width 34 height 11
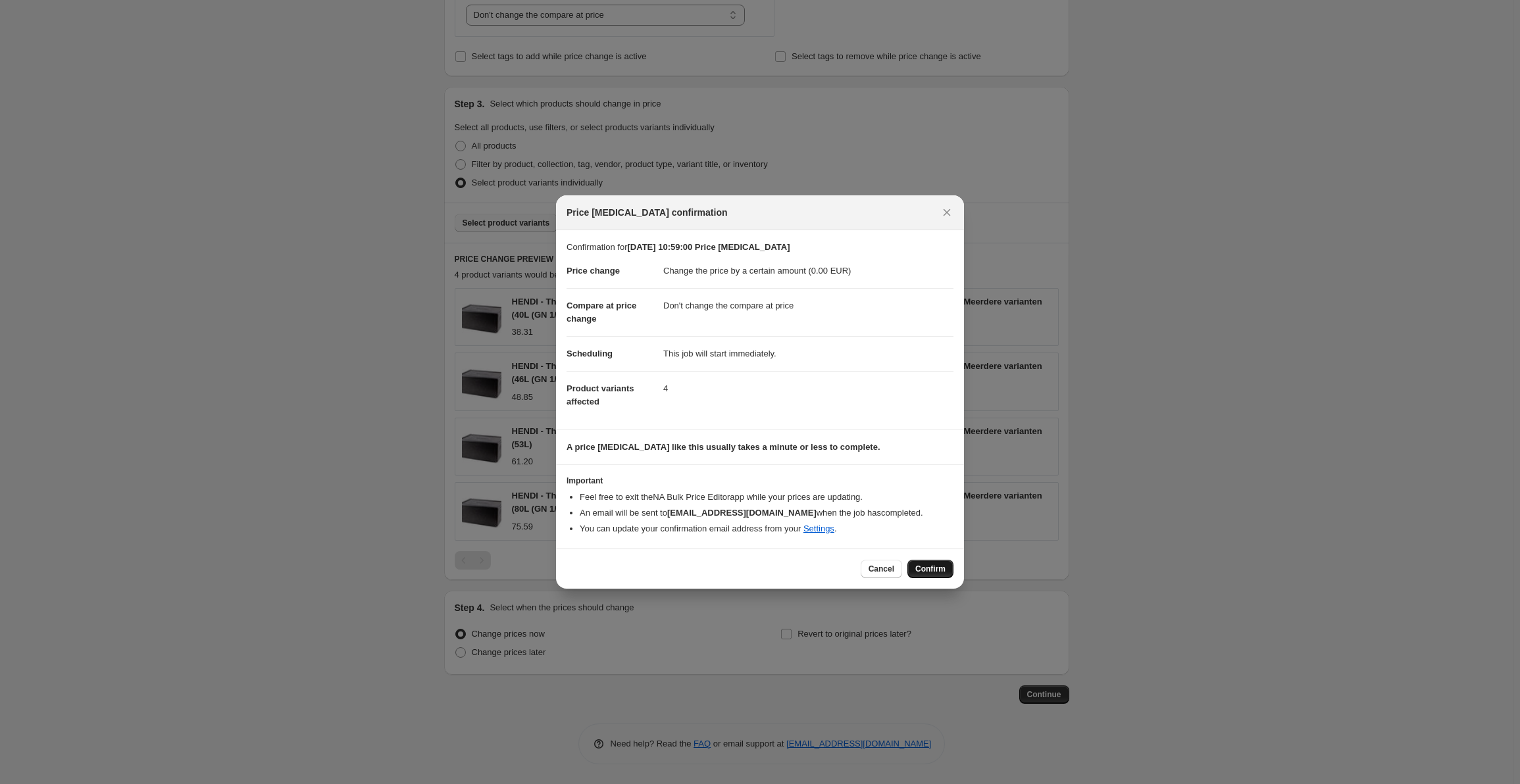
click at [934, 570] on span "Confirm" at bounding box center [930, 568] width 31 height 11
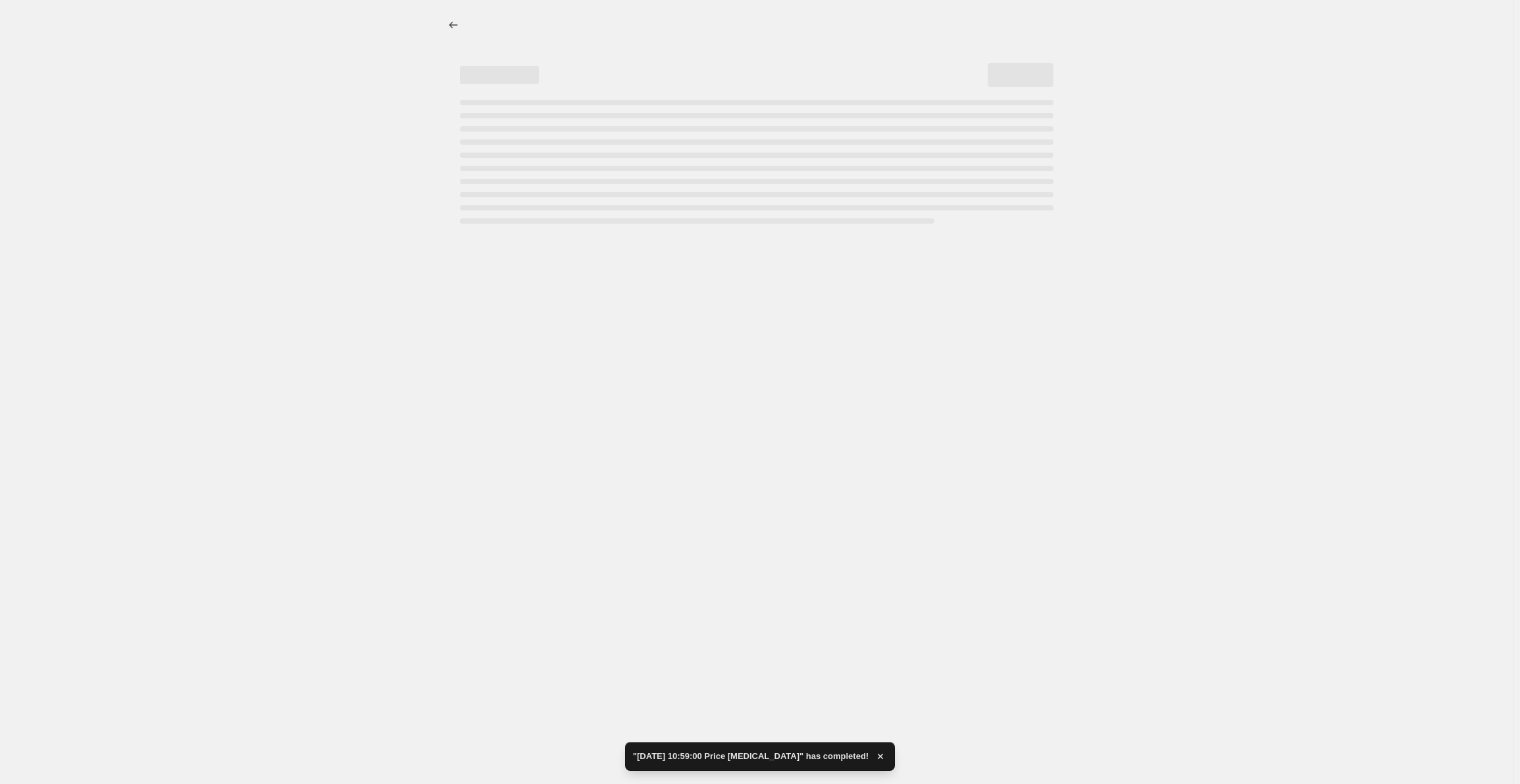
select select "by"
select select "no_change"
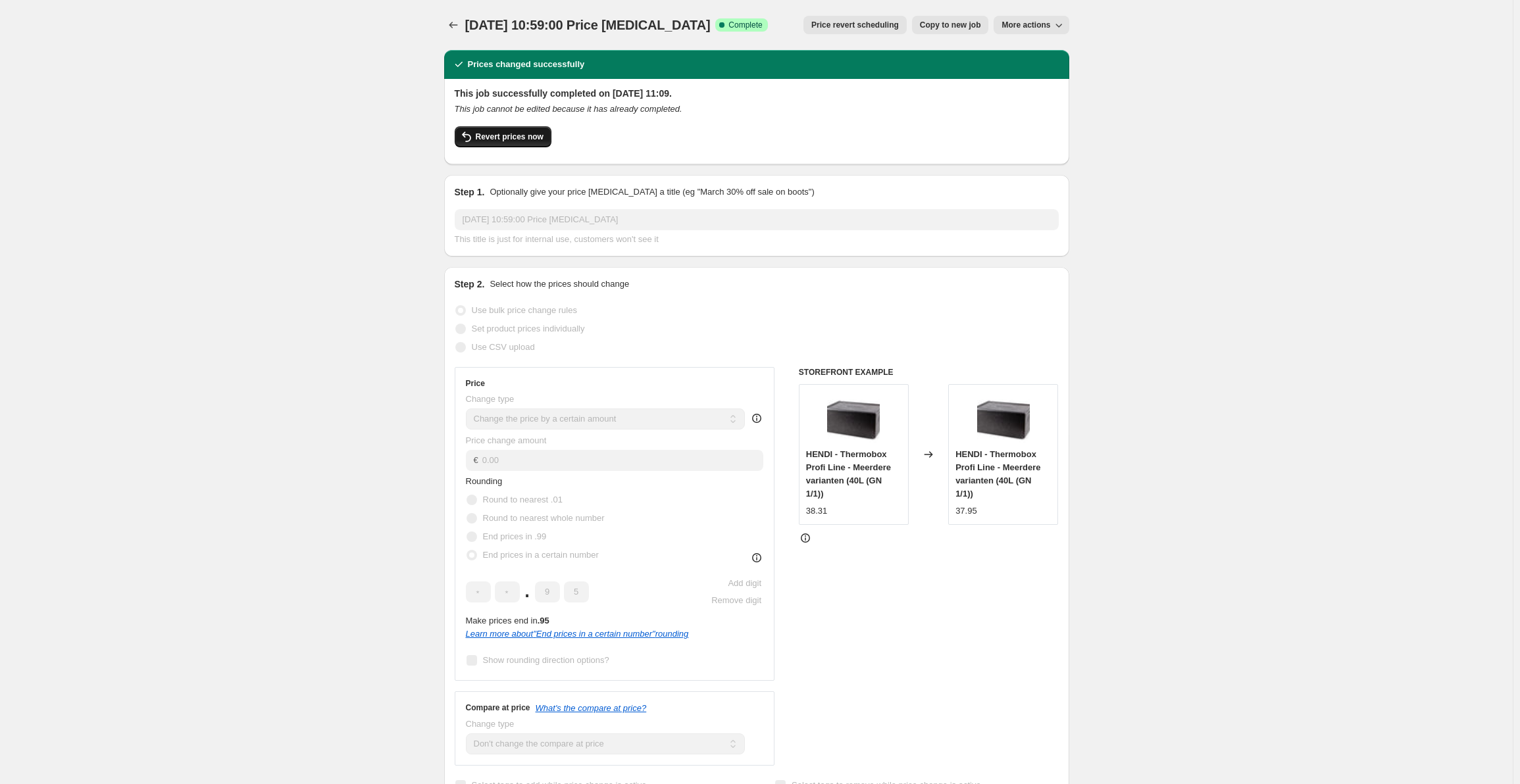
click at [519, 143] on button "Revert prices now" at bounding box center [503, 137] width 97 height 21
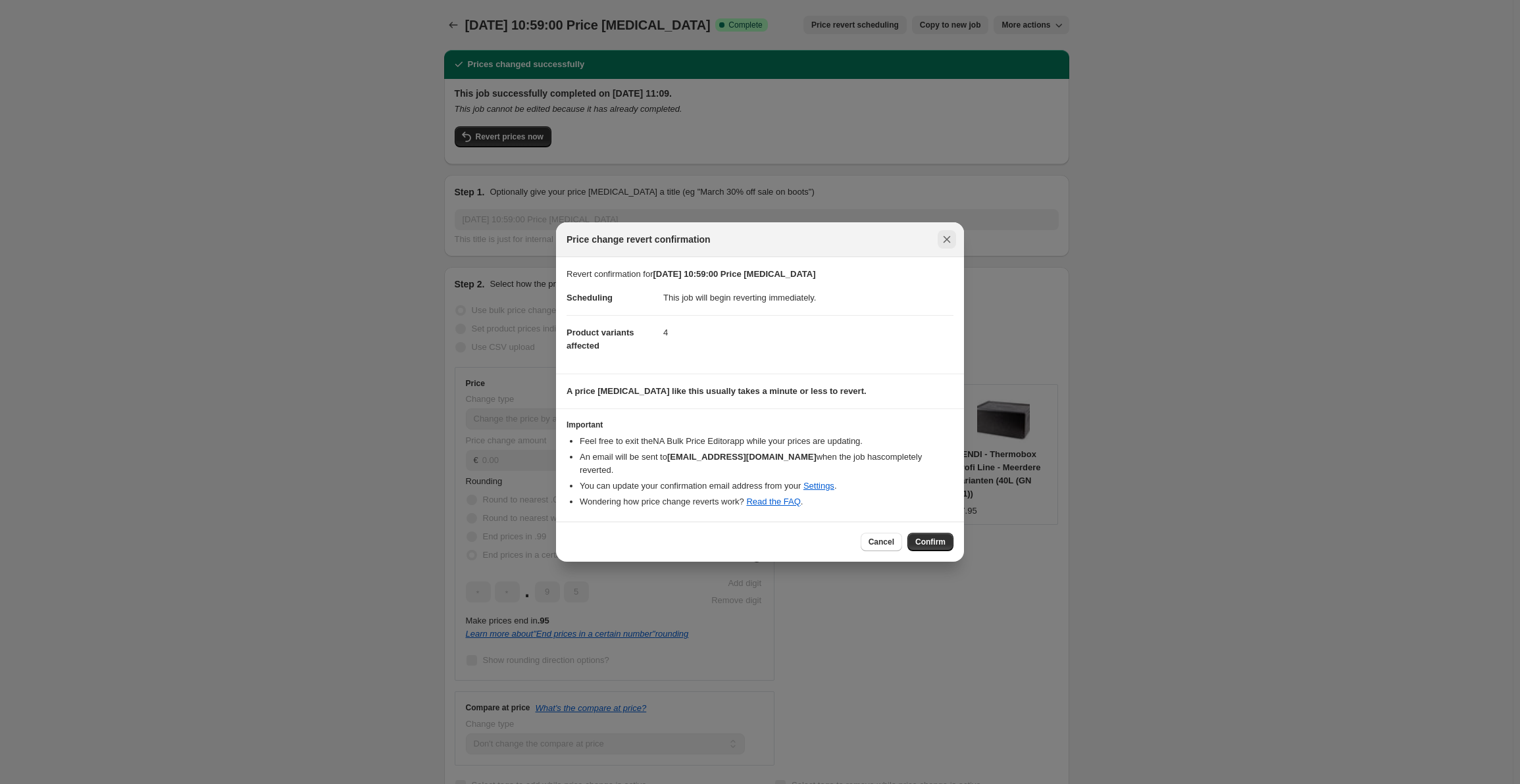
click at [938, 244] on button "Close" at bounding box center [947, 239] width 18 height 18
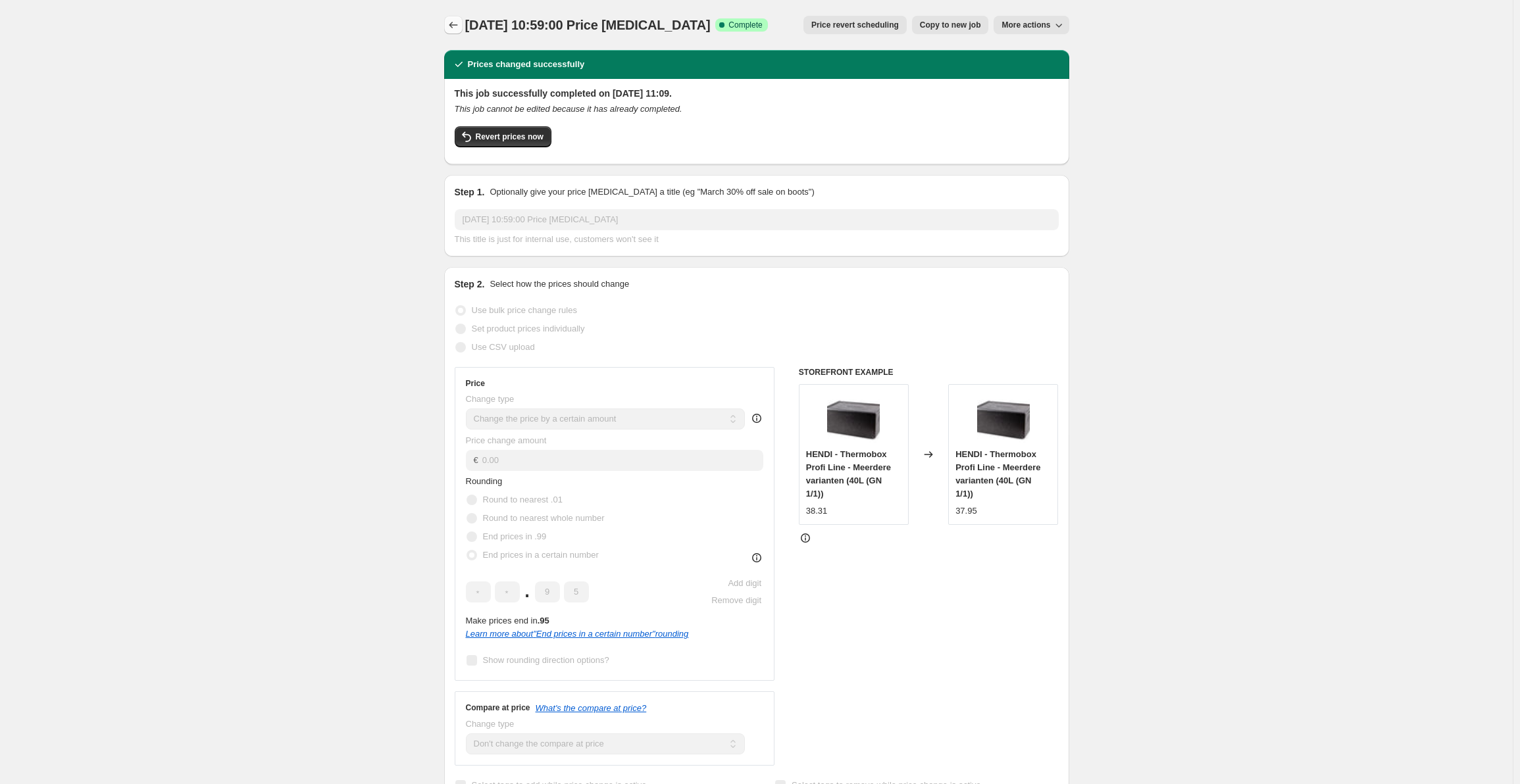
click at [455, 23] on icon "Price change jobs" at bounding box center [453, 25] width 13 height 13
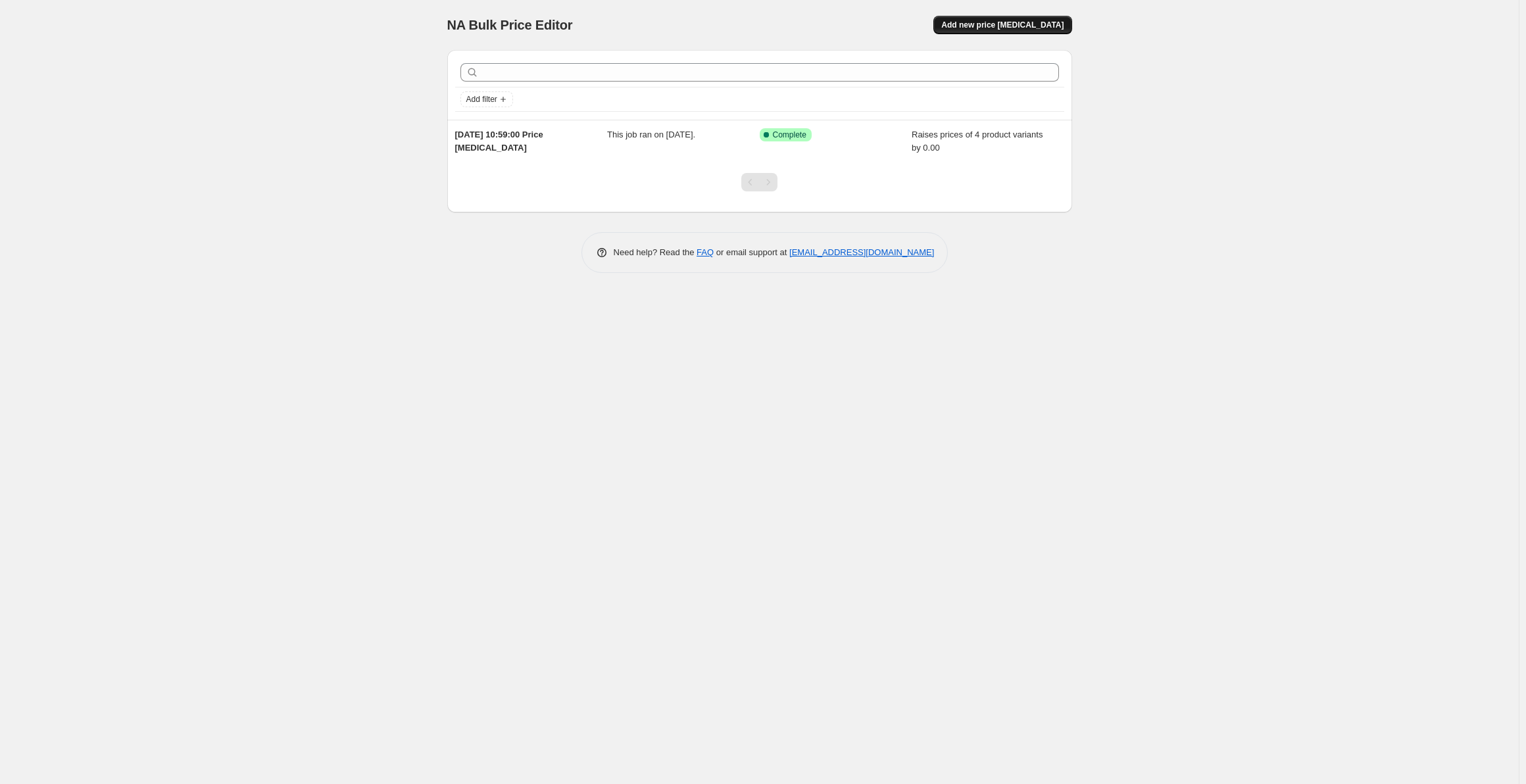
click at [1011, 23] on span "Add new price change job" at bounding box center [1002, 25] width 122 height 11
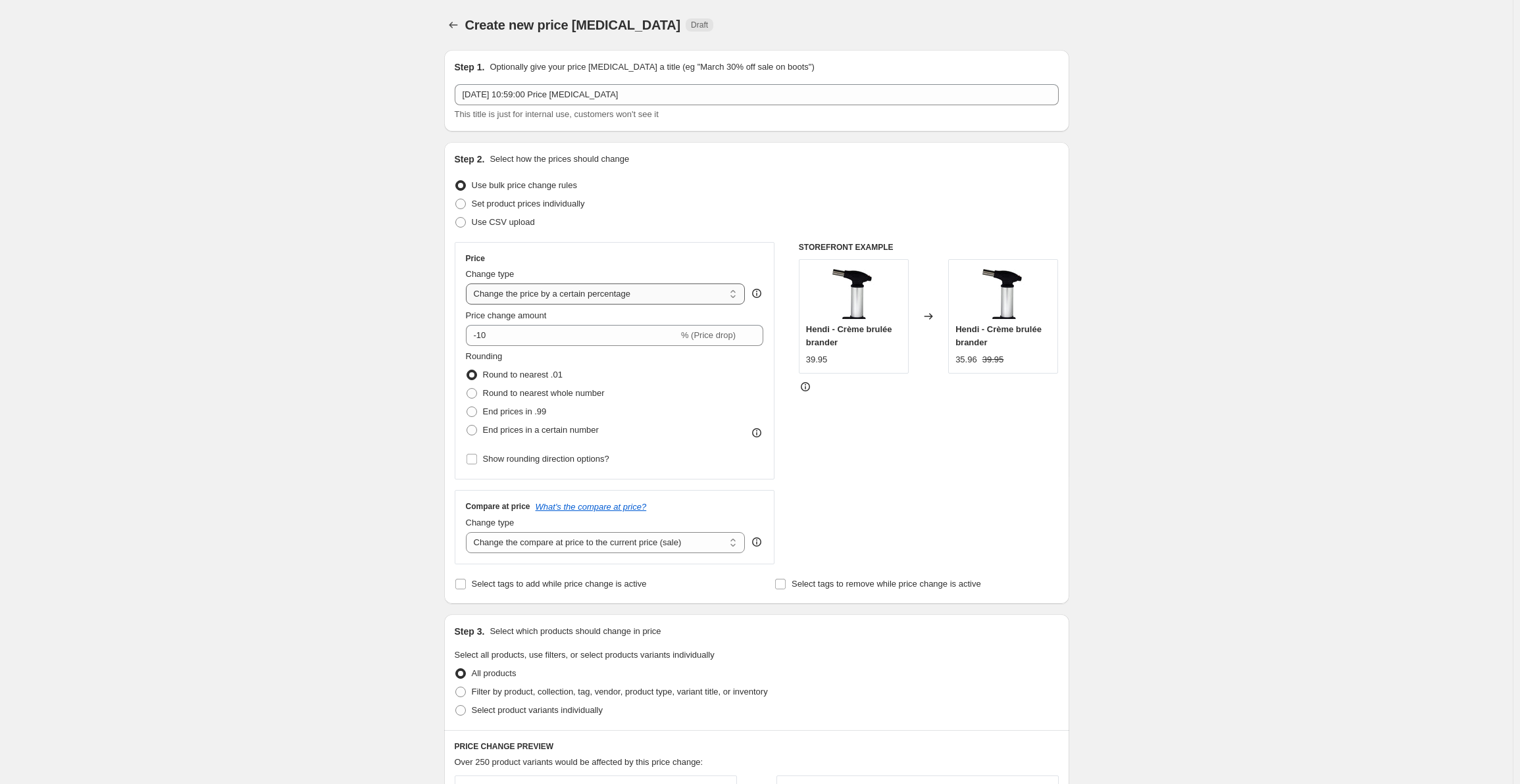
click at [711, 297] on select "Change the price to a certain amount Change the price by a certain amount Chang…" at bounding box center [606, 294] width 280 height 21
select select "by"
click at [469, 283] on select "Change the price to a certain amount Change the price by a certain amount Chang…" at bounding box center [606, 294] width 280 height 21
type input "-10.00"
drag, startPoint x: 557, startPoint y: 340, endPoint x: 382, endPoint y: 344, distance: 175.0
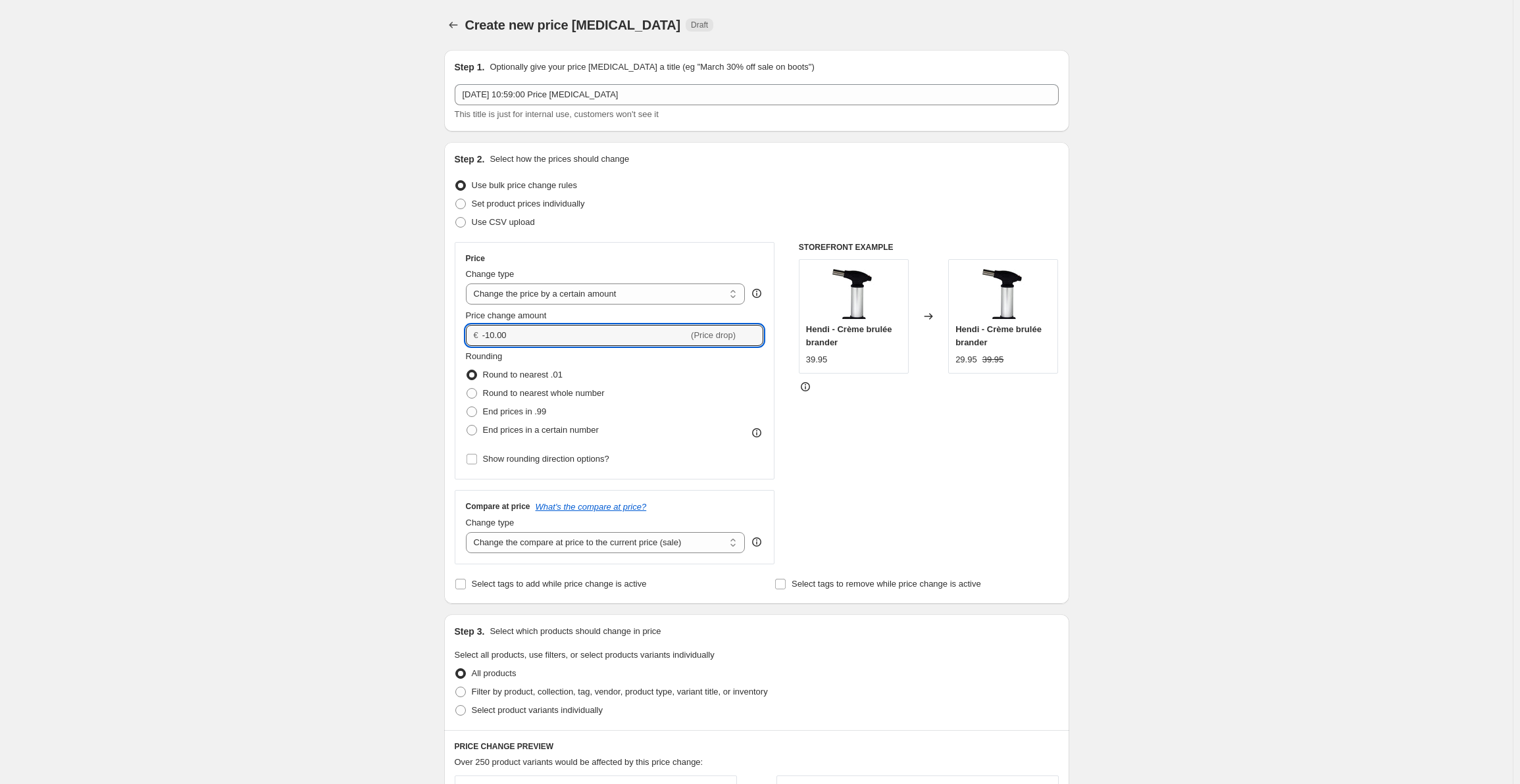
click at [382, 344] on div "Create new price change job. This page is ready Create new price change job Dra…" at bounding box center [756, 657] width 1513 height 1315
type input "0.00"
click at [438, 387] on div "Step 1. Optionally give your price change job a title (eg "March 30% off sale o…" at bounding box center [751, 637] width 635 height 1195
click at [500, 393] on span "Round to nearest whole number" at bounding box center [543, 393] width 121 height 10
click at [467, 389] on input "Round to nearest whole number" at bounding box center [466, 388] width 1 height 1
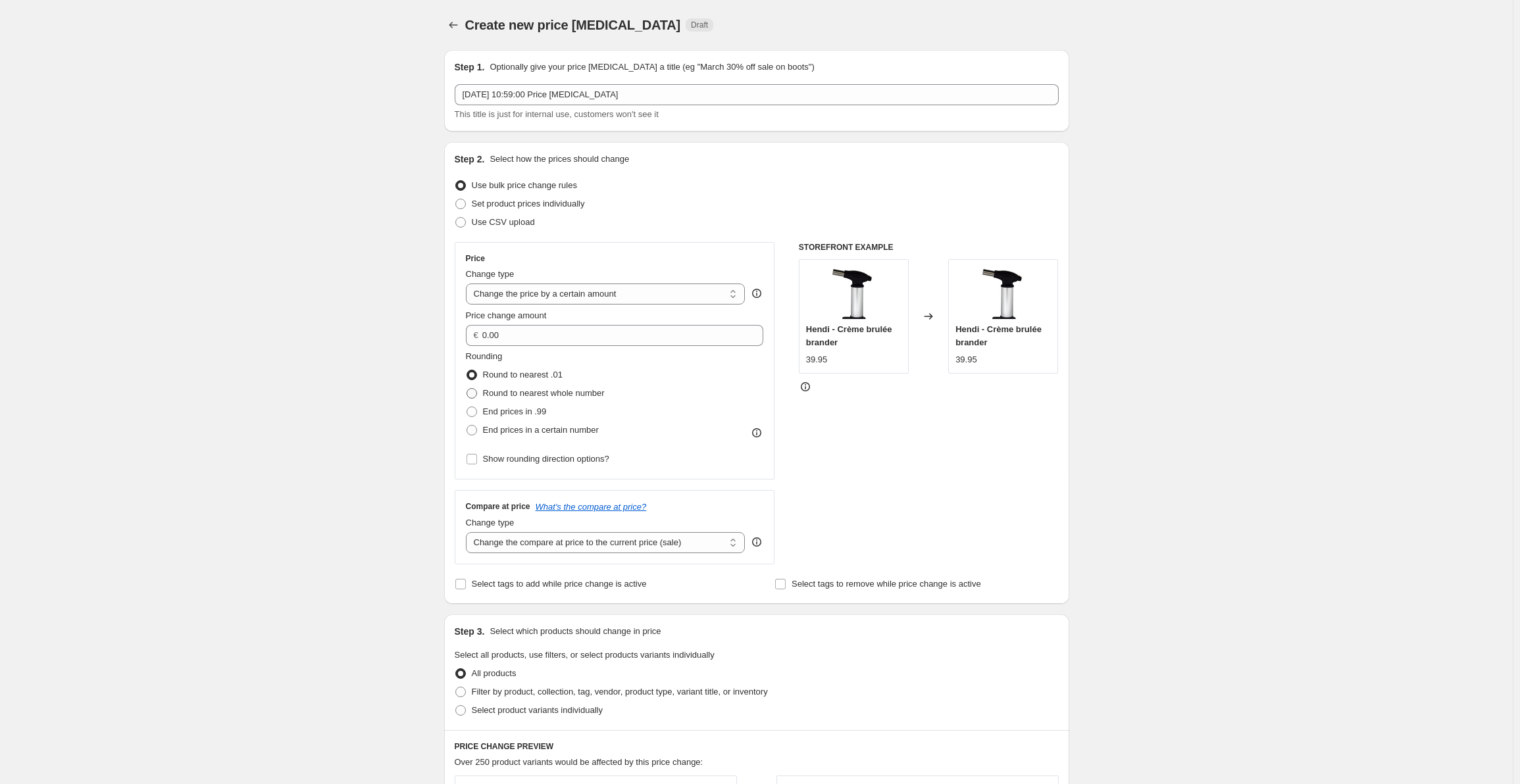
radio input "true"
click at [506, 377] on span "Round to nearest .01" at bounding box center [523, 375] width 80 height 10
click at [467, 370] on input "Round to nearest .01" at bounding box center [466, 370] width 1 height 1
radio input "true"
click at [581, 292] on select "Change the price to a certain amount Change the price by a certain amount Chang…" at bounding box center [606, 294] width 280 height 21
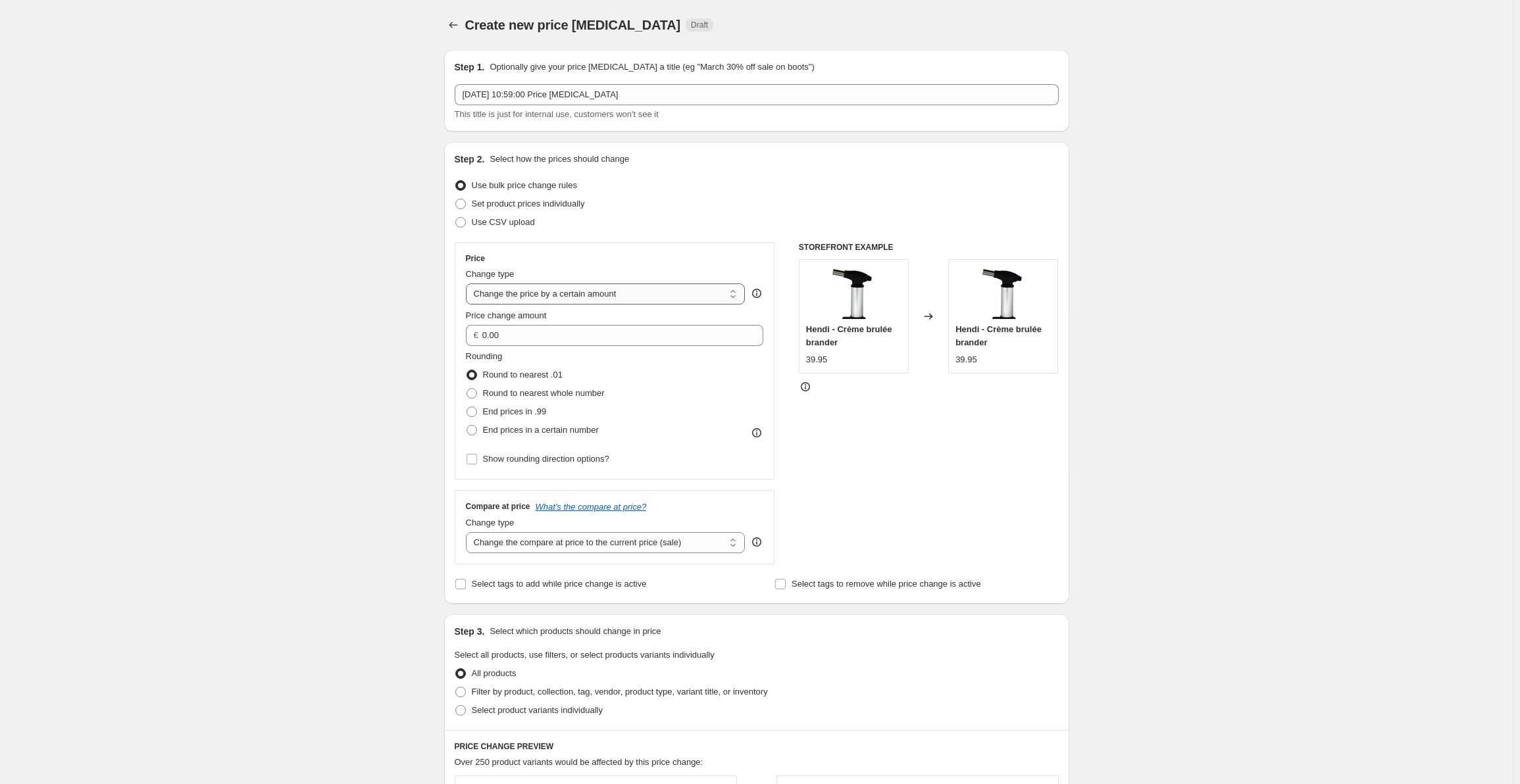
click at [469, 283] on select "Change the price to a certain amount Change the price by a certain amount Chang…" at bounding box center [606, 294] width 280 height 21
click at [574, 319] on div "Price change amount" at bounding box center [615, 316] width 298 height 13
click at [541, 433] on span "End prices in a certain number" at bounding box center [540, 430] width 116 height 10
click at [467, 426] on input "End prices in a certain number" at bounding box center [466, 425] width 1 height 1
radio input "true"
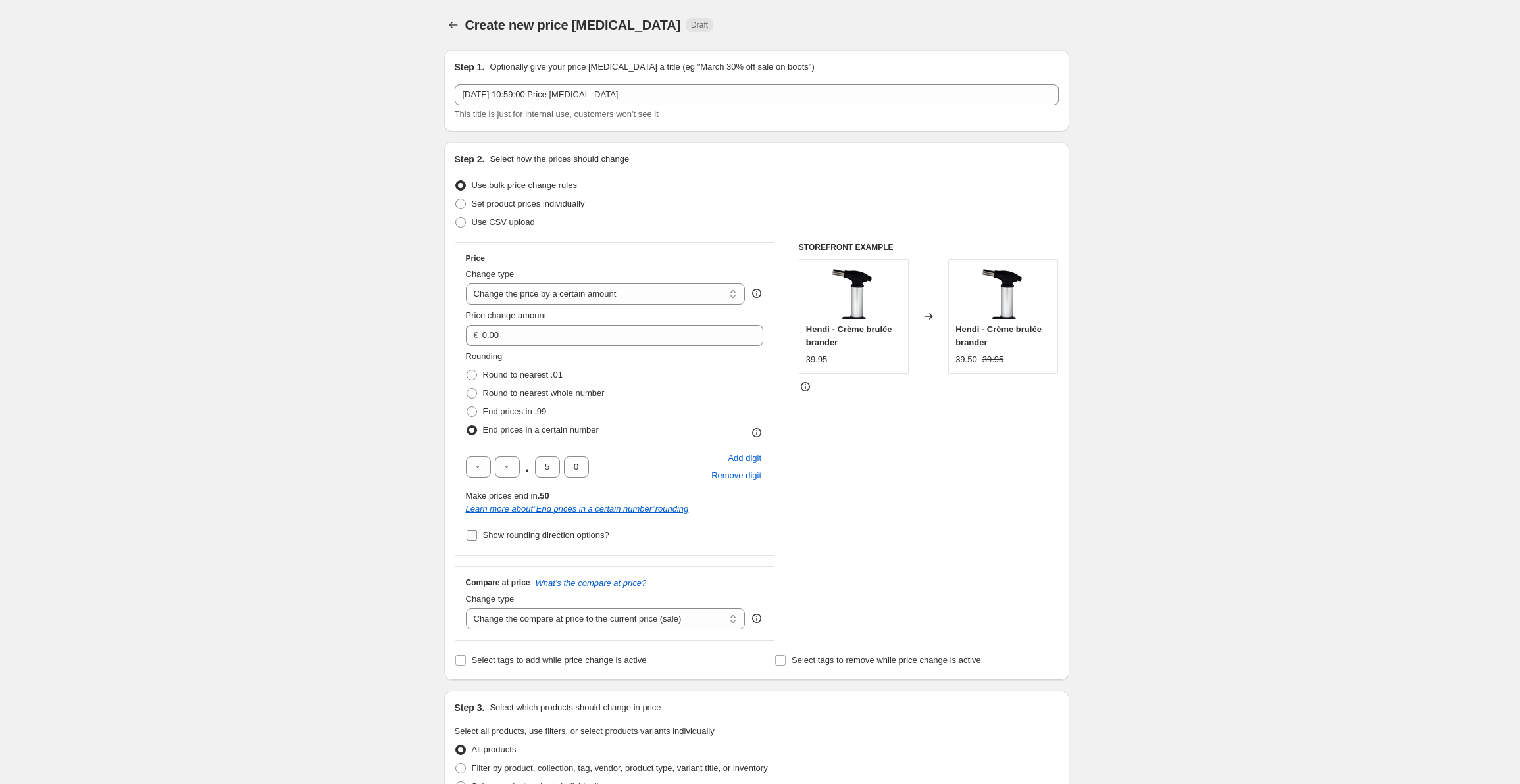
click at [591, 540] on span "Show rounding direction options?" at bounding box center [546, 535] width 126 height 10
click at [477, 540] on input "Show rounding direction options?" at bounding box center [471, 535] width 11 height 11
checkbox input "true"
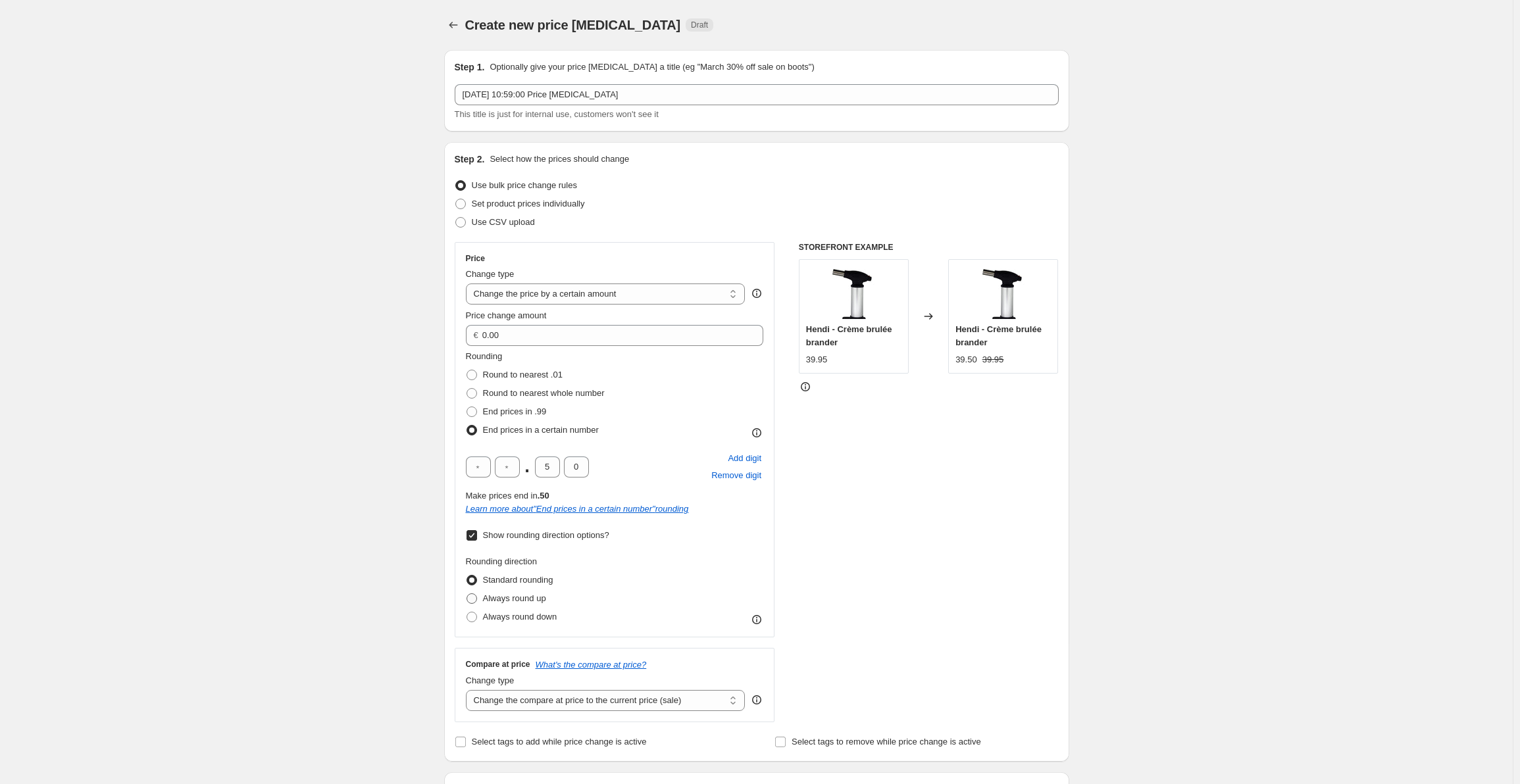
click at [540, 599] on span "Always round up" at bounding box center [514, 598] width 63 height 10
click at [467, 594] on input "Always round up" at bounding box center [466, 593] width 1 height 1
radio input "true"
click at [554, 473] on input "5" at bounding box center [547, 467] width 25 height 21
type input "9"
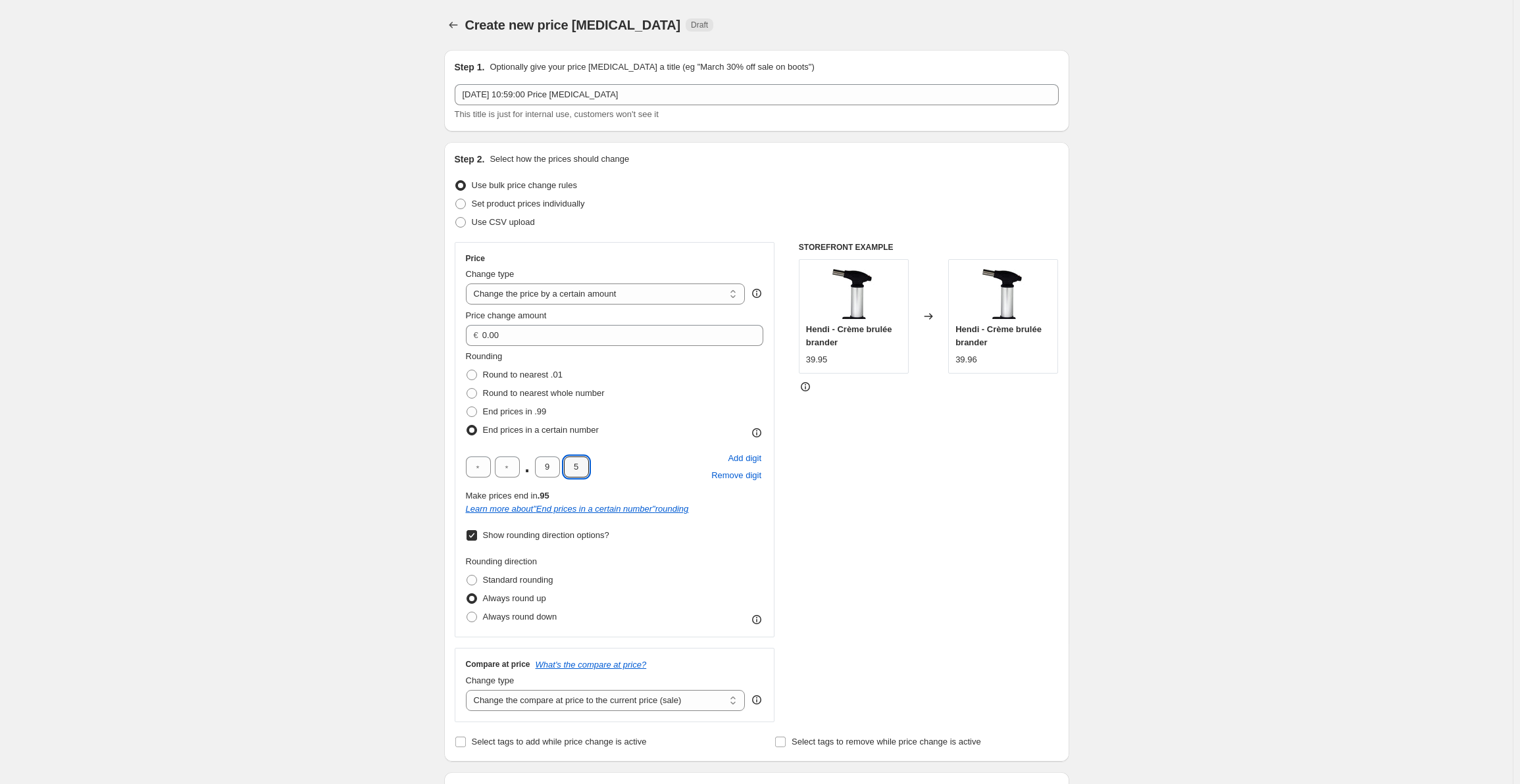
type input "5"
click at [425, 468] on div "Create new price change job. This page is ready Create new price change job Dra…" at bounding box center [756, 736] width 1513 height 1472
click at [858, 457] on div "STOREFRONT EXAMPLE Hendi - Crème brulée brander 39.95 Changed to Hendi - Crème …" at bounding box center [929, 482] width 260 height 480
click at [594, 463] on div ". 9 5 Add digit Remove digit" at bounding box center [615, 467] width 298 height 34
click at [843, 426] on div "STOREFRONT EXAMPLE Hendi - Crème brulée brander 39.95 Changed to Hendi - Crème …" at bounding box center [929, 482] width 260 height 480
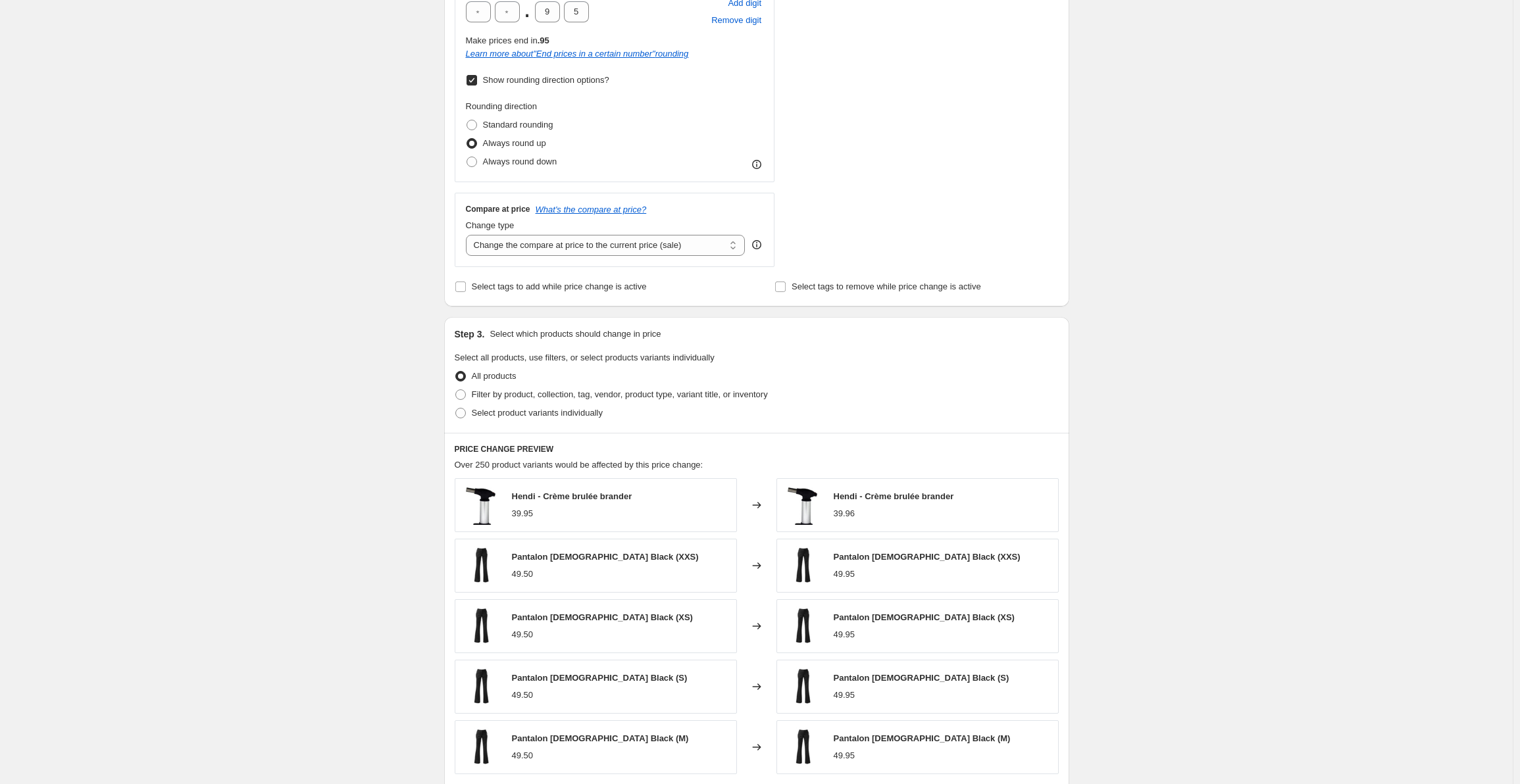
scroll to position [31, 0]
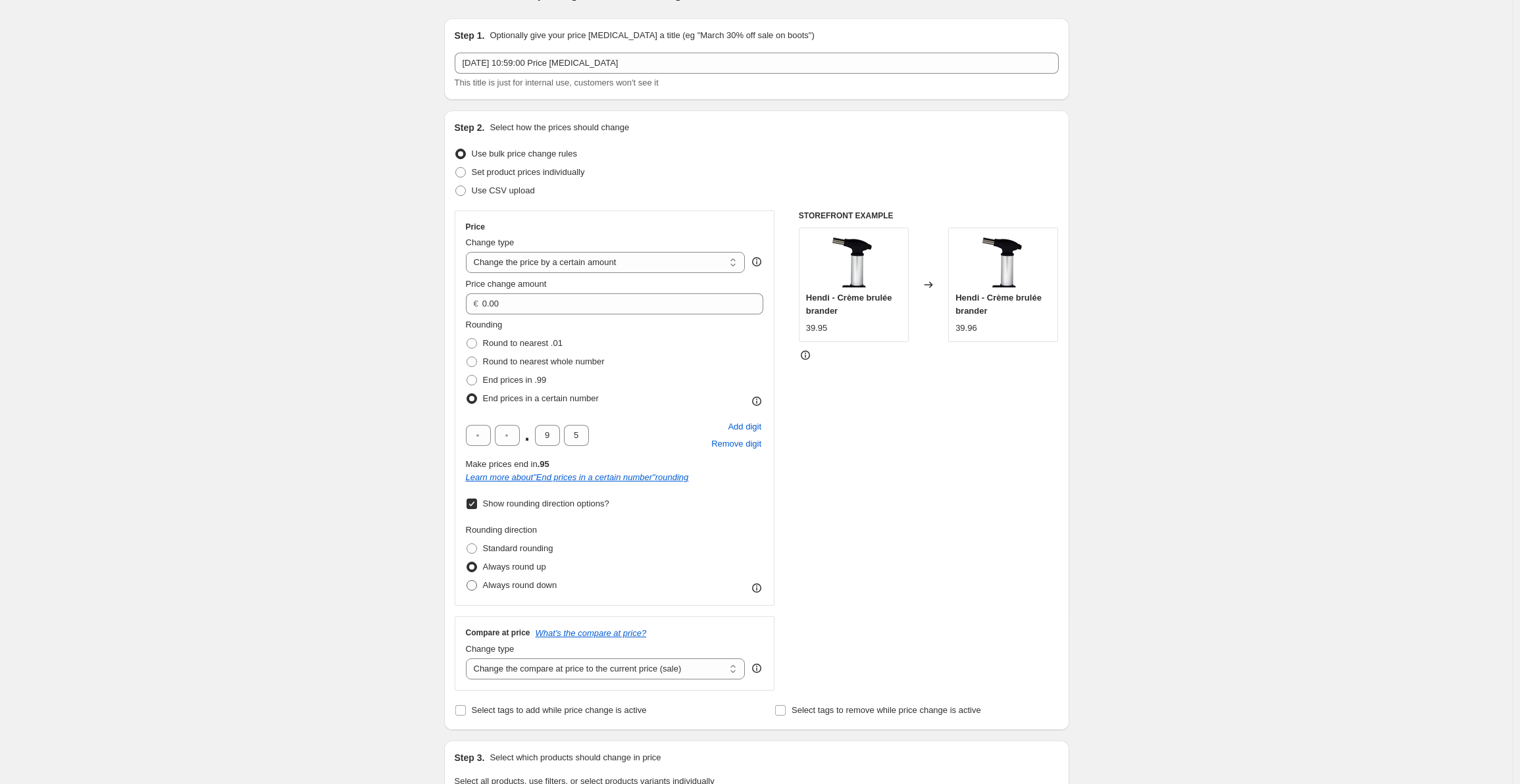
click at [544, 588] on span "Always round down" at bounding box center [520, 585] width 75 height 10
click at [467, 580] on input "Always round down" at bounding box center [466, 580] width 1 height 1
radio input "true"
click at [537, 570] on span "Always round up" at bounding box center [514, 566] width 63 height 10
click at [467, 562] on input "Always round up" at bounding box center [466, 561] width 1 height 1
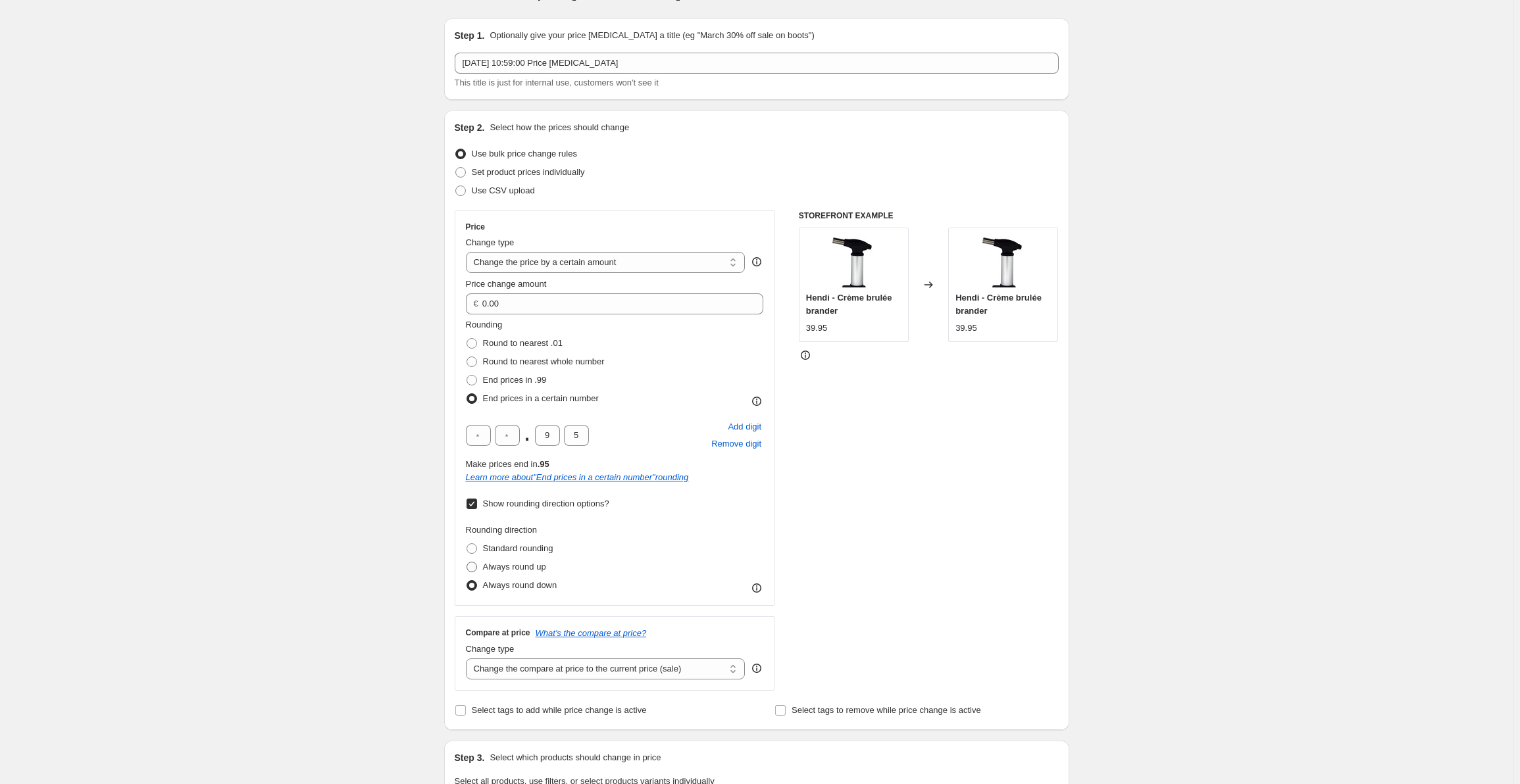
radio input "true"
click at [544, 586] on span "Always round down" at bounding box center [520, 585] width 75 height 10
click at [467, 580] on input "Always round down" at bounding box center [466, 580] width 1 height 1
radio input "true"
click at [539, 571] on span "Always round up" at bounding box center [514, 566] width 63 height 10
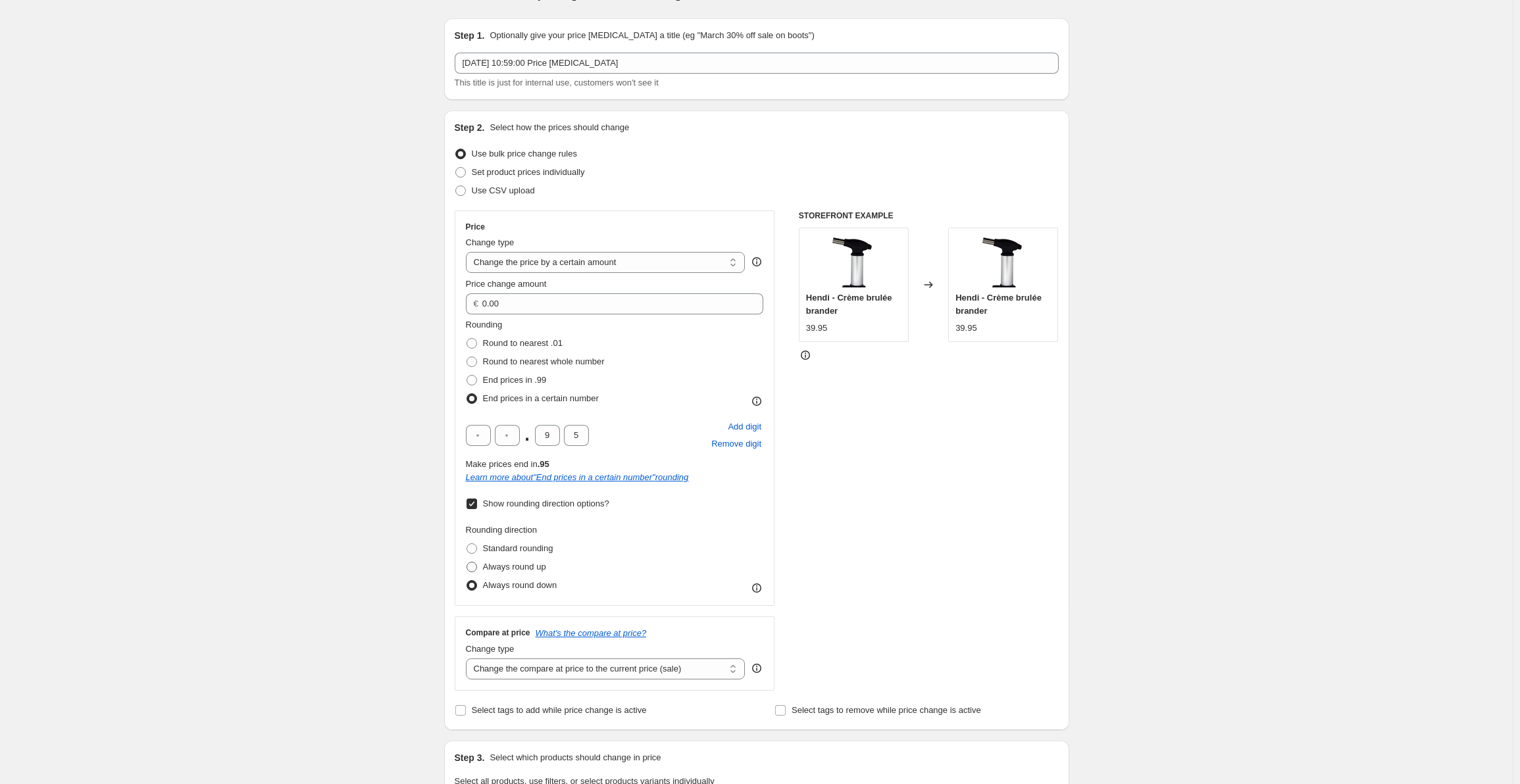
click at [467, 562] on input "Always round up" at bounding box center [466, 561] width 1 height 1
radio input "true"
click at [540, 584] on span "Always round down" at bounding box center [520, 585] width 75 height 10
click at [467, 580] on input "Always round down" at bounding box center [466, 580] width 1 height 1
radio input "true"
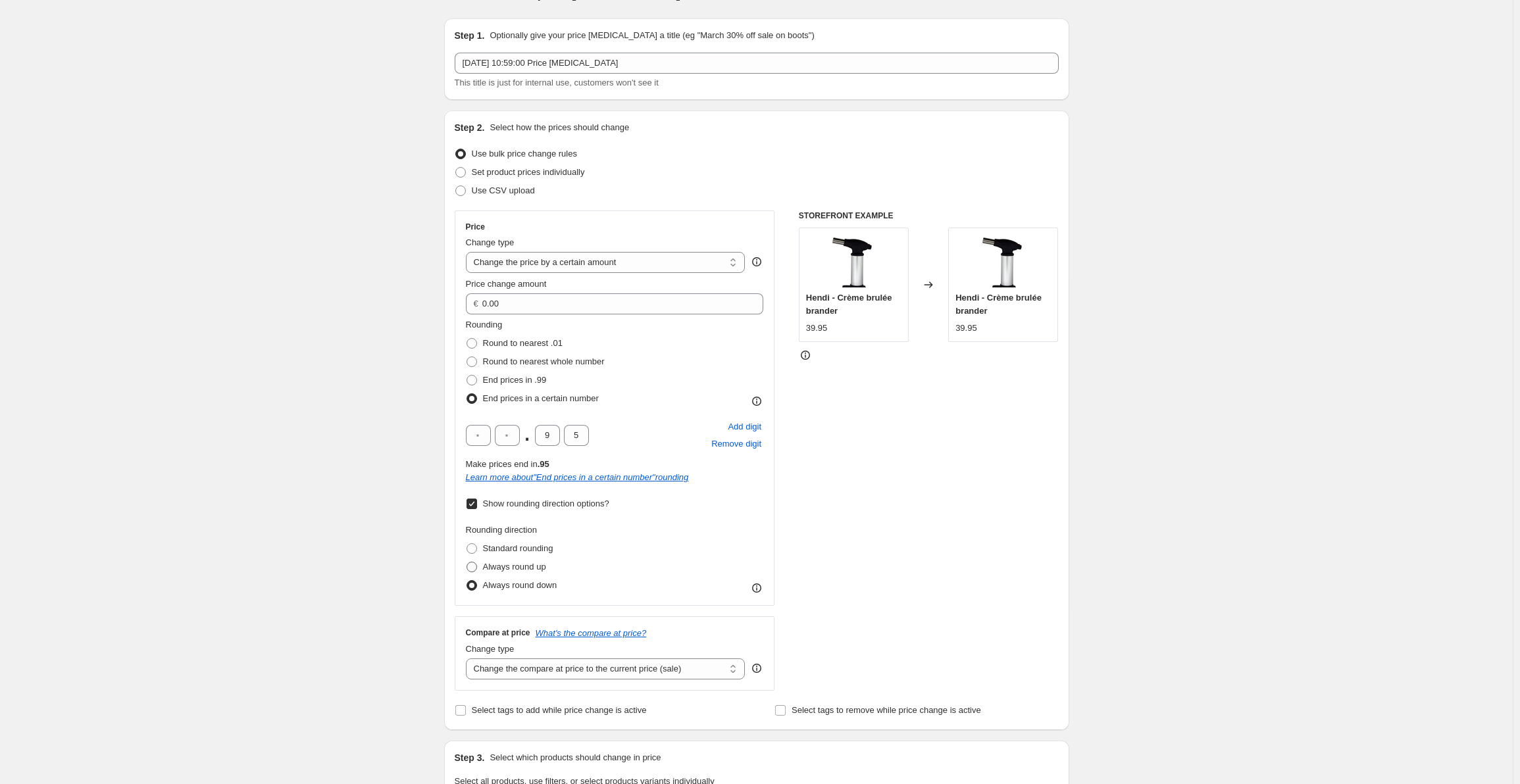
click at [539, 573] on span "Always round up" at bounding box center [514, 567] width 63 height 13
click at [467, 562] on input "Always round up" at bounding box center [466, 561] width 1 height 1
radio input "true"
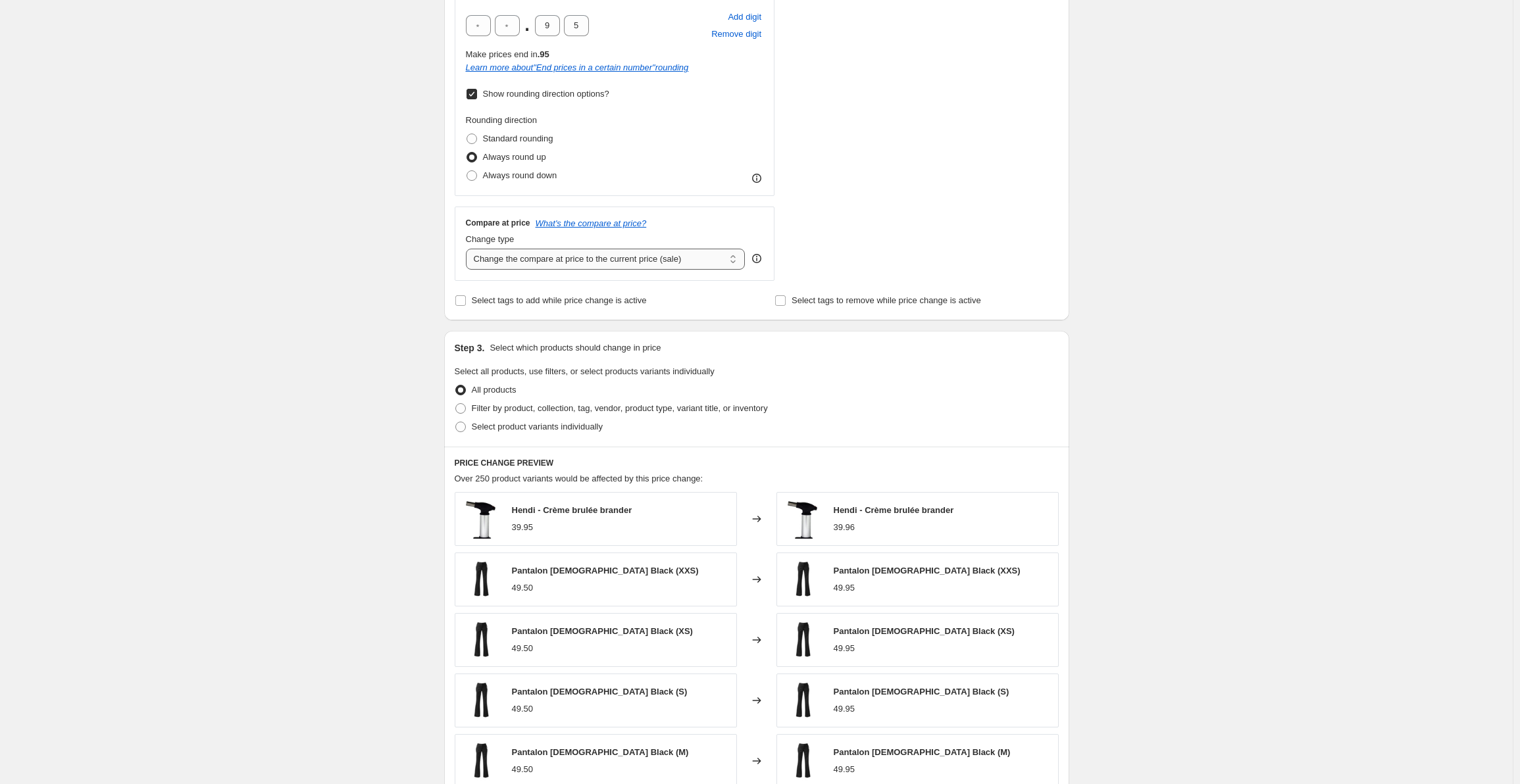
scroll to position [263, 0]
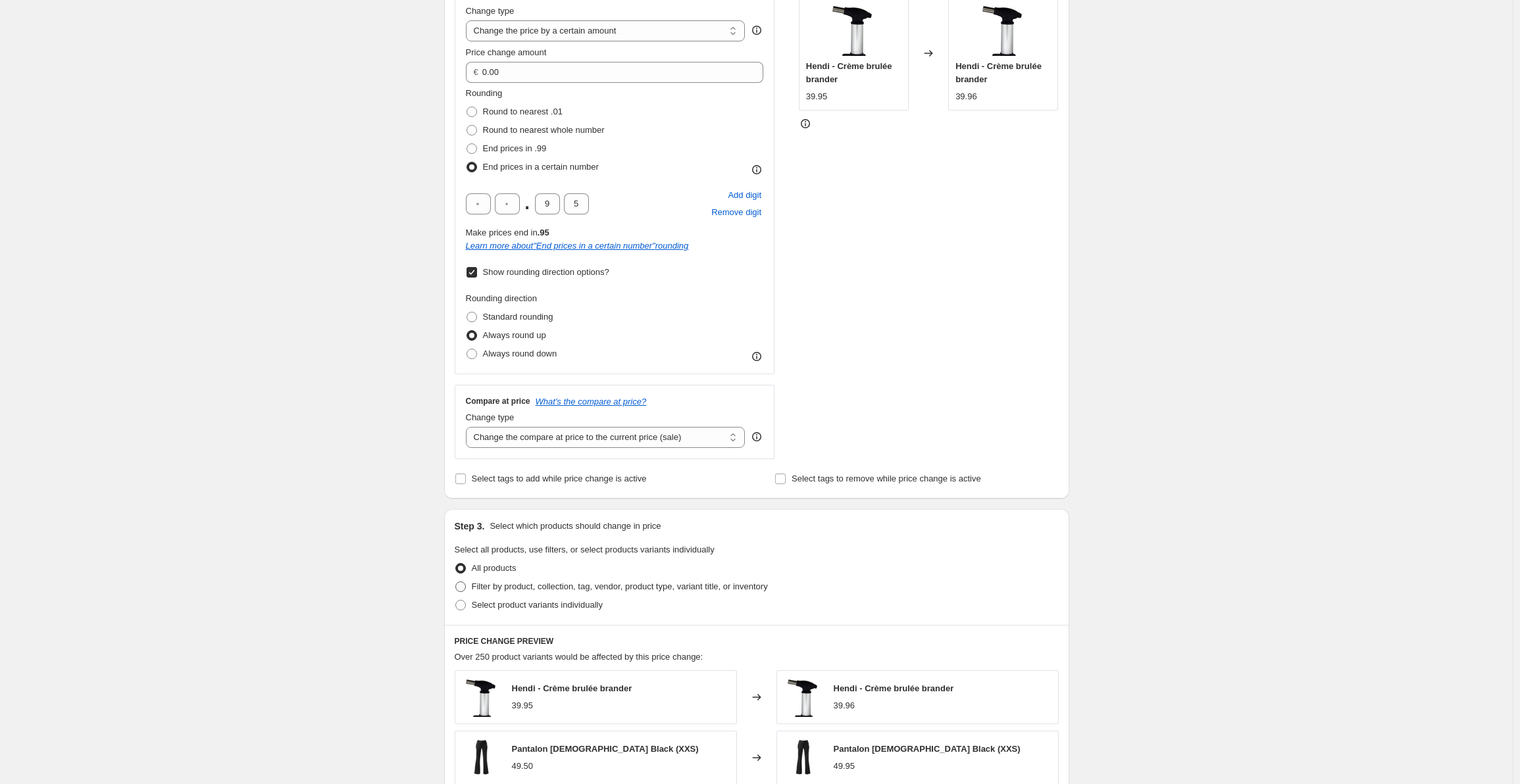
click at [555, 590] on span "Filter by product, collection, tag, vendor, product type, variant title, or inv…" at bounding box center [620, 586] width 296 height 10
click at [456, 582] on input "Filter by product, collection, tag, vendor, product type, variant title, or inv…" at bounding box center [455, 581] width 1 height 1
radio input "true"
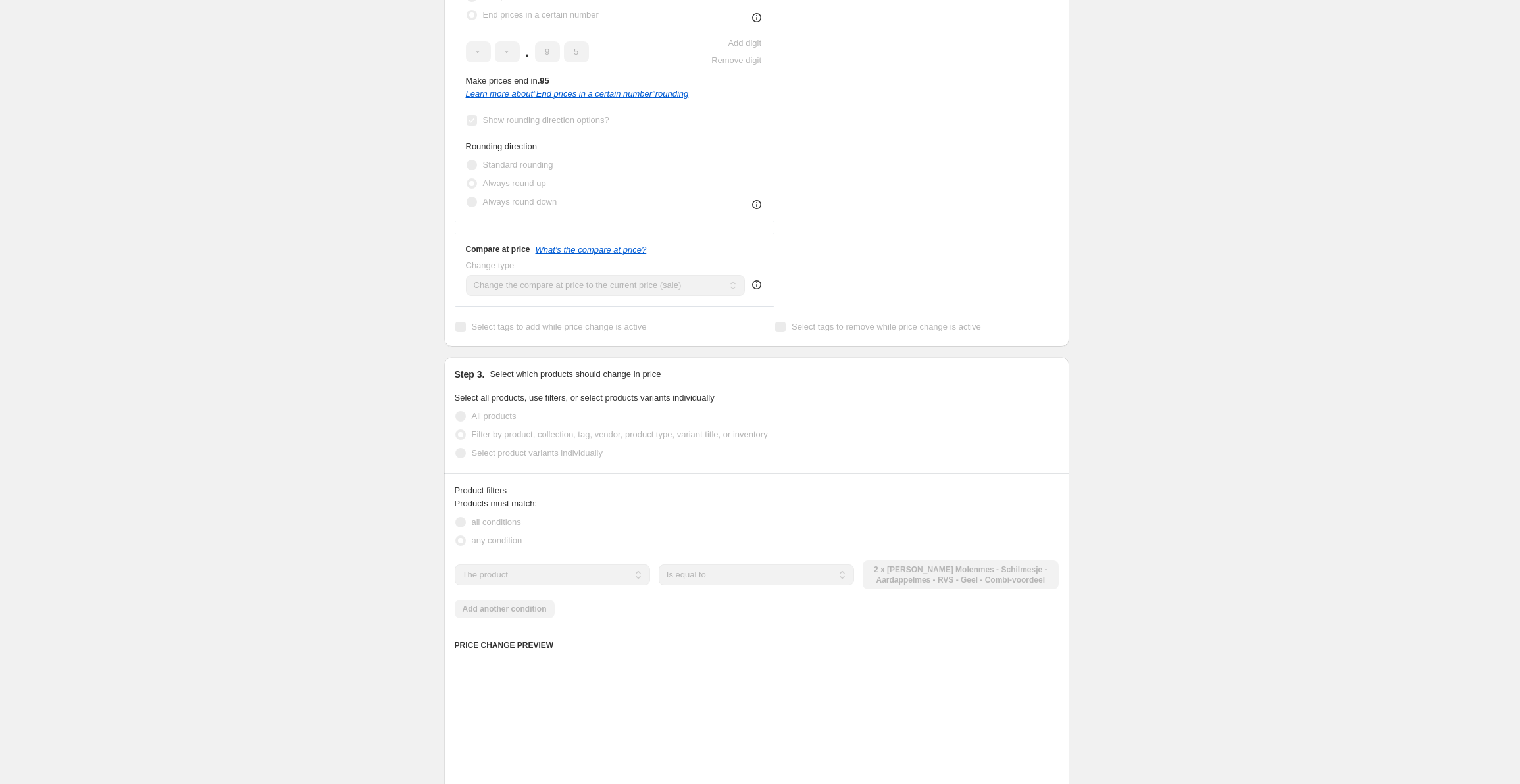
scroll to position [592, 0]
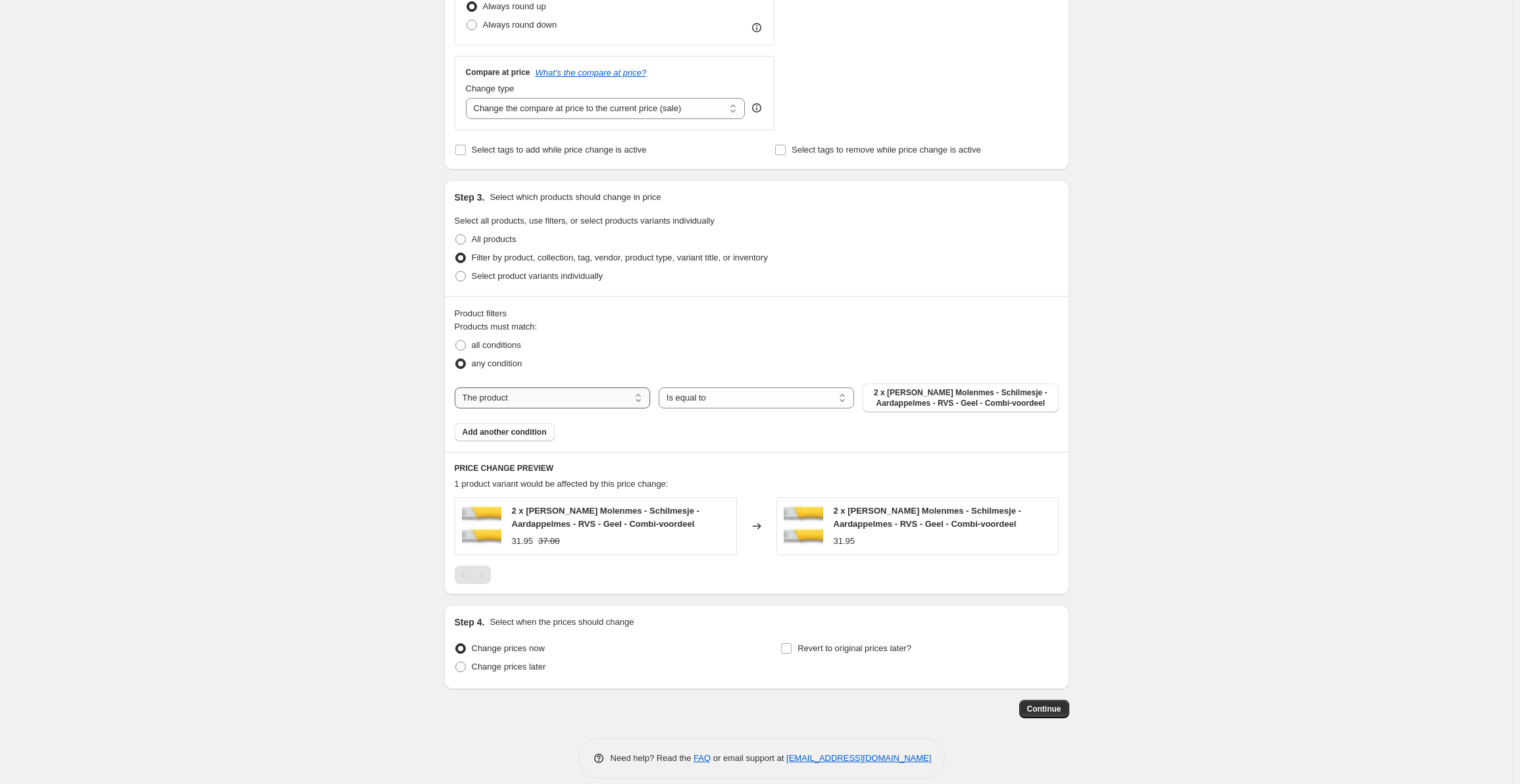
click at [598, 399] on select "The product The product's collection The product's tag The product's vendor The…" at bounding box center [552, 398] width 195 height 21
click at [608, 397] on select "The product The product's collection The product's tag The product's vendor The…" at bounding box center [552, 398] width 195 height 21
click at [699, 394] on select "Is equal to Is not equal to" at bounding box center [756, 398] width 195 height 21
click at [699, 397] on select "Is equal to Is not equal to" at bounding box center [756, 398] width 195 height 21
click at [520, 346] on span "all conditions" at bounding box center [497, 345] width 50 height 10
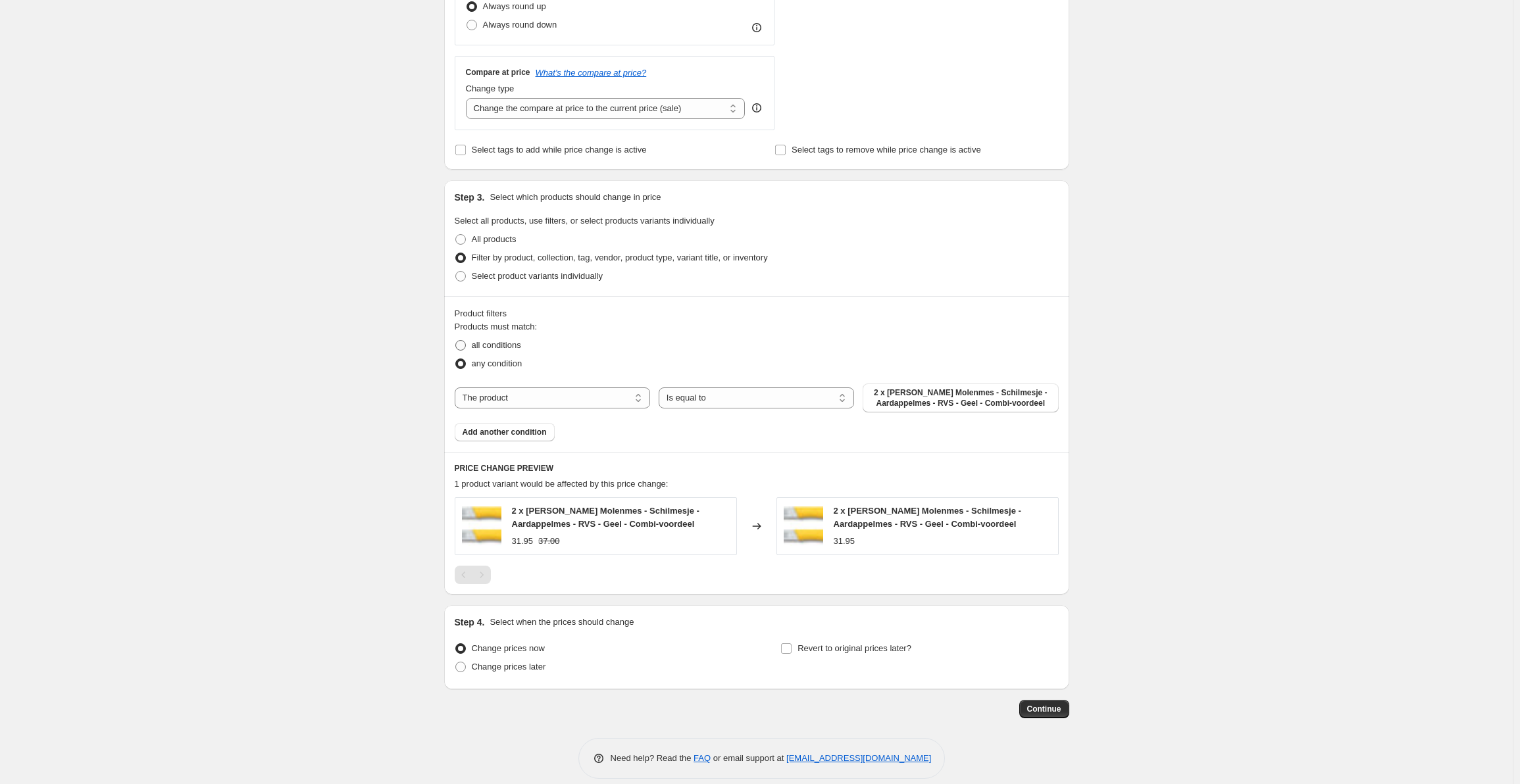
click at [456, 341] on input "all conditions" at bounding box center [455, 340] width 1 height 1
radio input "true"
click at [521, 364] on span "any condition" at bounding box center [497, 363] width 50 height 10
click at [456, 359] on input "any condition" at bounding box center [455, 358] width 1 height 1
radio input "true"
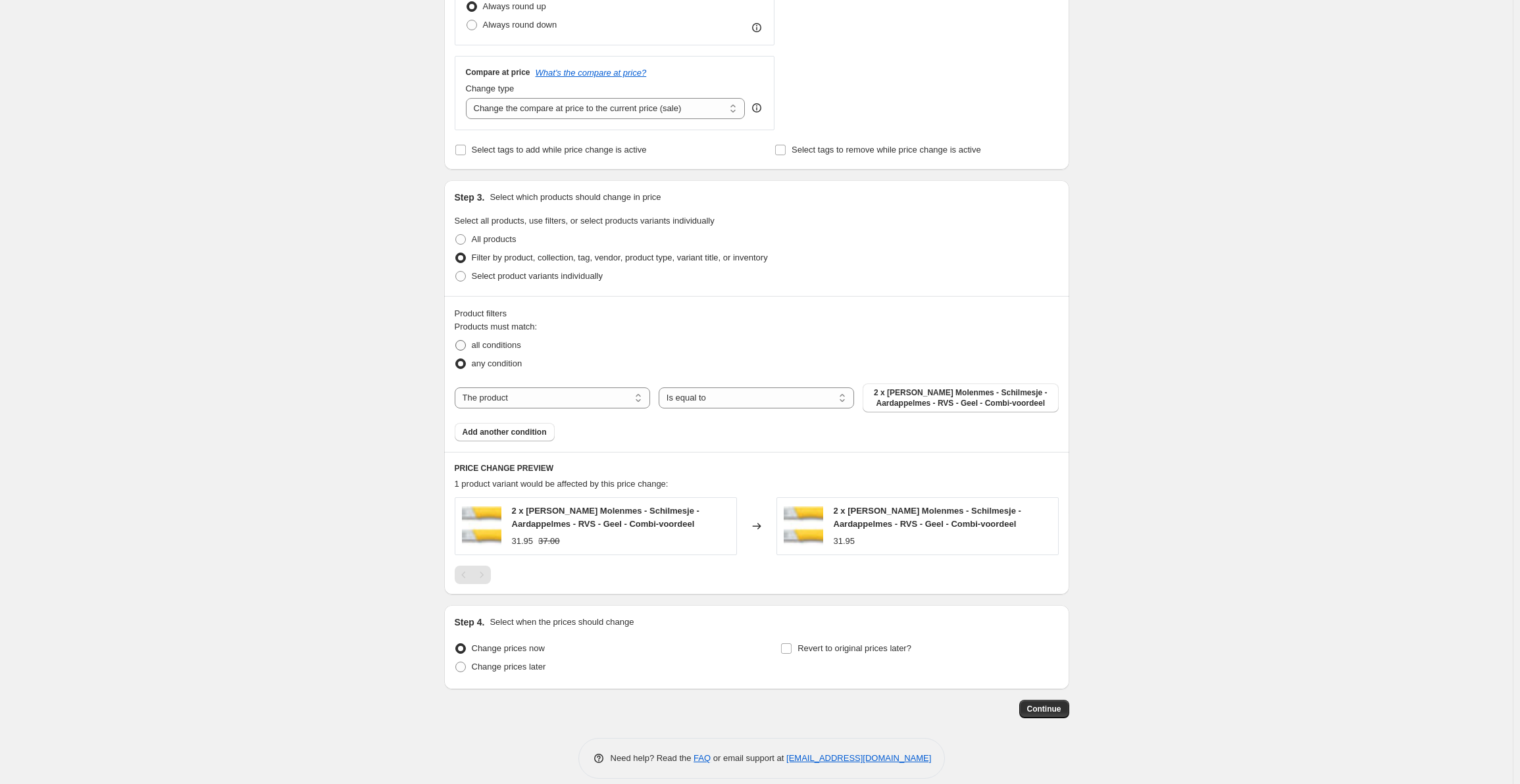
click at [521, 344] on span "all conditions" at bounding box center [497, 345] width 50 height 10
click at [456, 341] on input "all conditions" at bounding box center [455, 340] width 1 height 1
radio input "true"
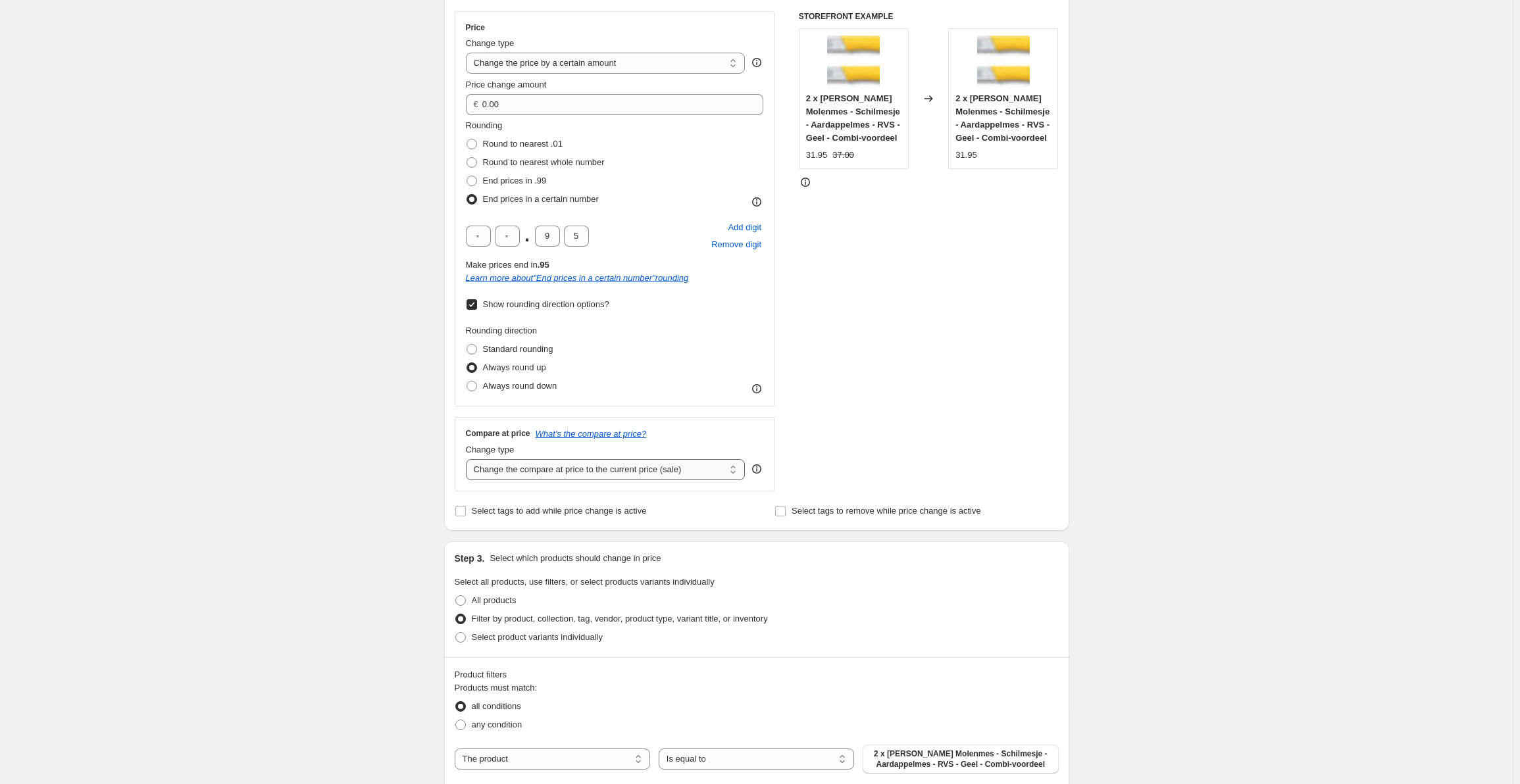
scroll to position [0, 0]
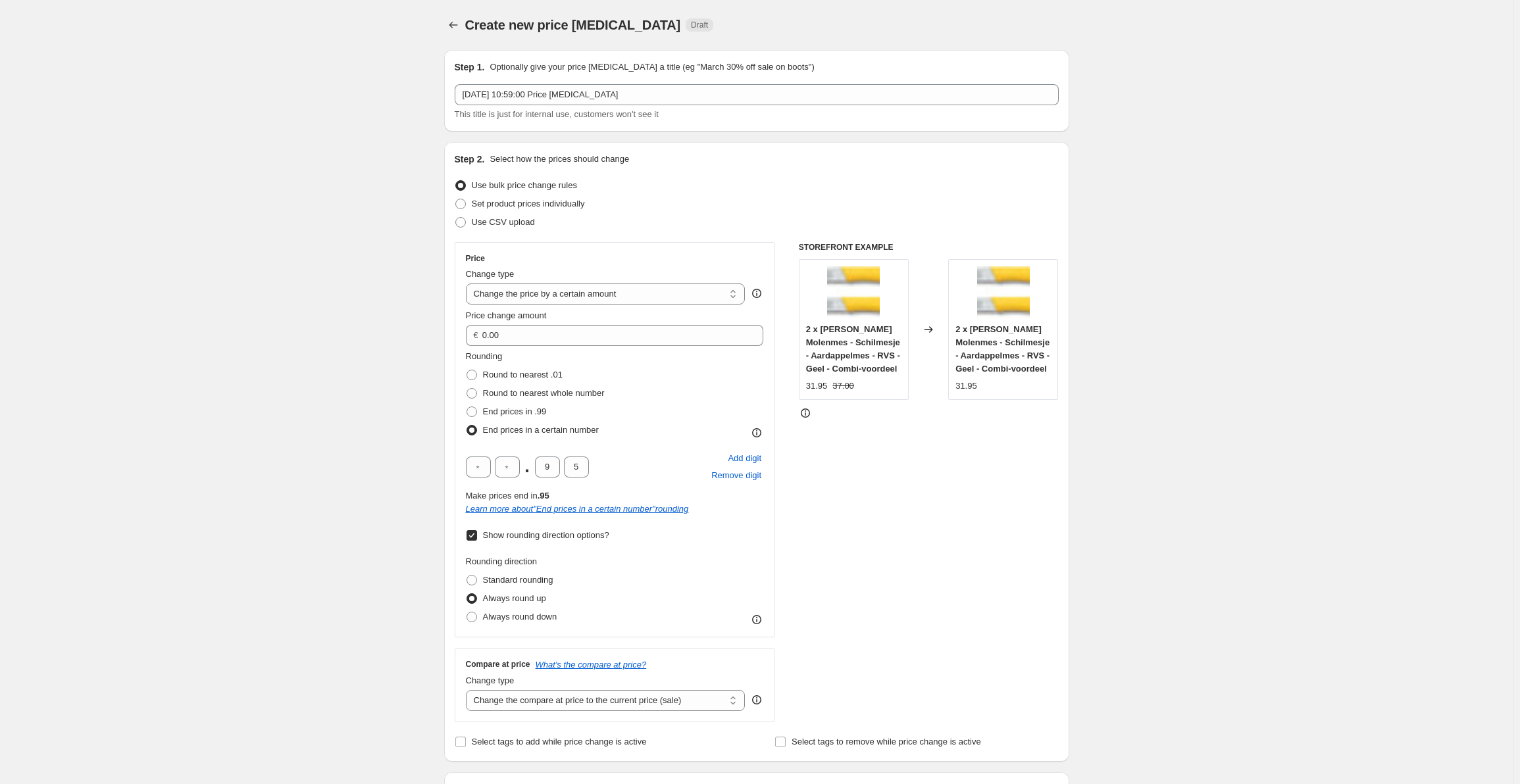
click at [645, 363] on div "Rounding Round to nearest .01 Round to nearest whole number End prices in .99 E…" at bounding box center [615, 394] width 298 height 89
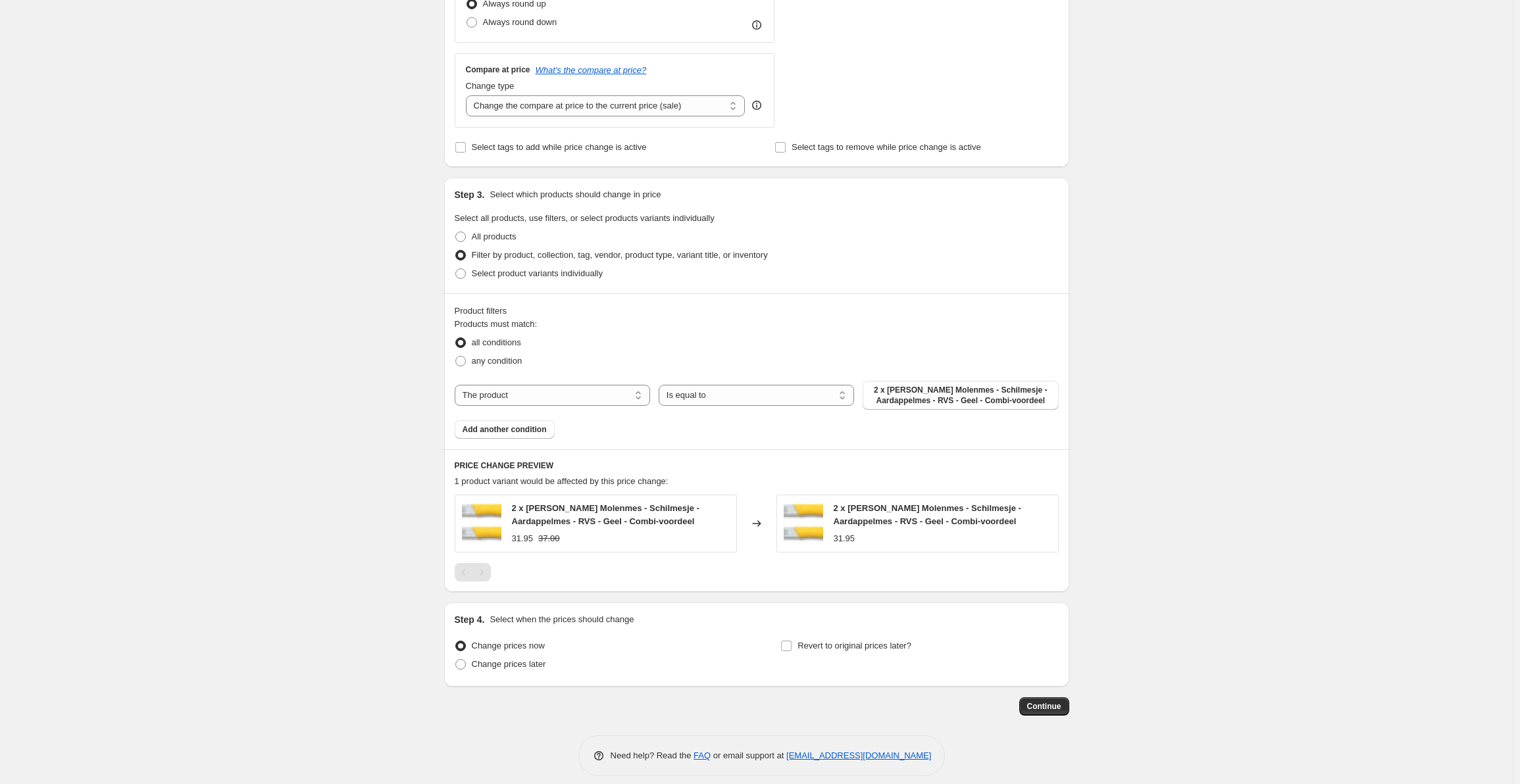
scroll to position [607, 0]
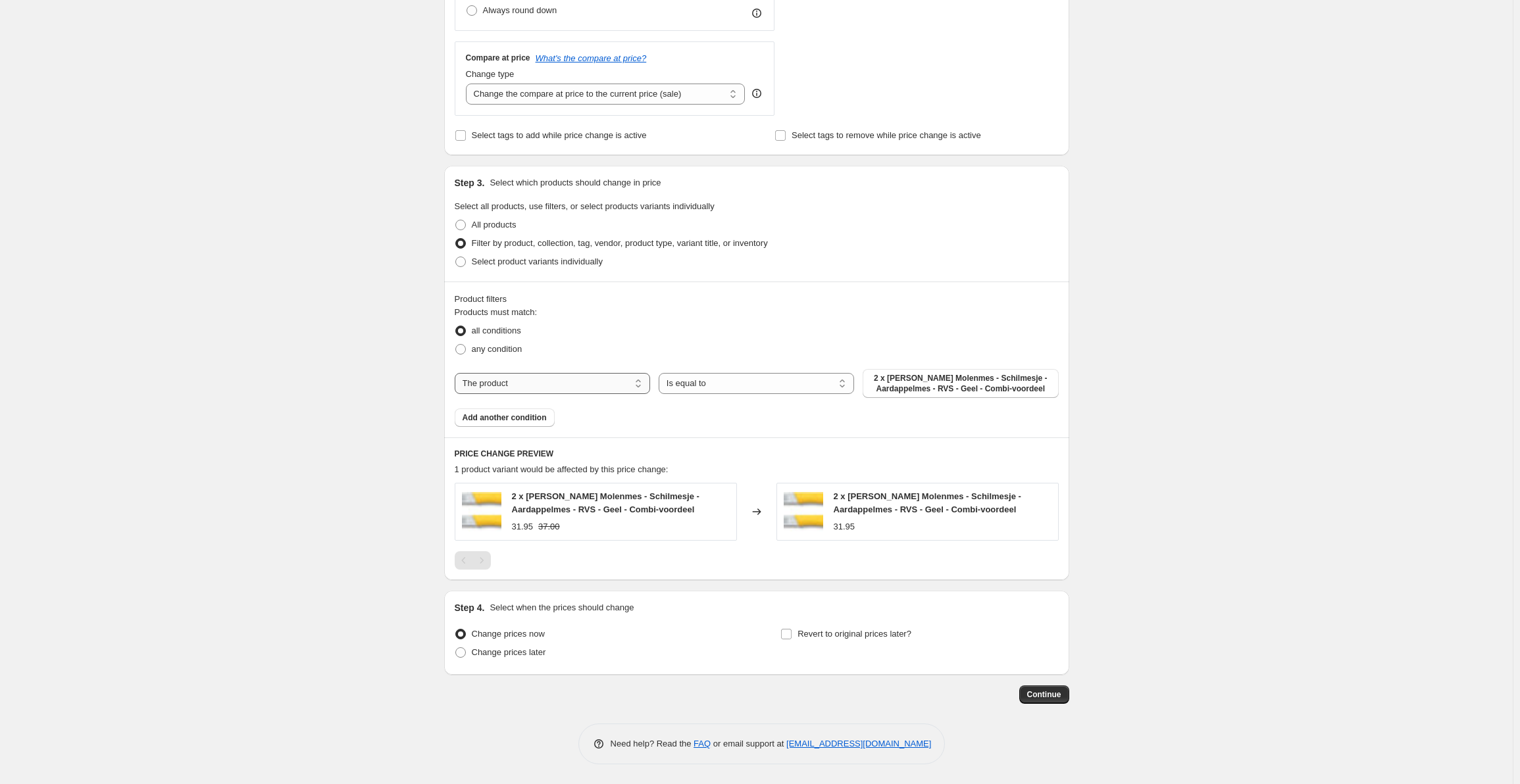
click at [611, 382] on select "The product The product's collection The product's tag The product's vendor The…" at bounding box center [552, 383] width 195 height 21
select select "collection"
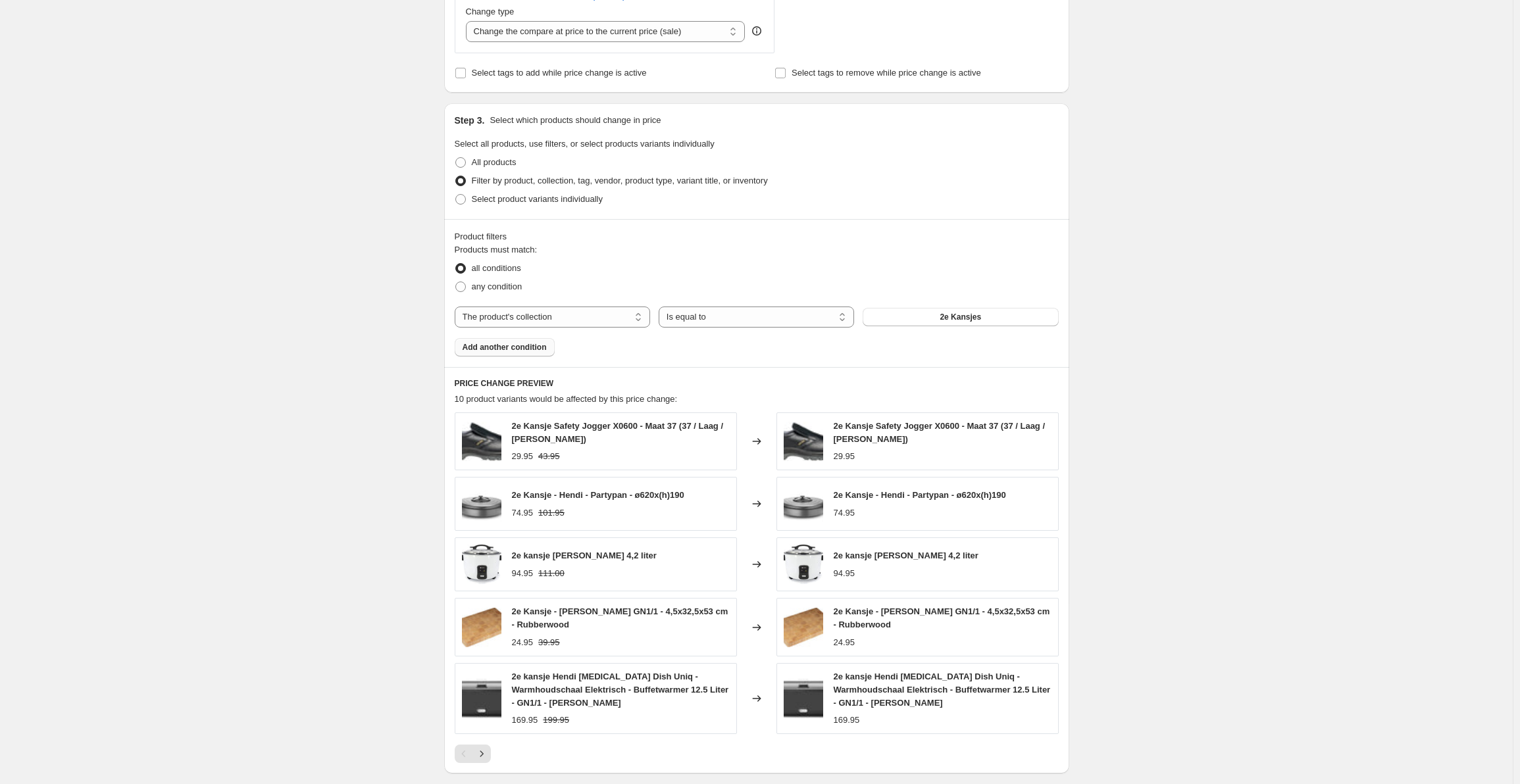
scroll to position [455, 0]
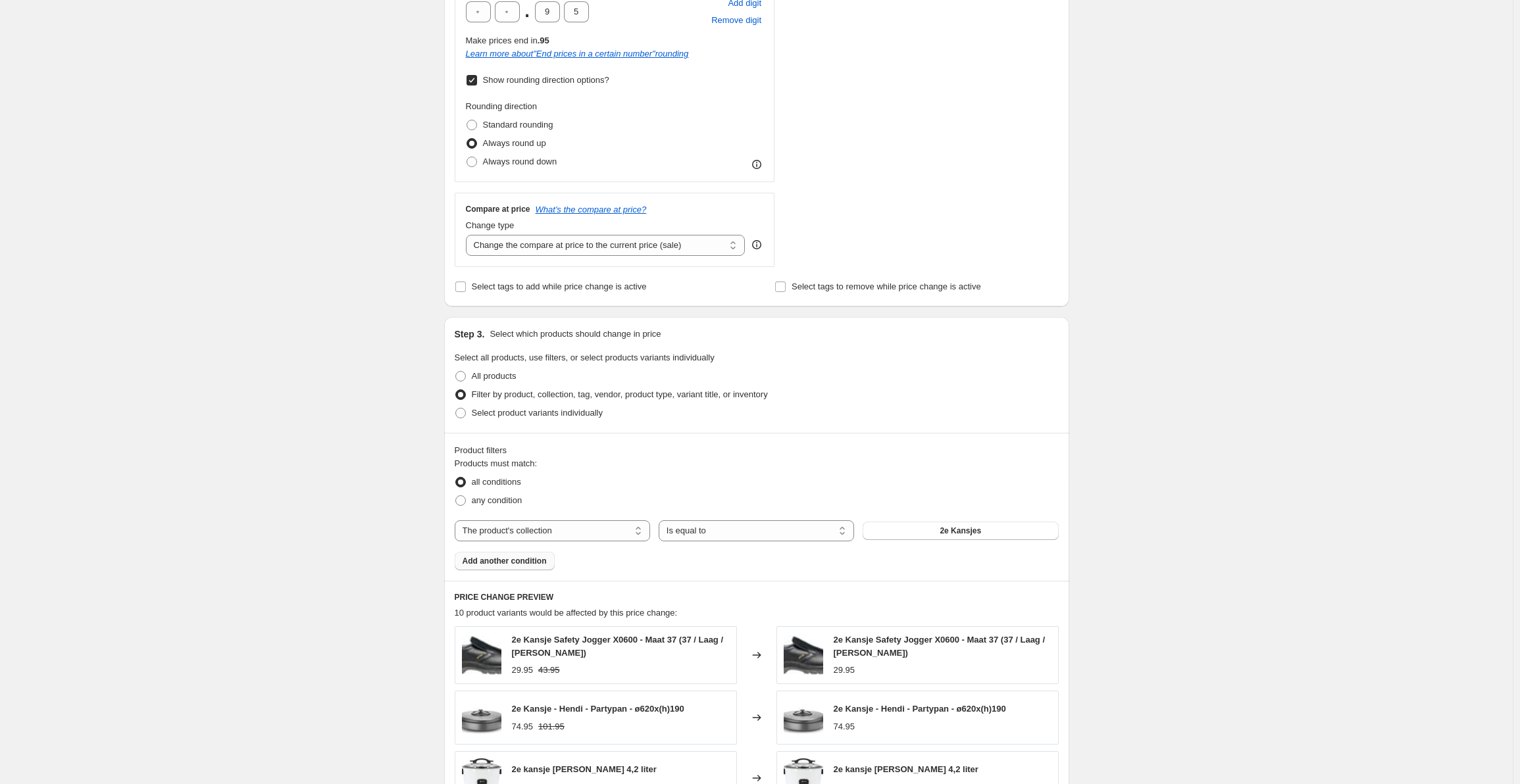
click at [536, 561] on span "Add another condition" at bounding box center [505, 561] width 84 height 11
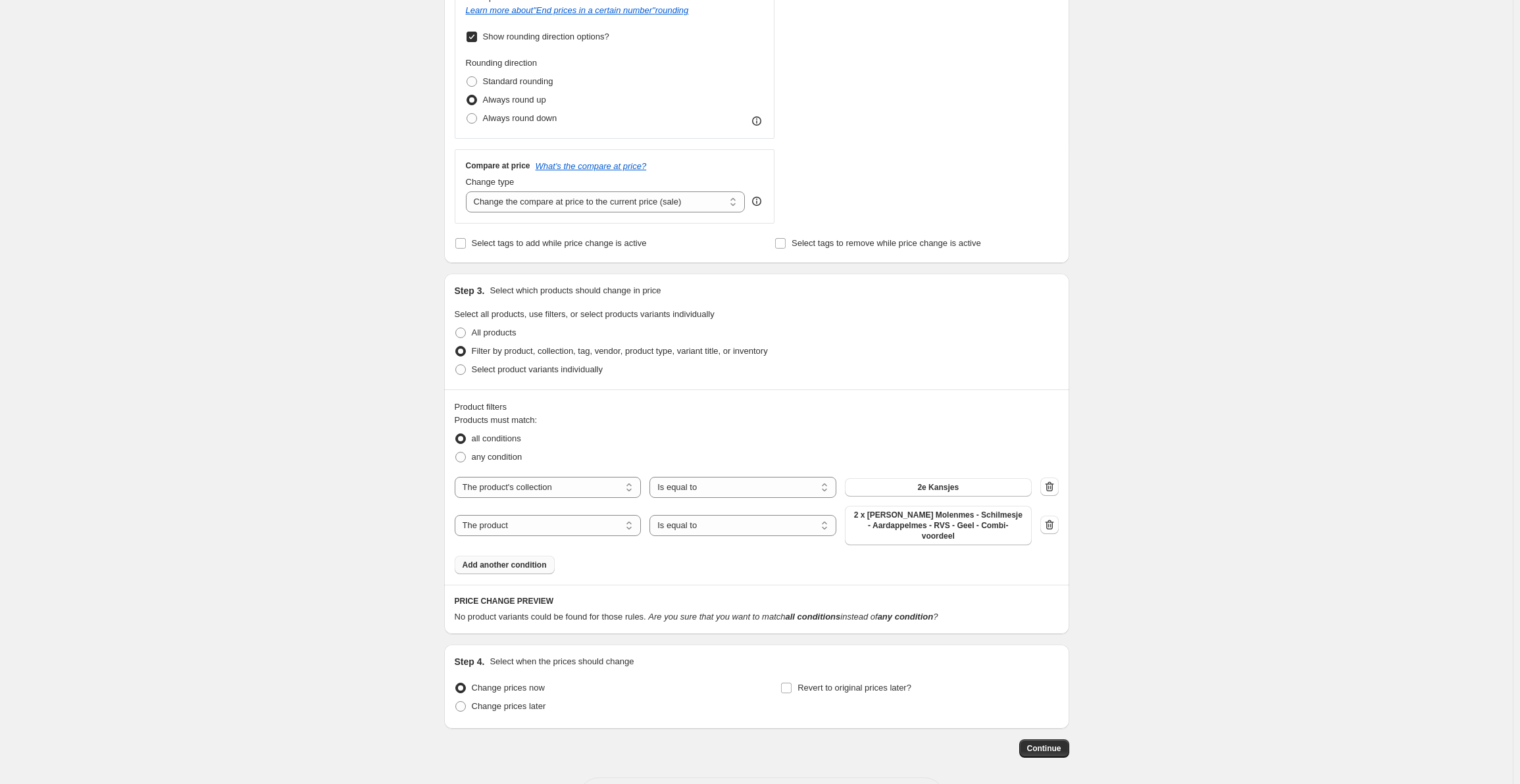
scroll to position [543, 0]
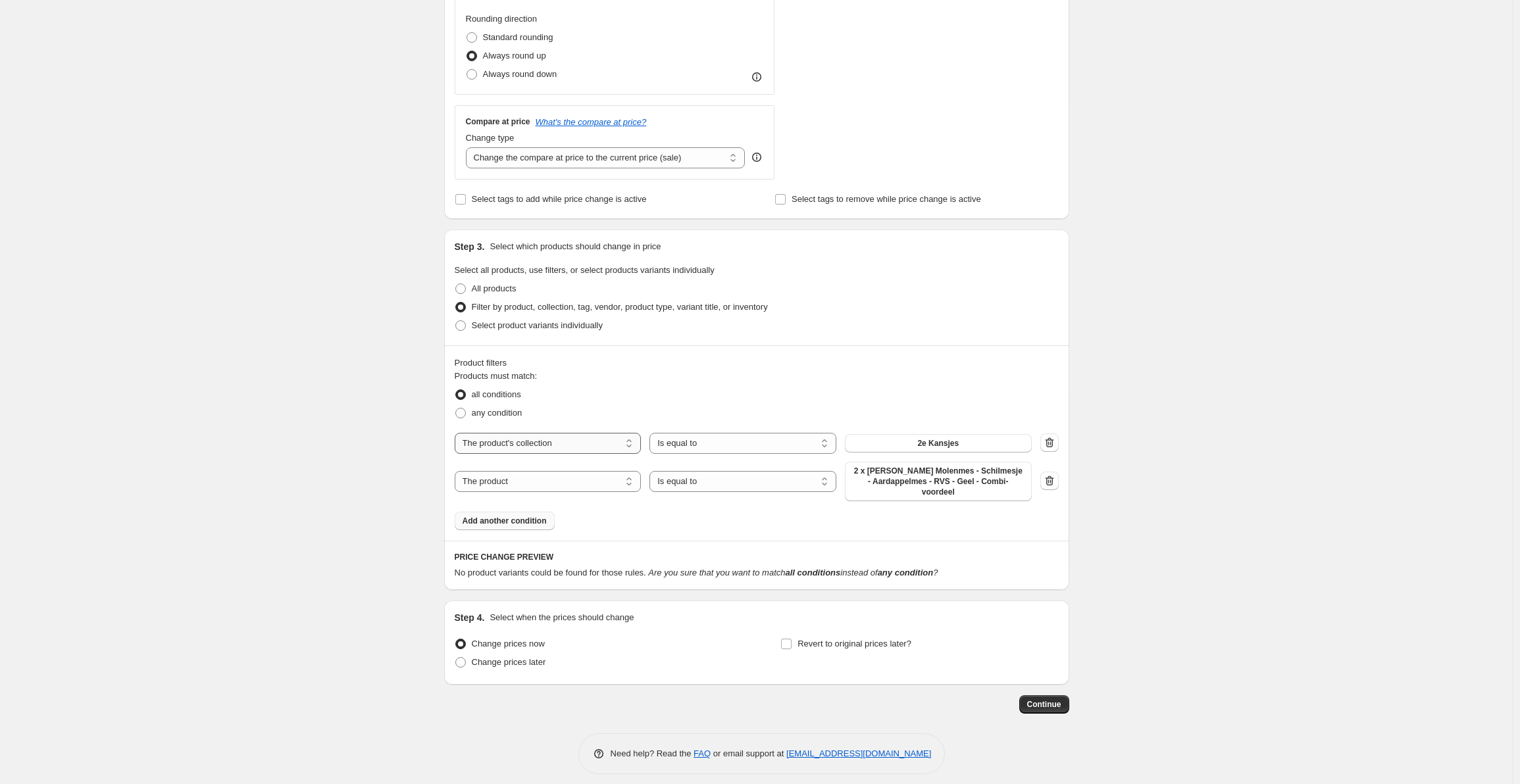
click at [568, 451] on select "The product The product's collection The product's tag The product's vendor The…" at bounding box center [547, 443] width 187 height 21
click at [588, 406] on div "any condition" at bounding box center [756, 413] width 604 height 18
click at [667, 434] on select "Is equal to Is not equal to" at bounding box center [743, 443] width 187 height 21
click at [676, 437] on select "Is equal to Is not equal to" at bounding box center [743, 443] width 187 height 21
click at [1051, 475] on icon "button" at bounding box center [1049, 480] width 9 height 10
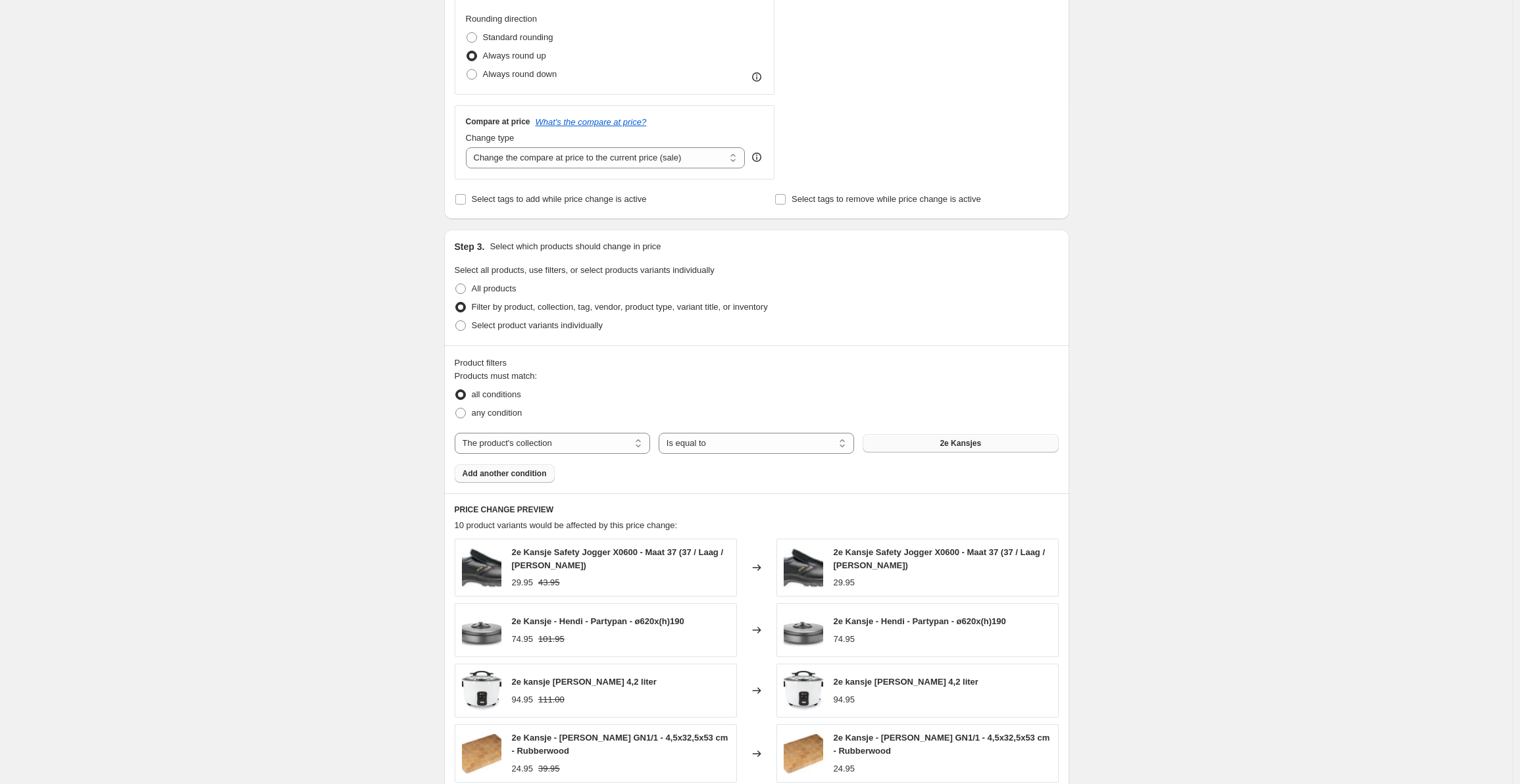
click at [968, 445] on span "2e Kansjes" at bounding box center [960, 443] width 41 height 11
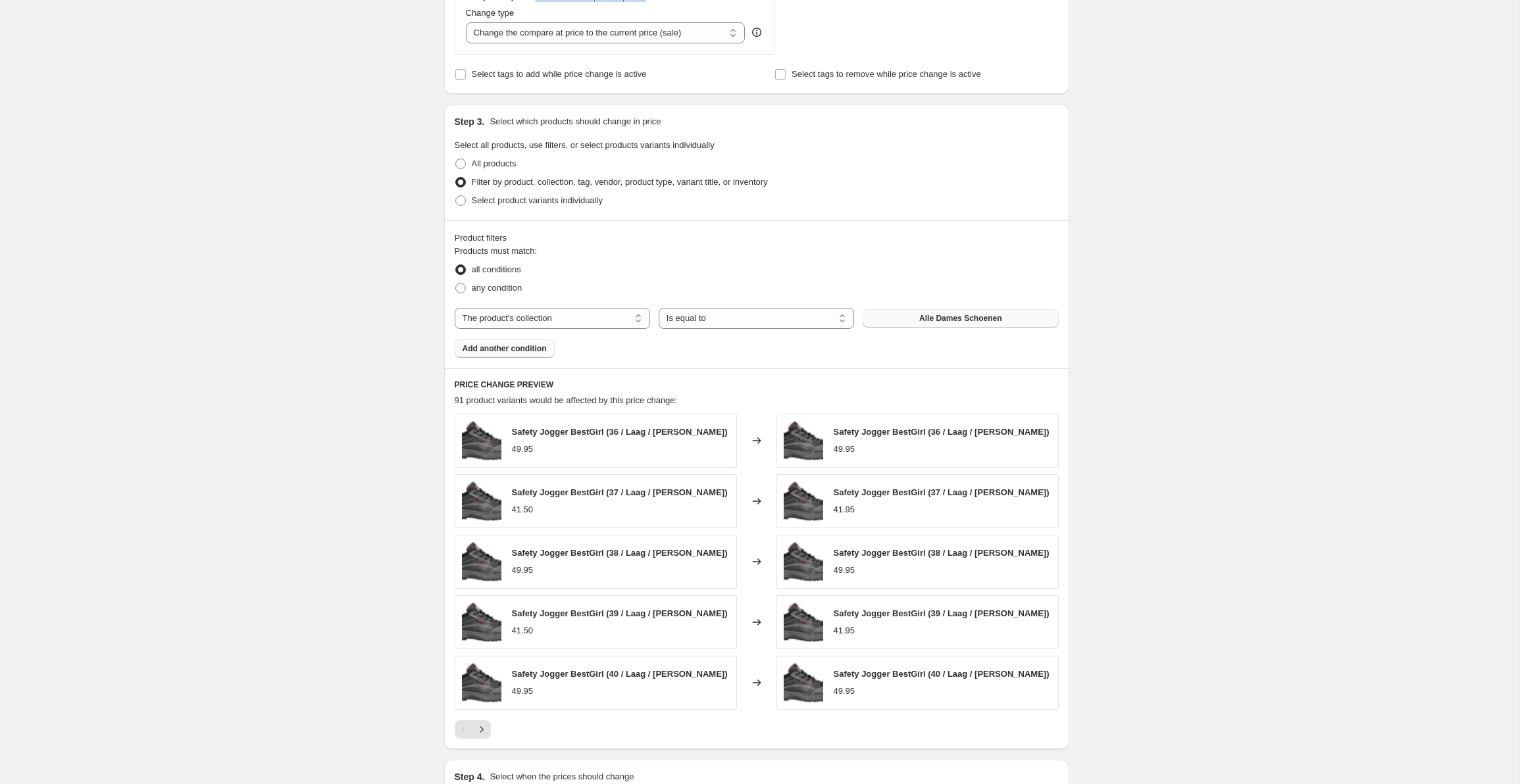
scroll to position [837, 0]
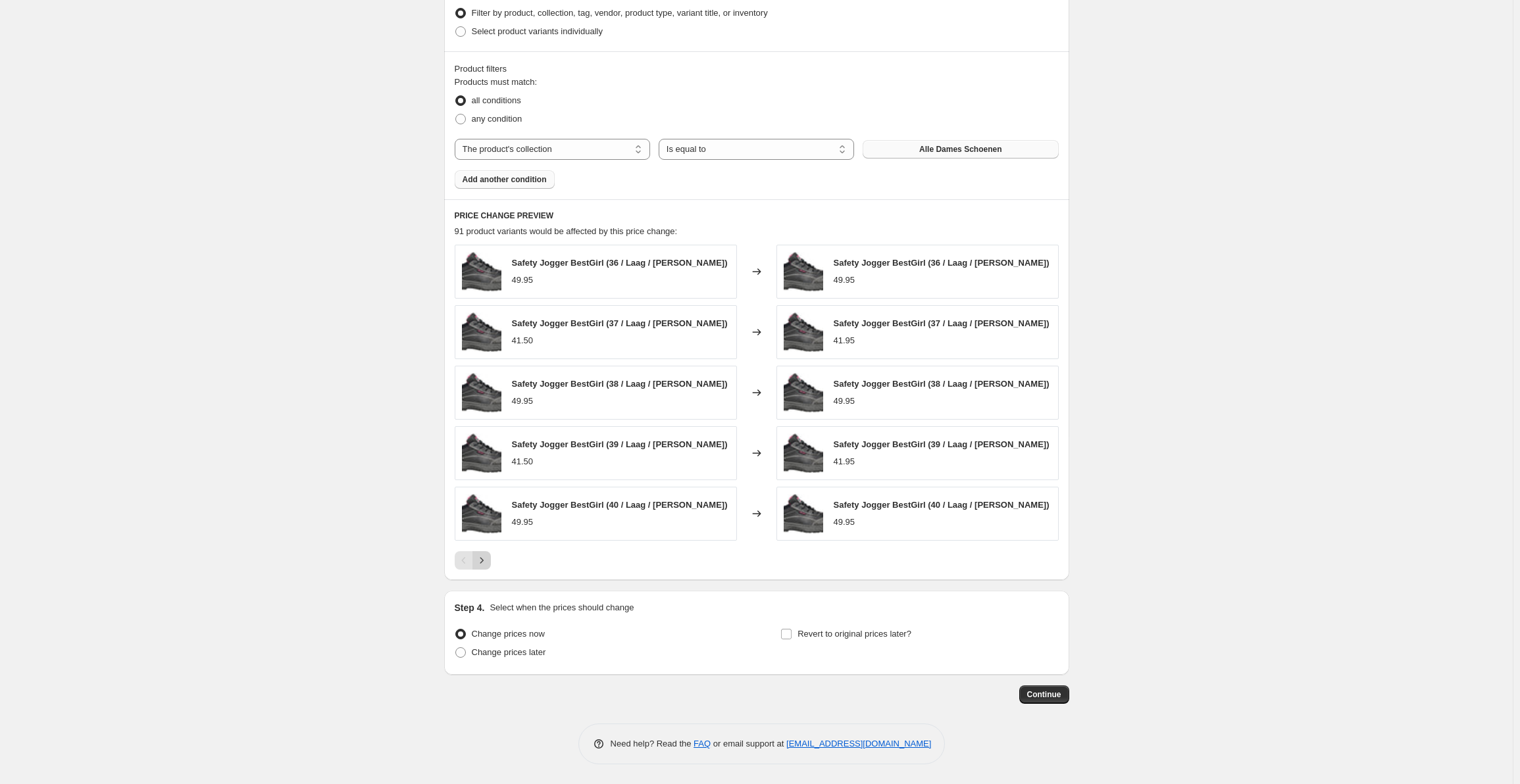
click at [481, 561] on icon "Next" at bounding box center [481, 560] width 13 height 13
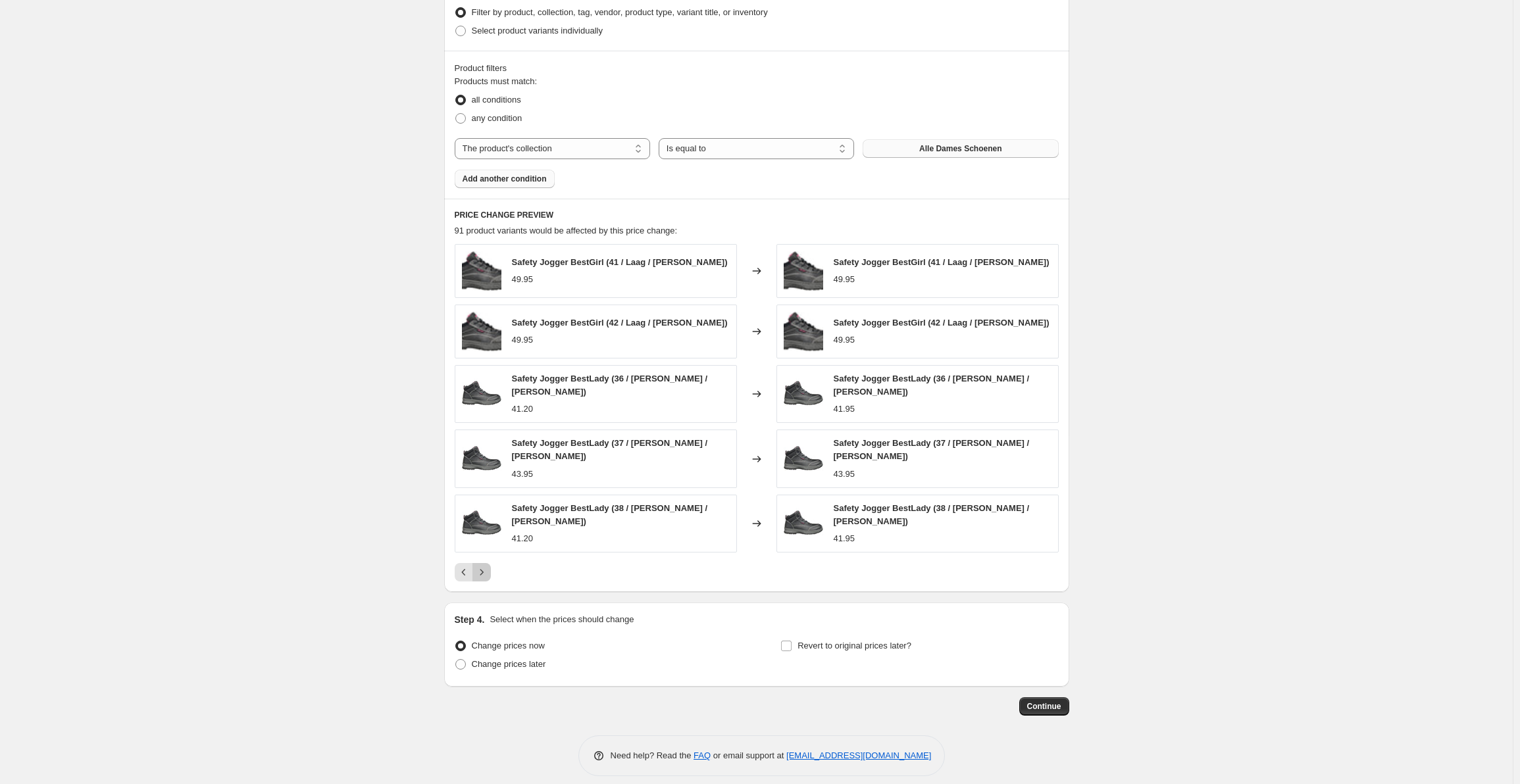
click at [481, 565] on icon "Next" at bounding box center [481, 572] width 13 height 13
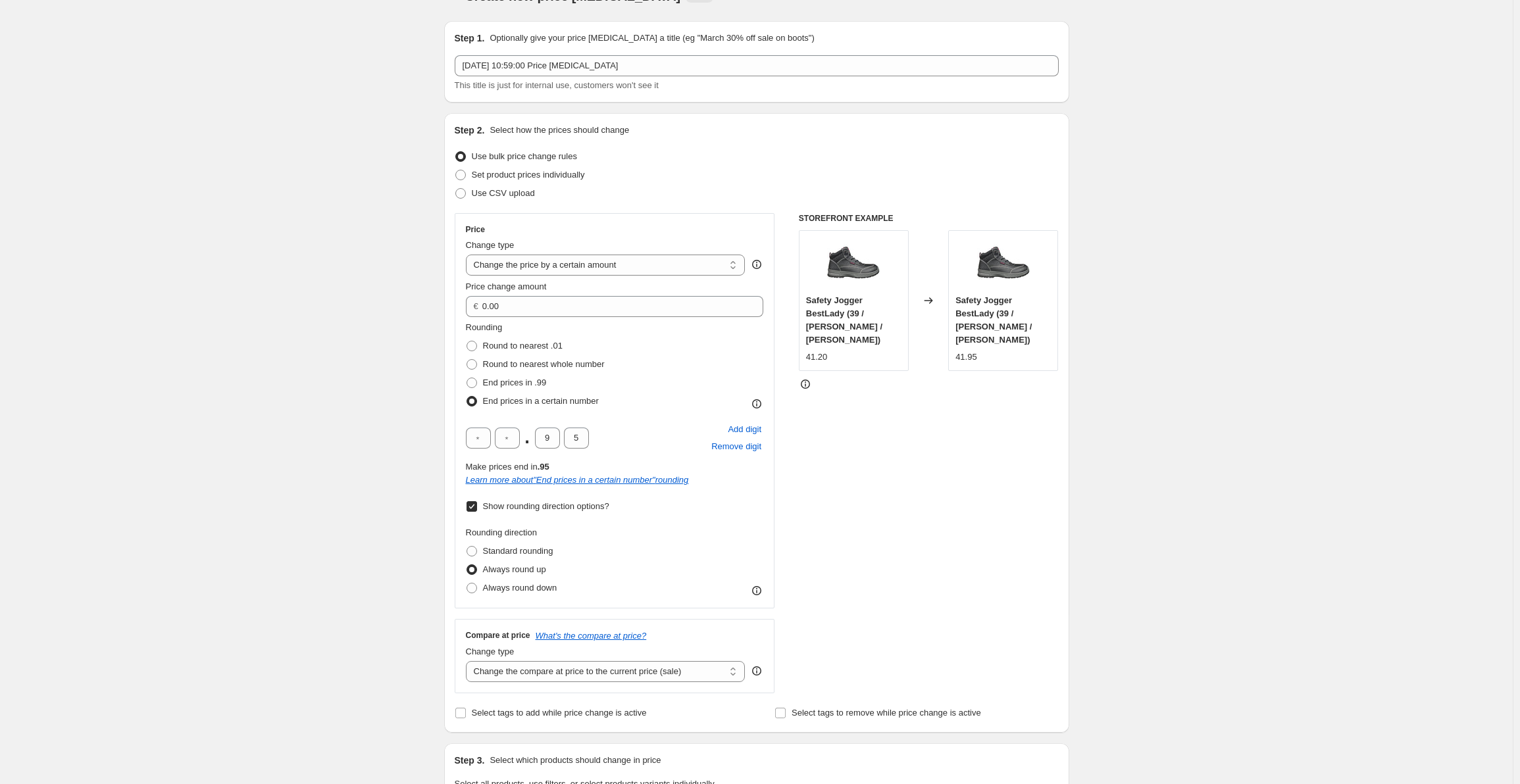
scroll to position [0, 0]
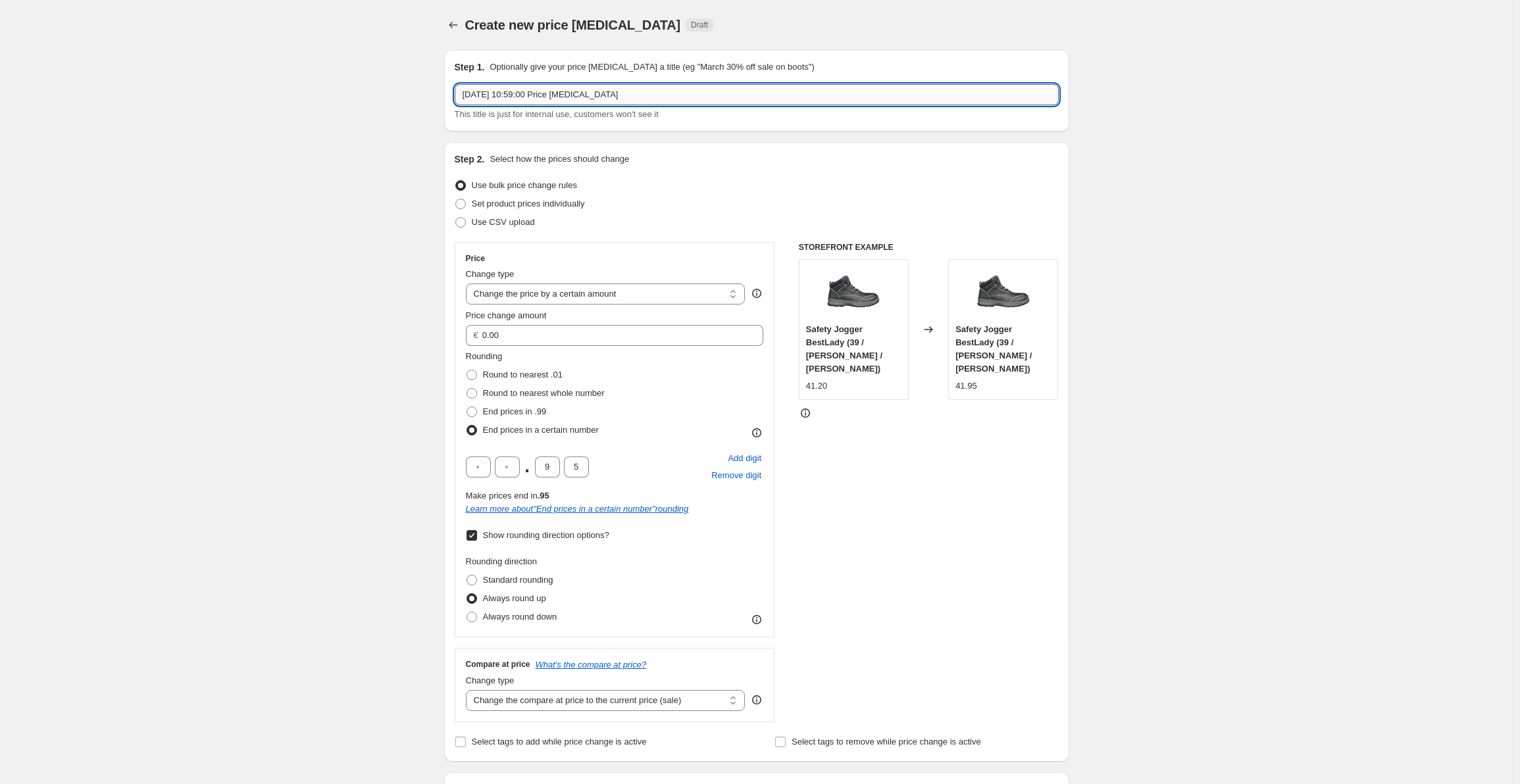
click at [625, 97] on input "17 Sept 2025, 10:59:00 Price change job" at bounding box center [756, 95] width 604 height 21
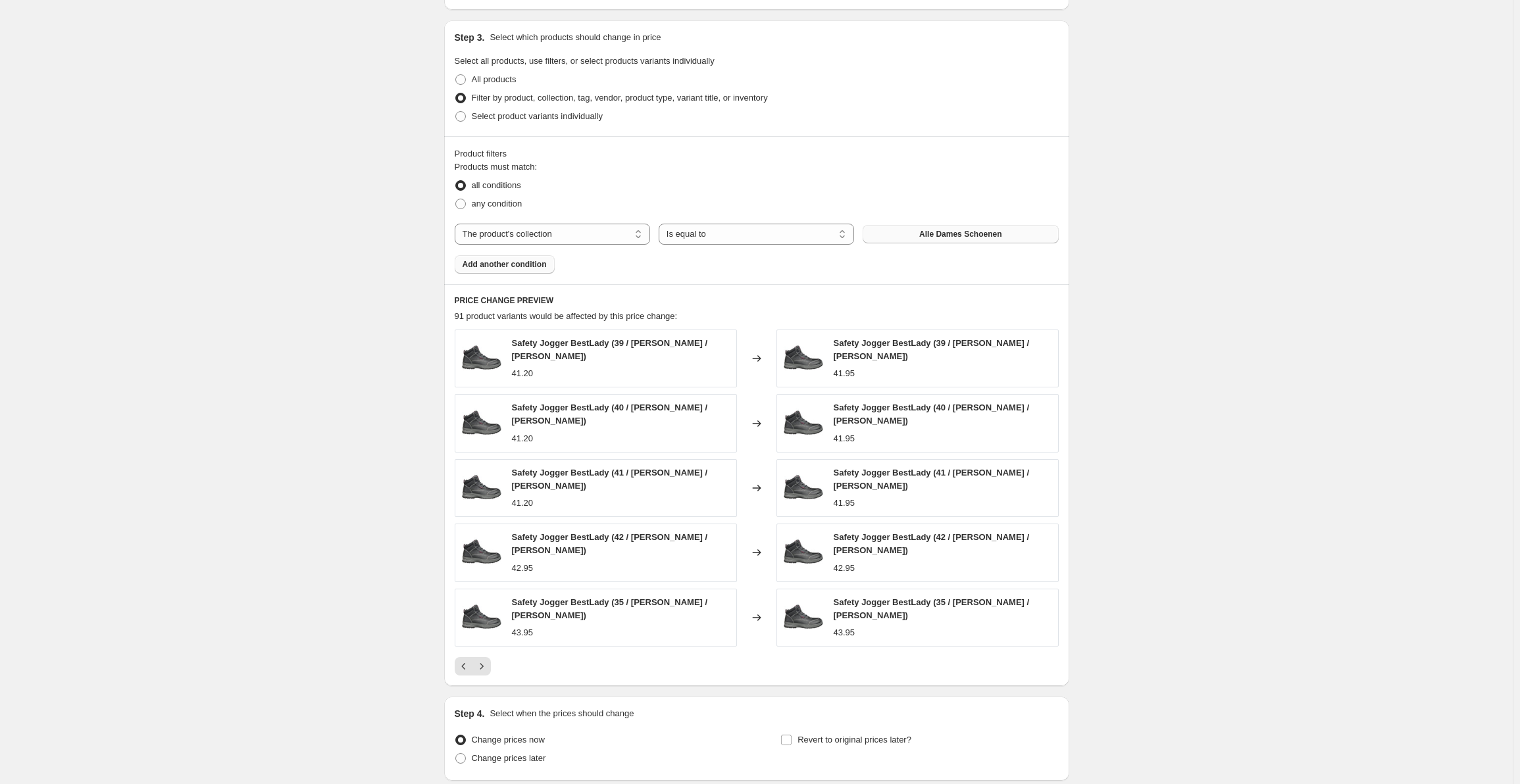
scroll to position [837, 0]
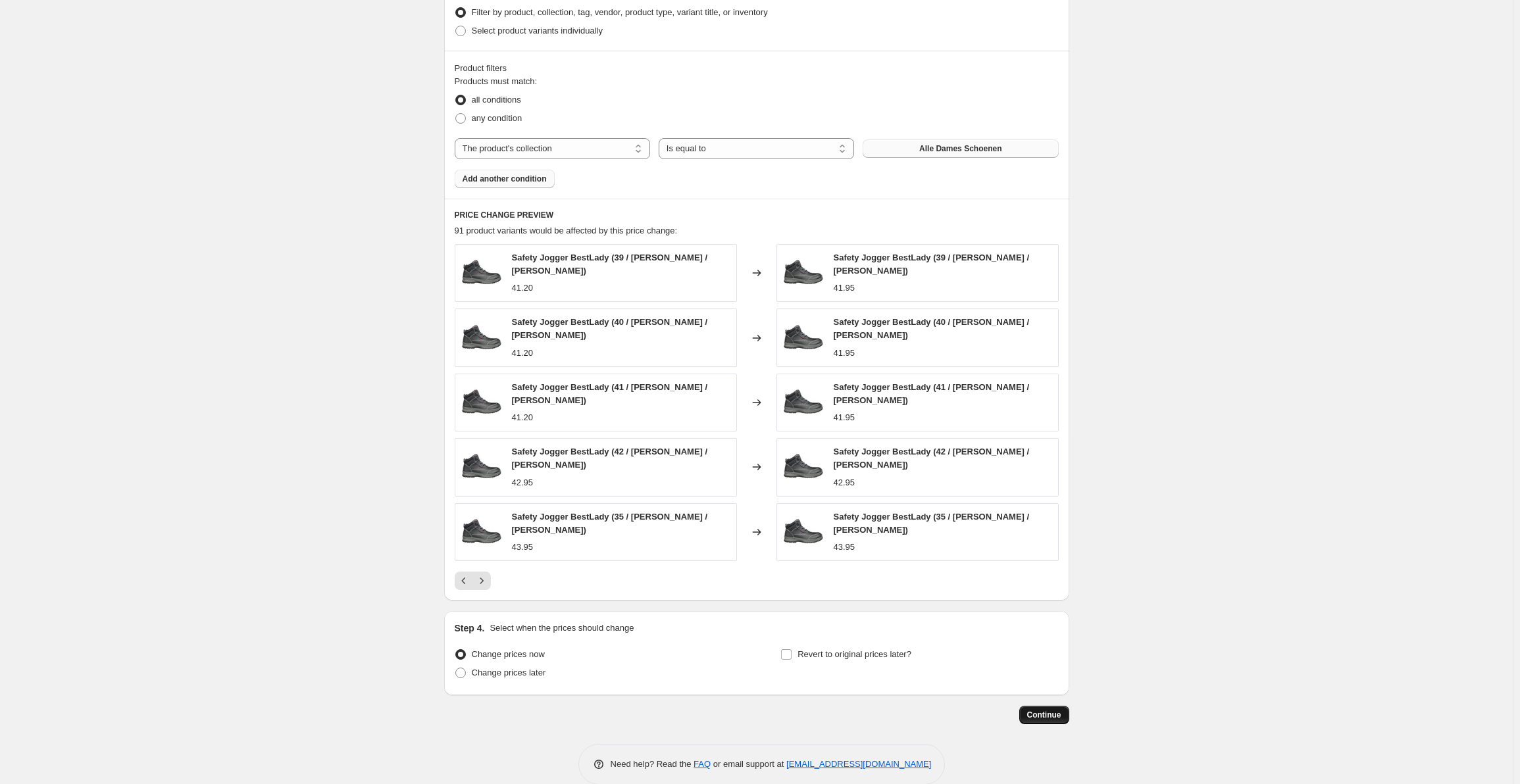
click at [1051, 710] on span "Continue" at bounding box center [1044, 714] width 34 height 11
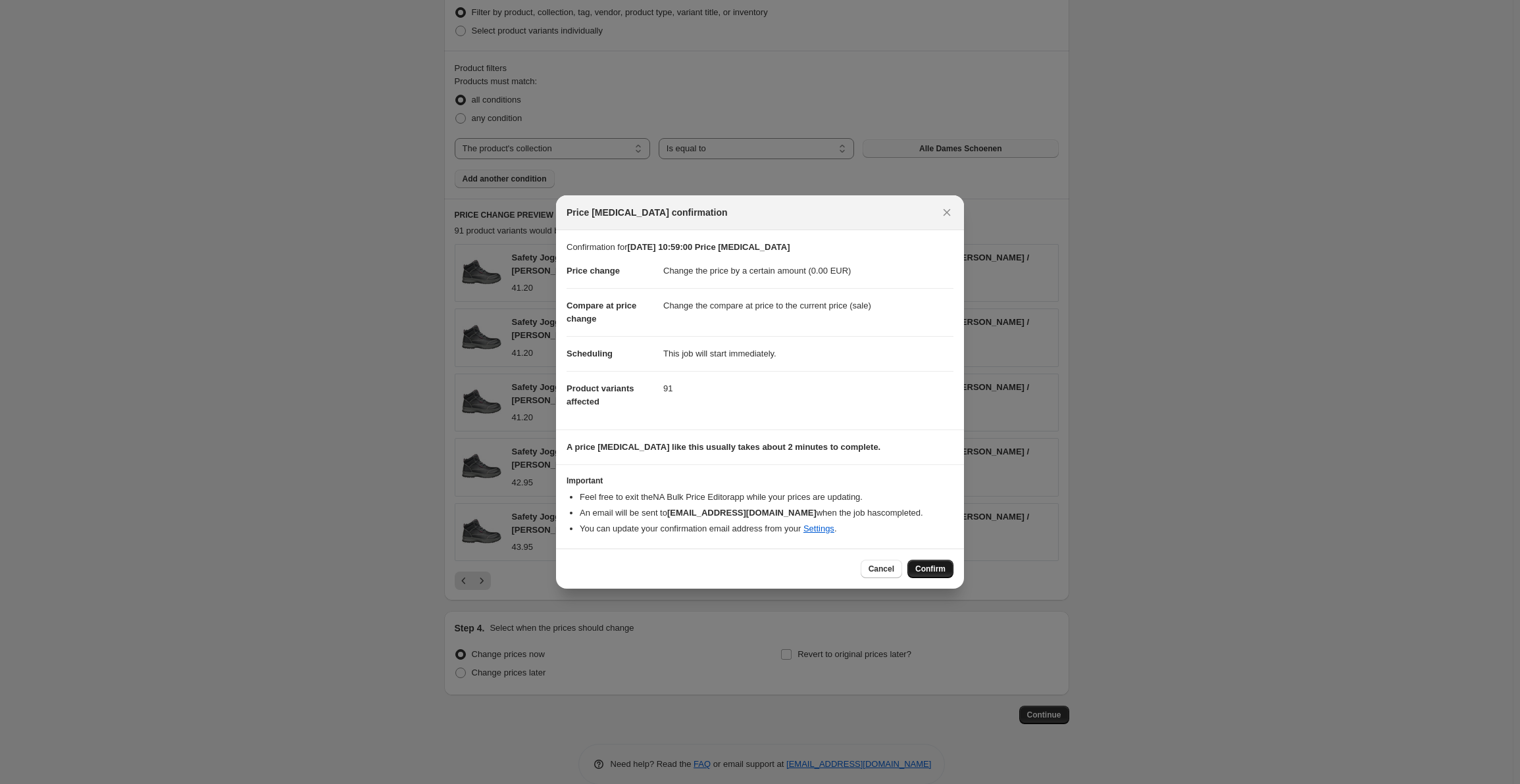
click at [922, 561] on button "Confirm" at bounding box center [930, 569] width 46 height 18
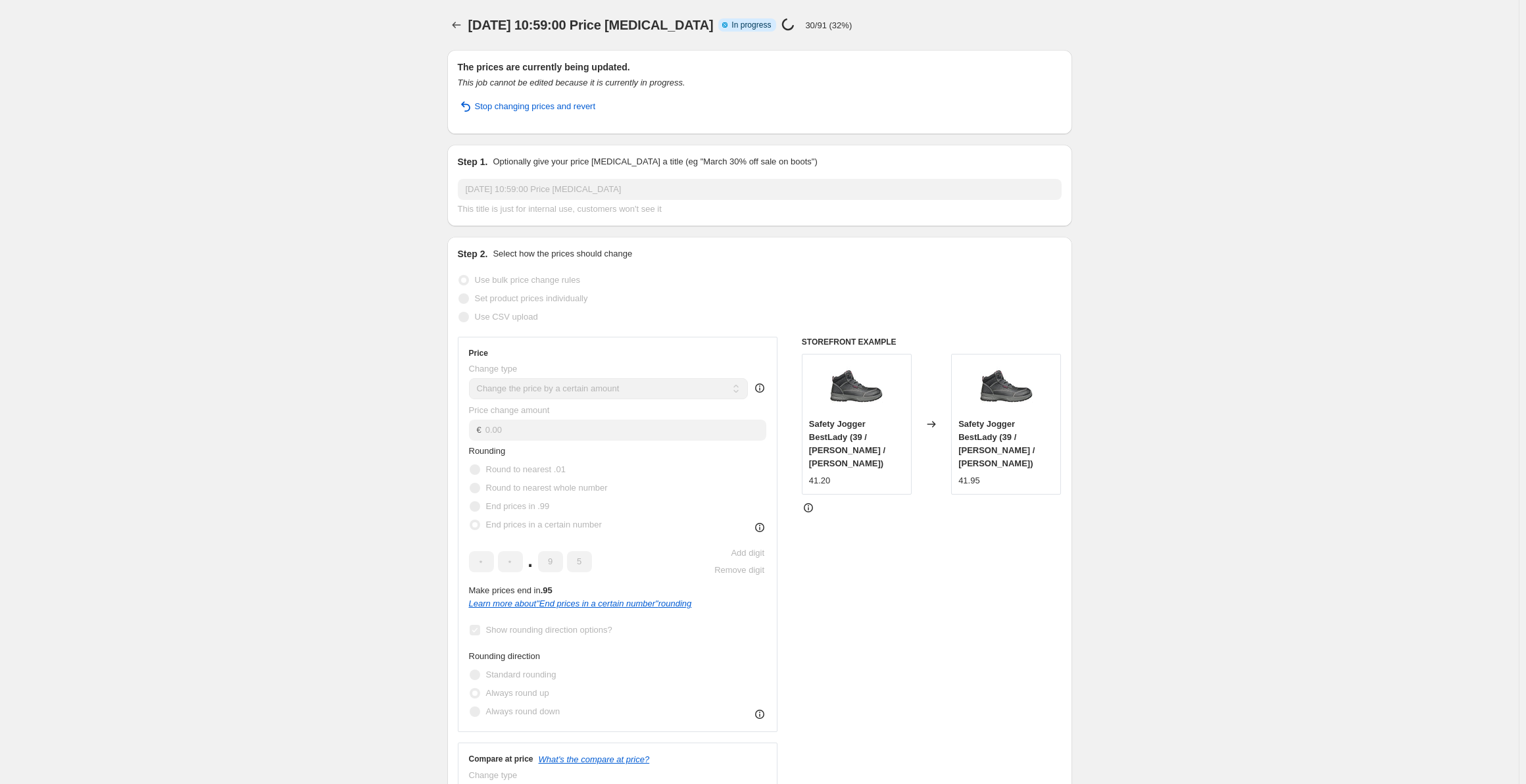
select select "by"
select select "collection"
